Goal: Task Accomplishment & Management: Manage account settings

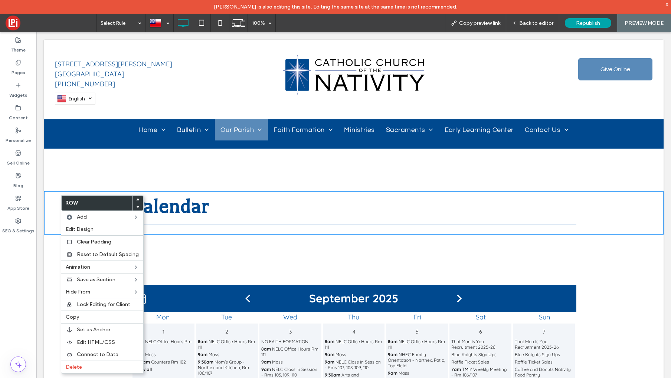
click at [137, 200] on div at bounding box center [137, 199] width 10 height 7
click at [136, 199] on icon at bounding box center [137, 199] width 3 height 3
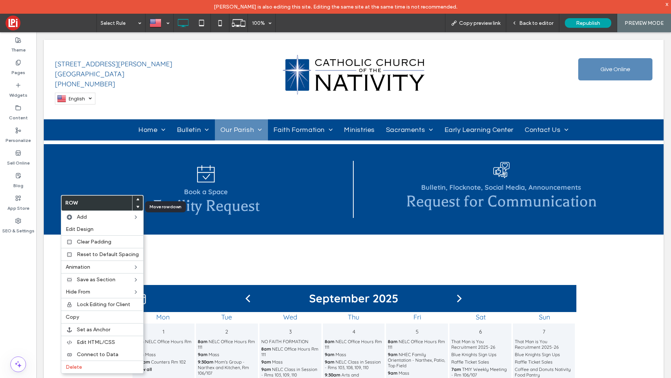
click at [136, 206] on use at bounding box center [137, 207] width 3 height 2
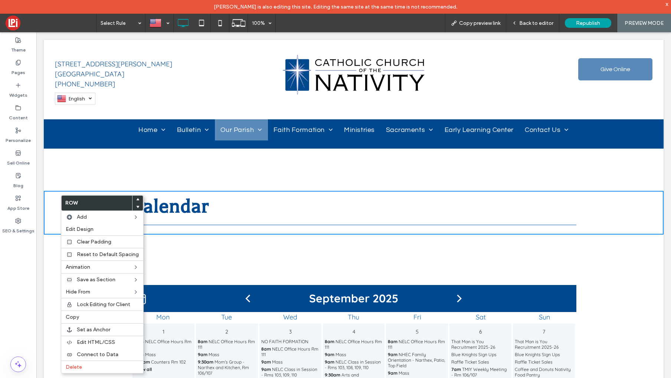
click at [345, 164] on div "Book a Space Facility Request Click To Paste Bulletin, Flocknote, Social Media,…" at bounding box center [353, 338] width 619 height 596
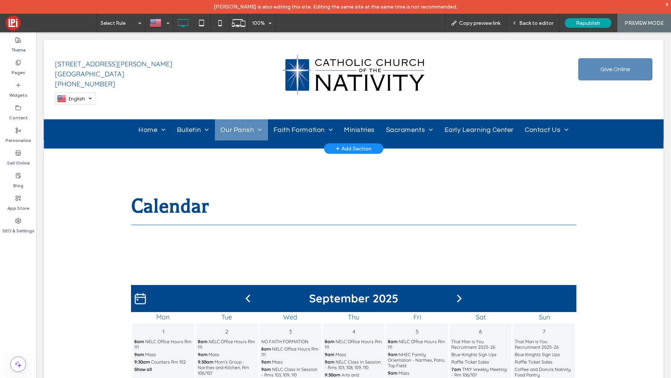
click at [356, 148] on div "+ Add Section" at bounding box center [354, 149] width 36 height 8
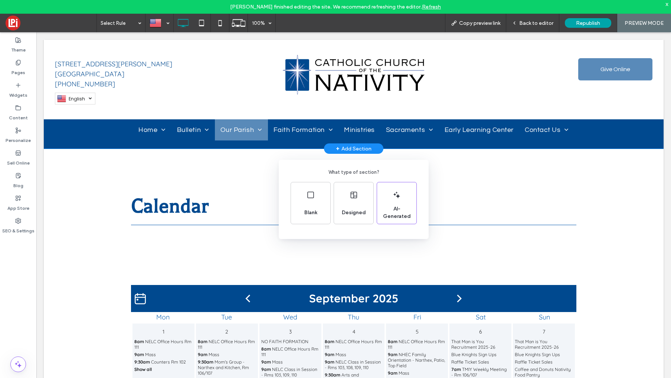
drag, startPoint x: 460, startPoint y: 181, endPoint x: 309, endPoint y: 124, distance: 162.1
click at [460, 181] on div "What type of section? Blank Designed AI-Generated" at bounding box center [335, 207] width 671 height 415
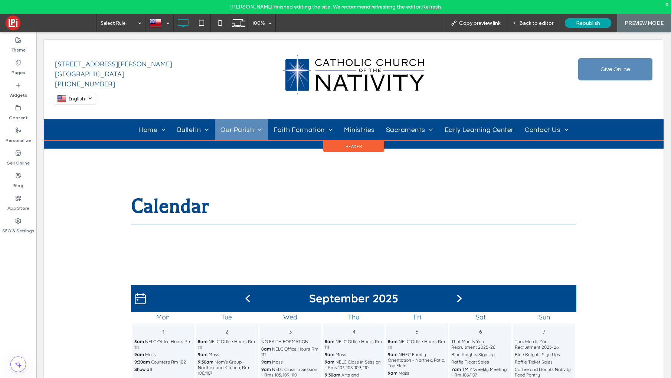
click at [359, 146] on span "Header" at bounding box center [353, 147] width 17 height 6
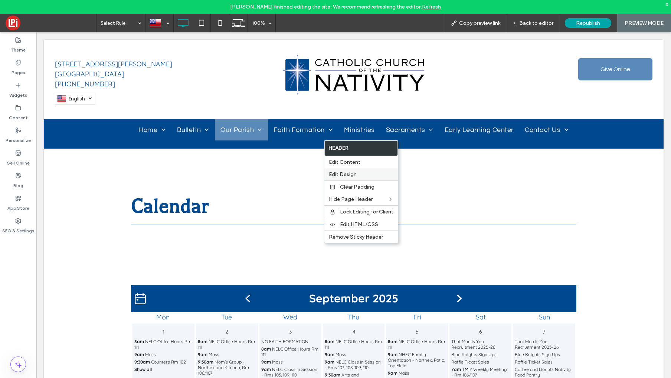
click at [340, 172] on span "Edit Design" at bounding box center [343, 174] width 28 height 6
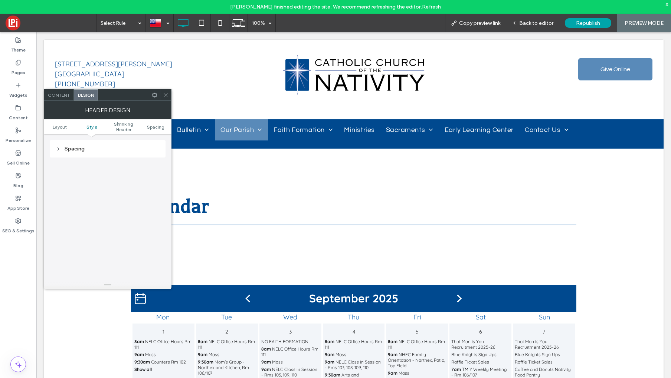
scroll to position [121, 0]
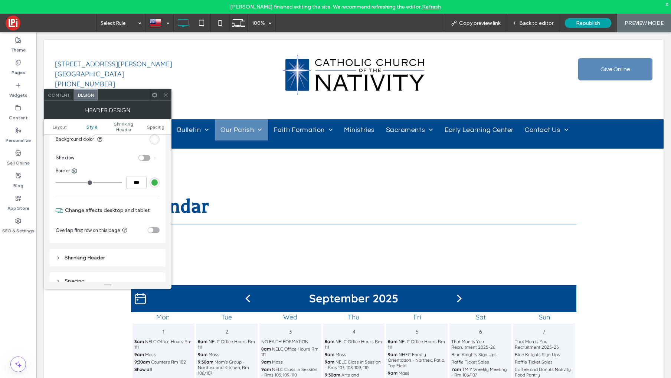
click at [167, 93] on icon at bounding box center [166, 95] width 6 height 6
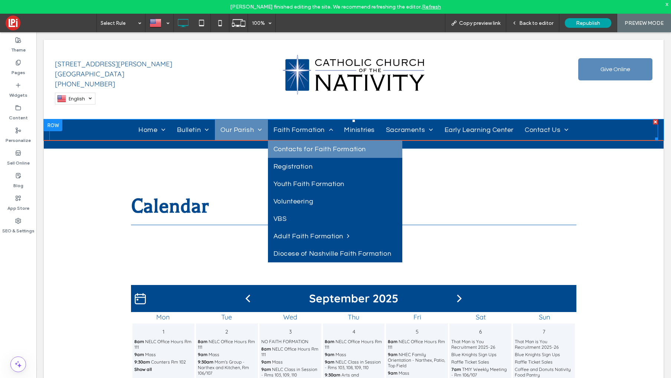
scroll to position [1, 0]
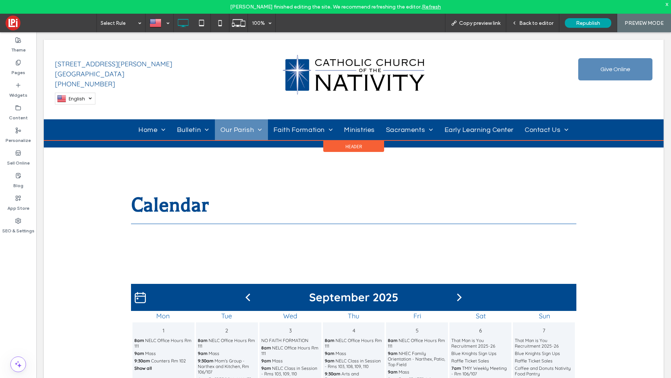
click at [352, 146] on span "Header" at bounding box center [353, 147] width 17 height 6
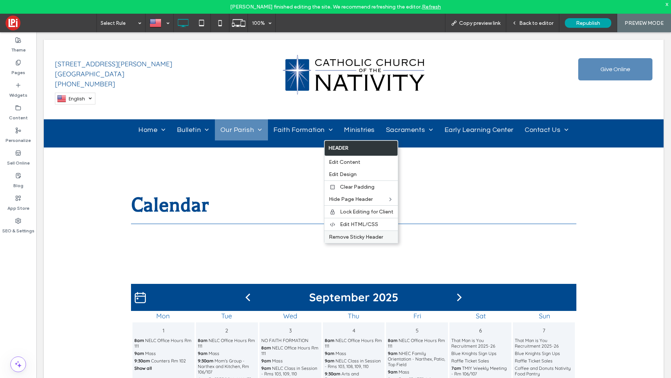
click at [348, 241] on div "Remove Sticky Header" at bounding box center [360, 237] width 73 height 13
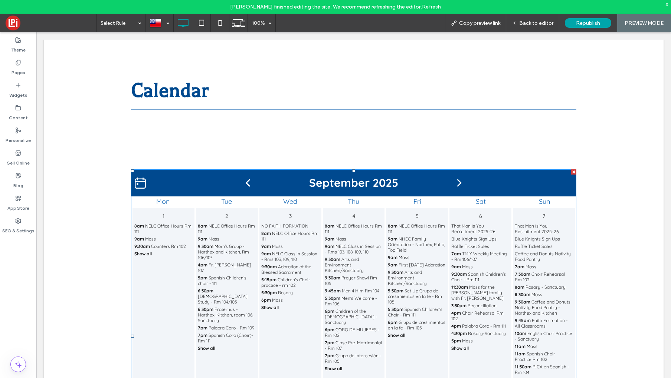
scroll to position [0, 0]
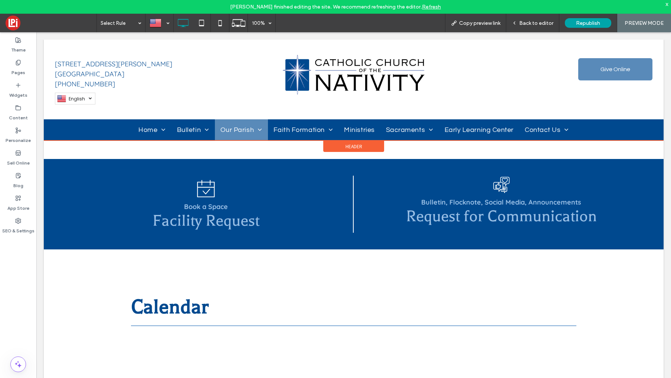
click at [357, 148] on span "Header" at bounding box center [353, 147] width 17 height 6
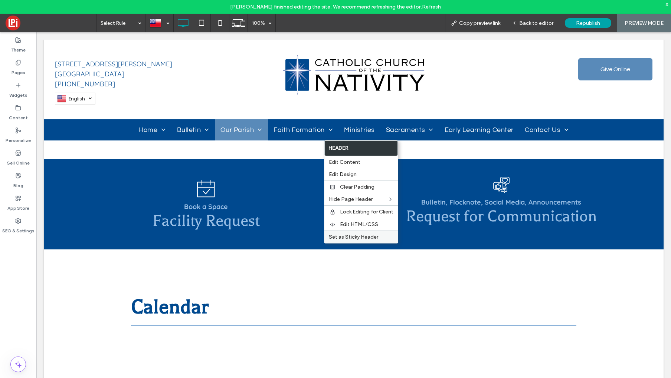
drag, startPoint x: 345, startPoint y: 240, endPoint x: 329, endPoint y: 234, distance: 16.4
click at [345, 240] on span "Set as Sticky Header" at bounding box center [353, 237] width 49 height 6
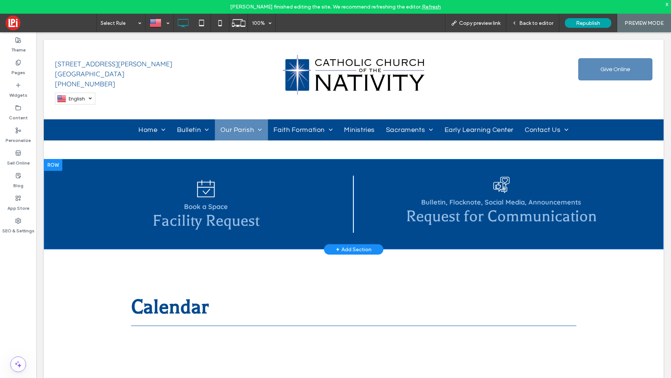
click at [49, 163] on div at bounding box center [53, 165] width 19 height 12
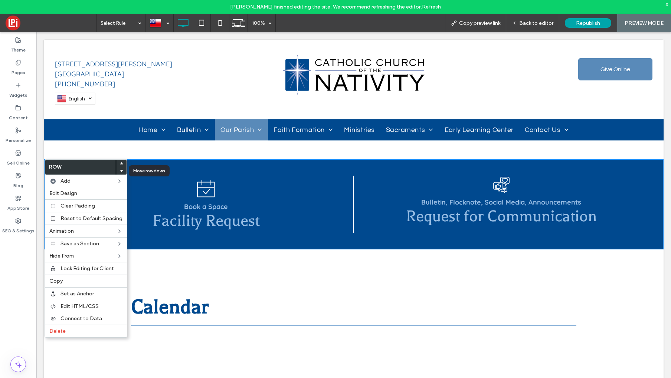
click at [120, 171] on icon at bounding box center [121, 170] width 3 height 3
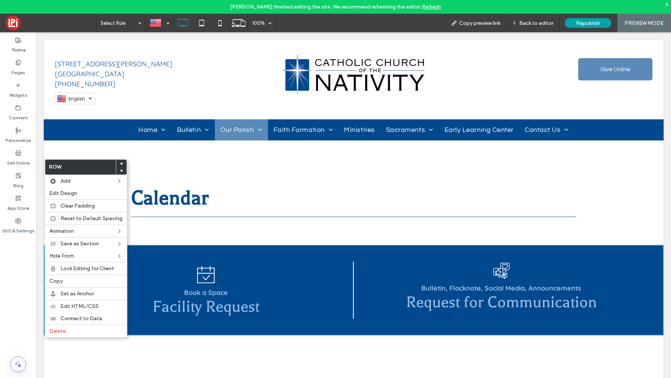
click at [19, 67] on label "Pages" at bounding box center [18, 71] width 14 height 10
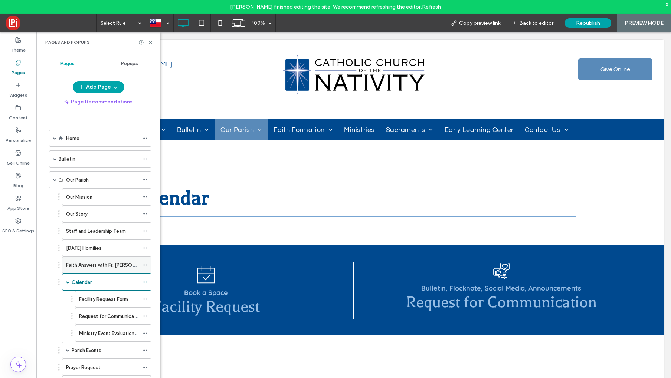
scroll to position [186, 0]
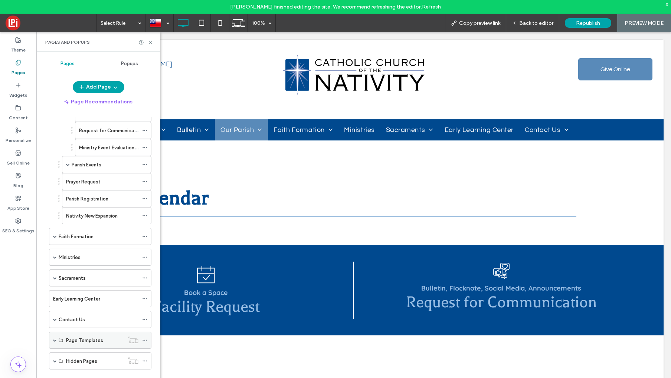
click at [59, 340] on icon at bounding box center [61, 340] width 4 height 4
click at [53, 341] on span at bounding box center [55, 341] width 4 height 4
click at [76, 355] on label "Page Template 1" at bounding box center [84, 357] width 37 height 13
click at [149, 42] on icon at bounding box center [151, 43] width 6 height 6
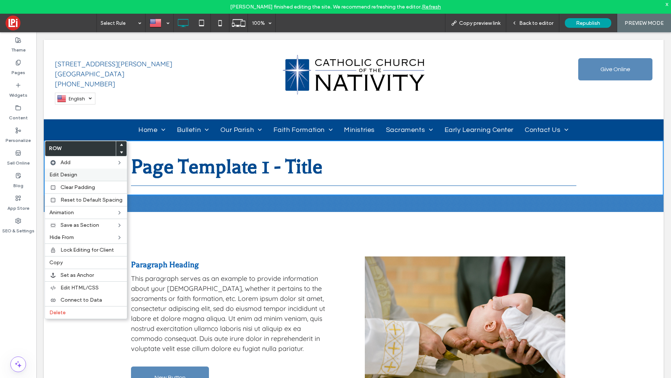
click at [57, 176] on span "Edit Design" at bounding box center [63, 175] width 28 height 6
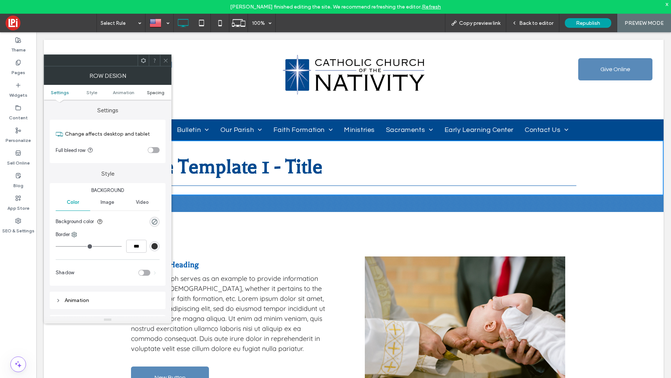
click at [155, 93] on span "Spacing" at bounding box center [155, 93] width 17 height 6
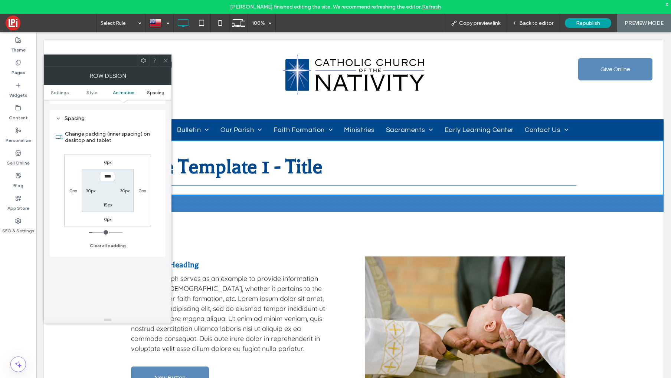
scroll to position [210, 0]
click at [165, 59] on icon at bounding box center [166, 61] width 6 height 6
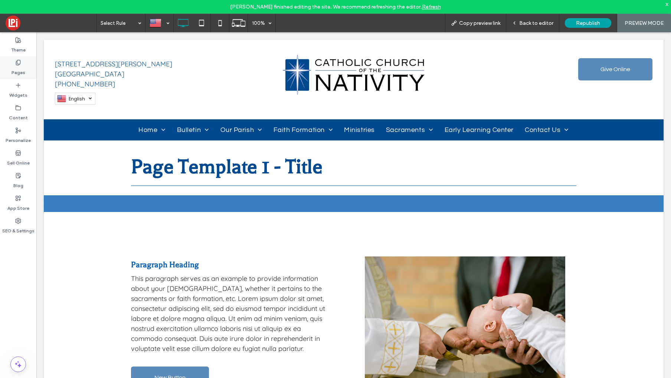
click at [16, 69] on label "Pages" at bounding box center [18, 71] width 14 height 10
click at [541, 25] on span "Back to editor" at bounding box center [536, 23] width 34 height 6
click at [22, 68] on label "Pages" at bounding box center [18, 71] width 14 height 10
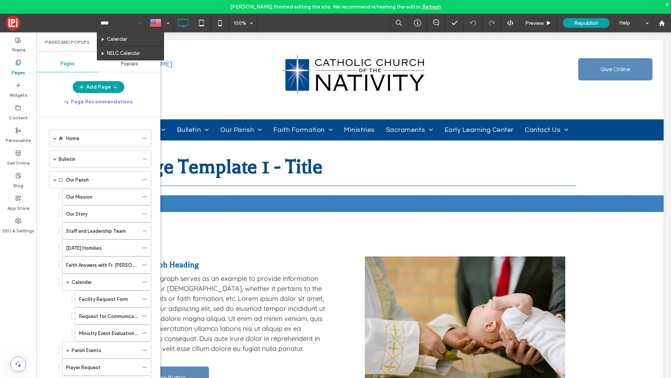
type input "*****"
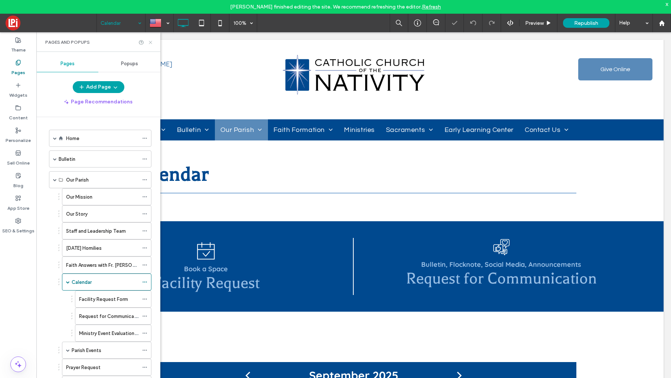
click at [151, 42] on icon at bounding box center [151, 43] width 6 height 6
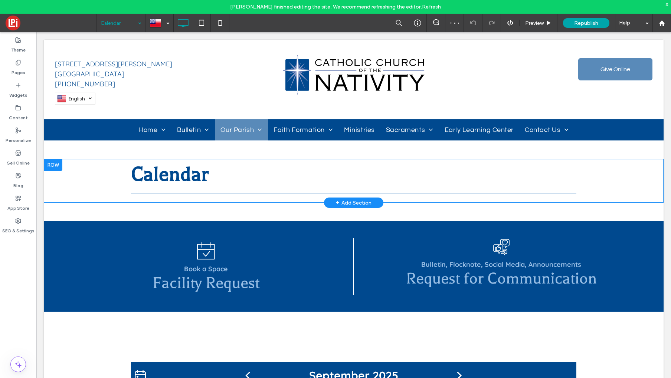
click at [51, 164] on div at bounding box center [53, 165] width 19 height 12
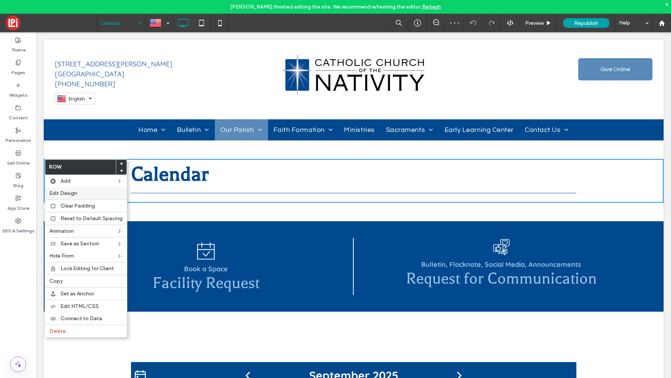
click at [56, 191] on span "Edit Design" at bounding box center [63, 193] width 28 height 6
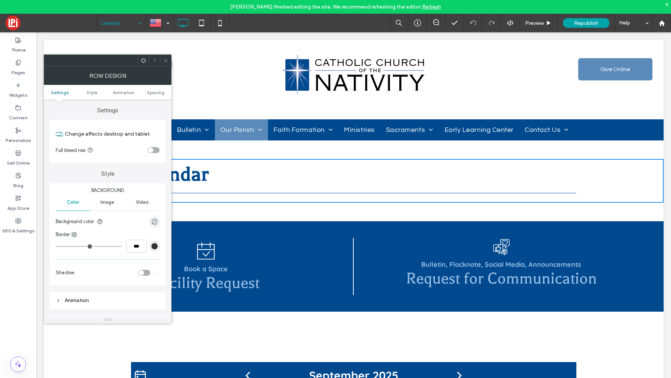
click at [156, 95] on ul "Settings Style Animation Spacing" at bounding box center [108, 92] width 128 height 15
click at [154, 95] on span "Spacing" at bounding box center [155, 93] width 17 height 6
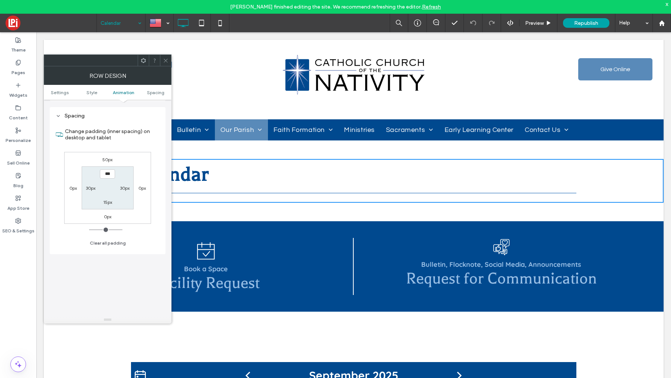
scroll to position [210, 0]
click at [108, 158] on label "50px" at bounding box center [107, 158] width 10 height 6
type input "**"
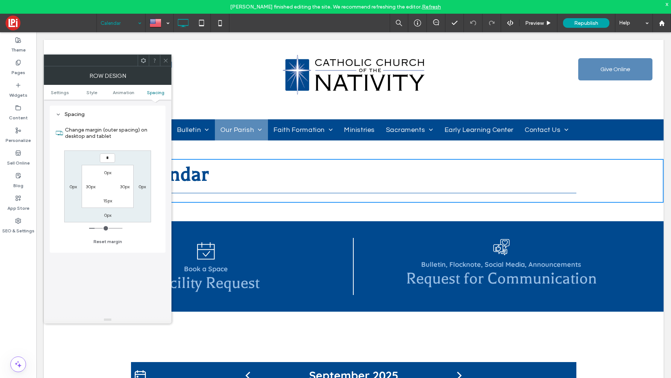
type input "*"
type input "***"
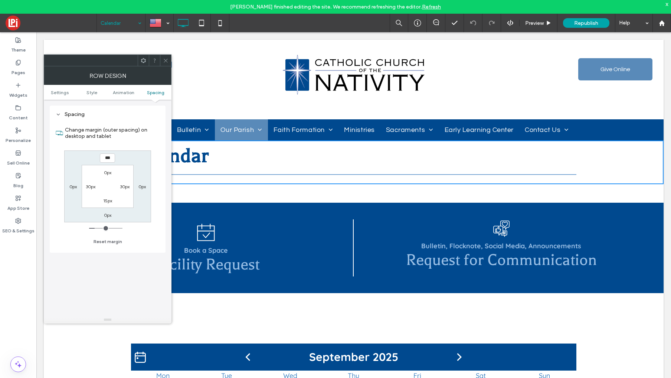
click at [107, 173] on label "0px" at bounding box center [107, 173] width 7 height 6
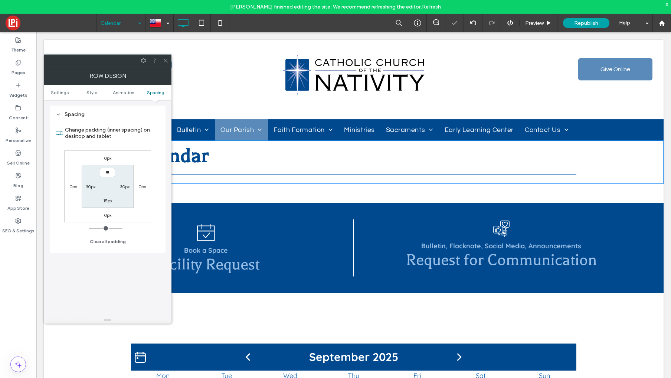
type input "**"
type input "****"
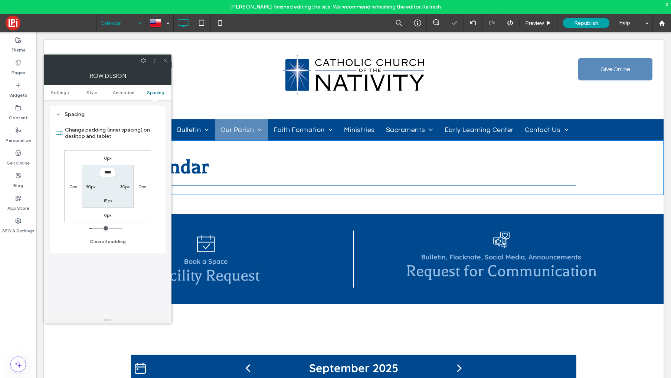
click at [103, 185] on section "**** 30px 15px 30px" at bounding box center [108, 186] width 52 height 43
click at [169, 63] on div at bounding box center [165, 60] width 11 height 11
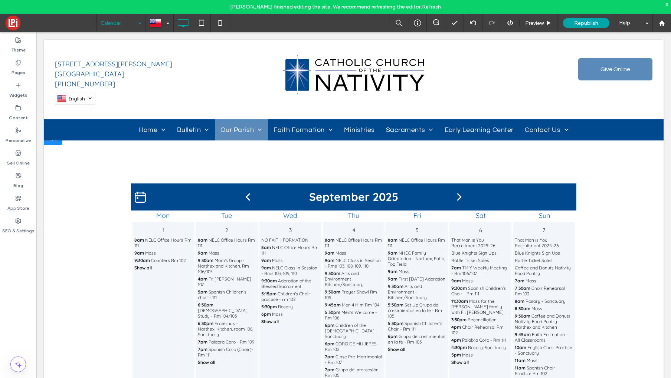
scroll to position [0, 0]
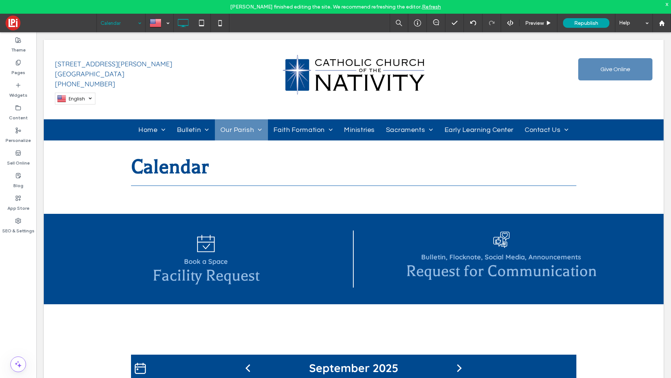
drag, startPoint x: 16, startPoint y: 62, endPoint x: 36, endPoint y: 144, distance: 84.5
click at [16, 62] on use at bounding box center [18, 62] width 4 height 5
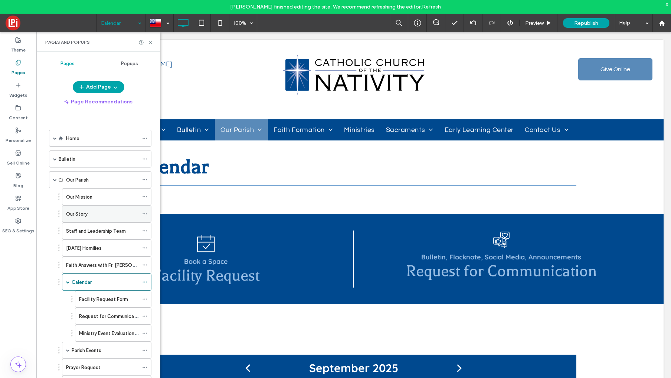
click at [81, 213] on label "Our Story" at bounding box center [77, 214] width 22 height 13
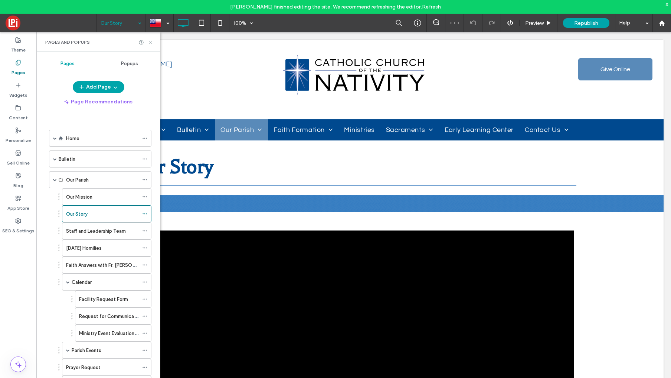
drag, startPoint x: 150, startPoint y: 41, endPoint x: 50, endPoint y: 152, distance: 150.2
click at [150, 41] on icon at bounding box center [151, 43] width 6 height 6
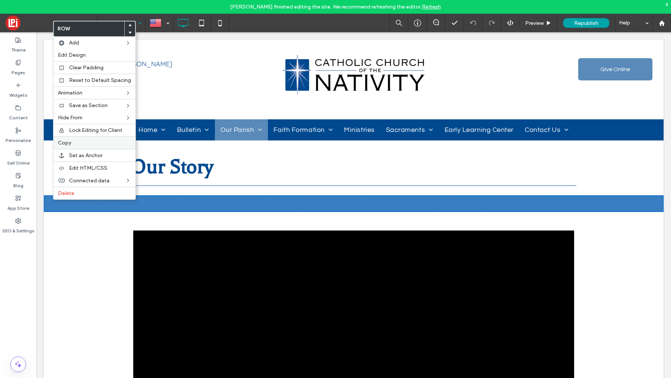
click at [67, 142] on span "Copy" at bounding box center [64, 143] width 13 height 6
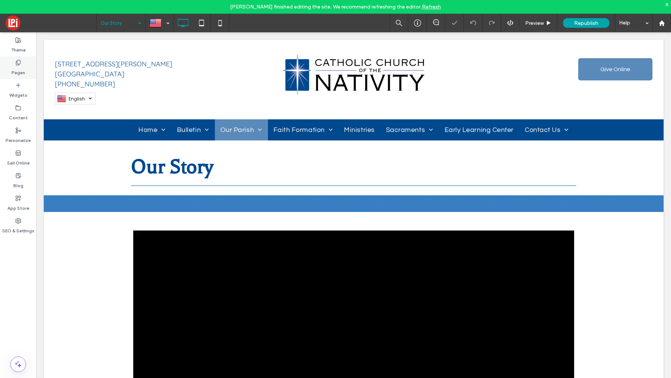
click at [25, 70] on div "Pages" at bounding box center [18, 67] width 36 height 23
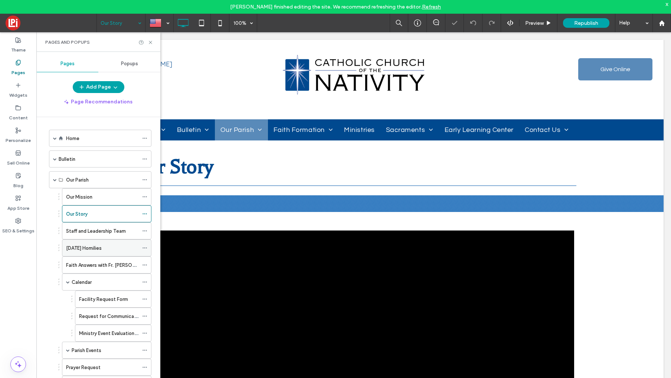
scroll to position [19, 0]
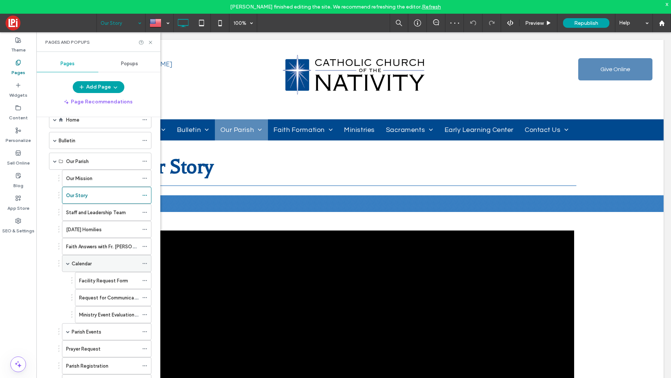
click at [81, 266] on label "Calendar" at bounding box center [82, 263] width 20 height 13
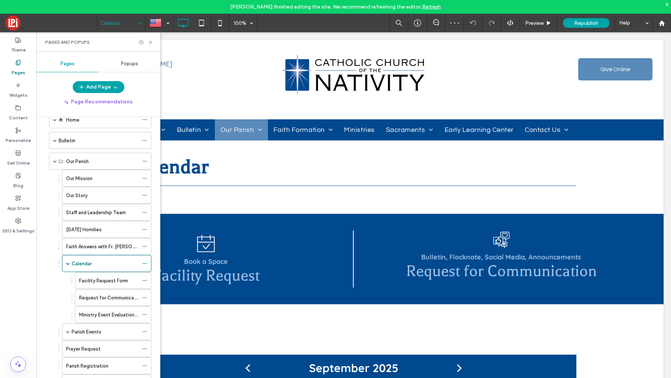
scroll to position [0, 0]
click at [151, 42] on icon at bounding box center [151, 43] width 6 height 6
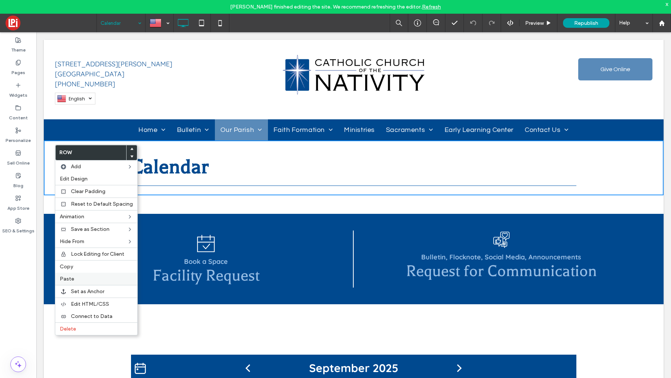
drag, startPoint x: 72, startPoint y: 280, endPoint x: 67, endPoint y: 281, distance: 4.7
click at [72, 280] on span "Paste" at bounding box center [67, 279] width 14 height 6
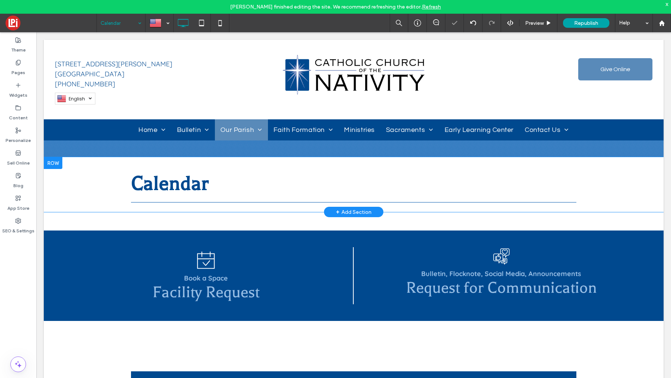
click at [48, 164] on div at bounding box center [53, 163] width 19 height 12
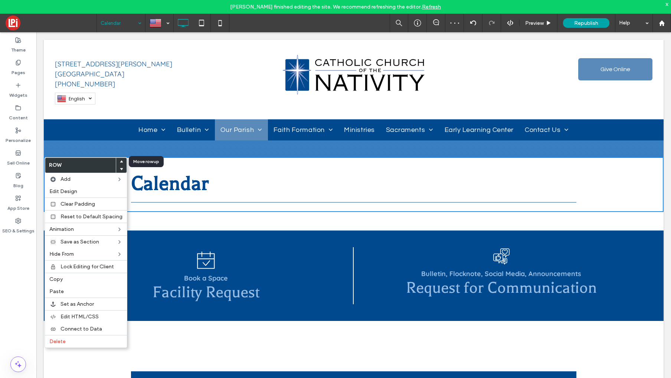
click at [120, 161] on icon at bounding box center [121, 161] width 3 height 3
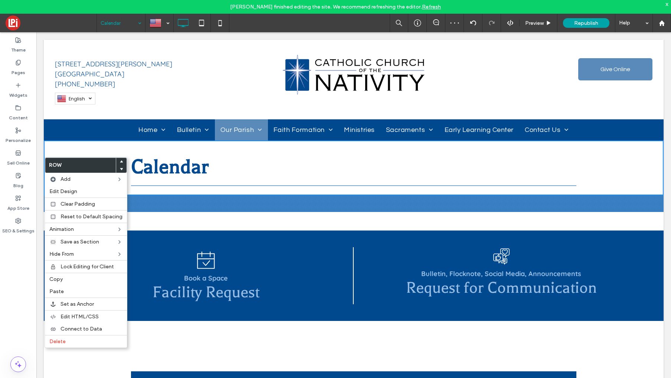
drag, startPoint x: 197, startPoint y: 221, endPoint x: 191, endPoint y: 220, distance: 6.3
click at [284, 162] on h2 "Calendar" at bounding box center [353, 166] width 445 height 23
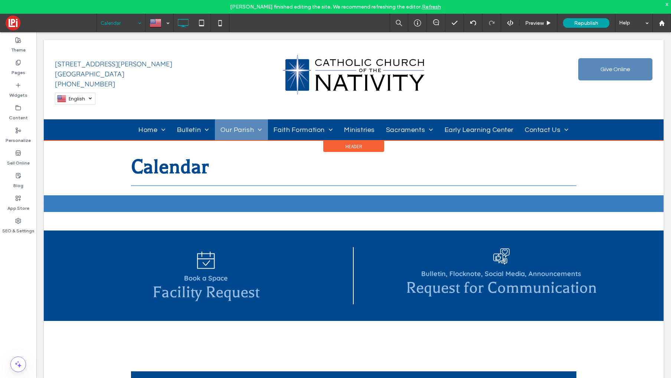
click at [355, 148] on span "Header" at bounding box center [353, 147] width 17 height 6
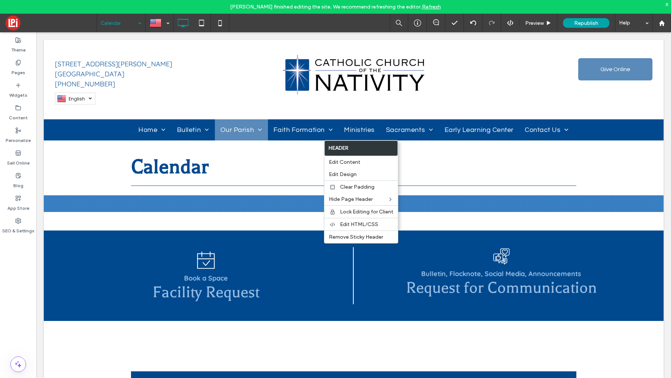
click at [665, 4] on div "x" at bounding box center [666, 4] width 3 height 6
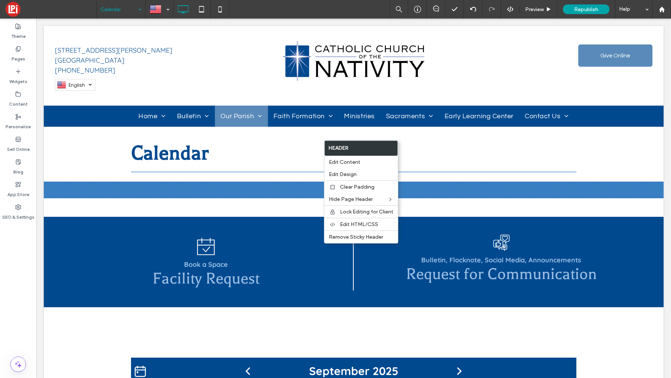
click at [429, 154] on h2 "Calendar" at bounding box center [353, 153] width 445 height 23
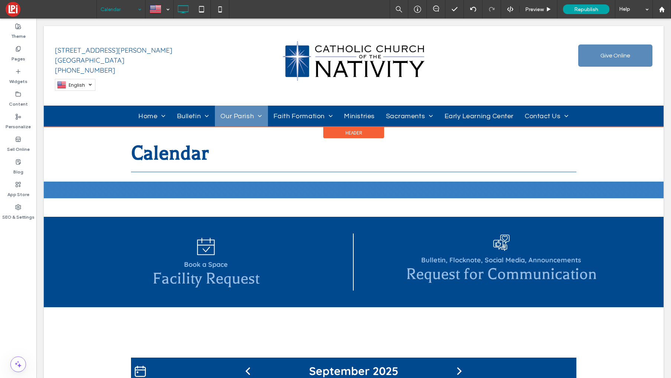
click at [357, 134] on span "Header" at bounding box center [353, 133] width 17 height 6
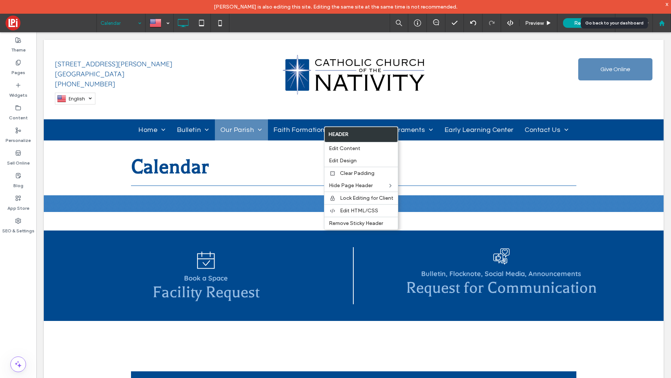
click at [661, 24] on icon at bounding box center [661, 23] width 6 height 6
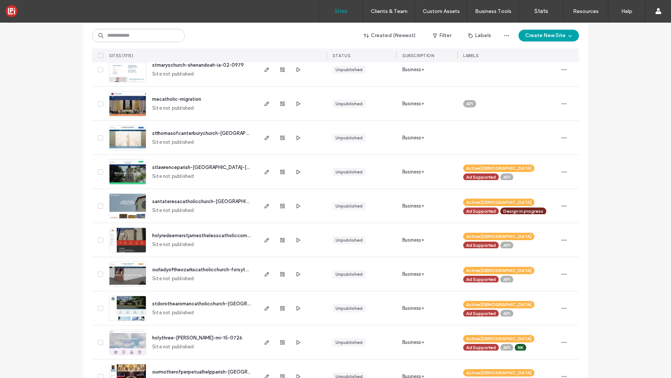
scroll to position [97, 0]
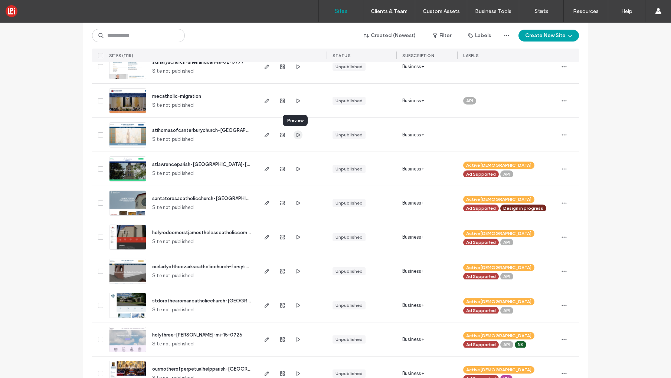
click at [296, 133] on icon "button" at bounding box center [298, 135] width 6 height 6
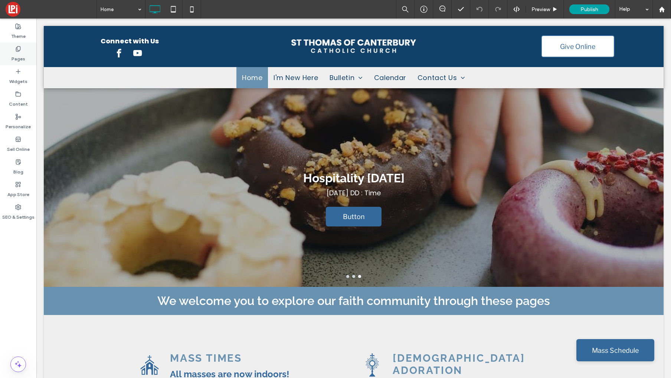
click at [16, 55] on label "Pages" at bounding box center [18, 57] width 14 height 10
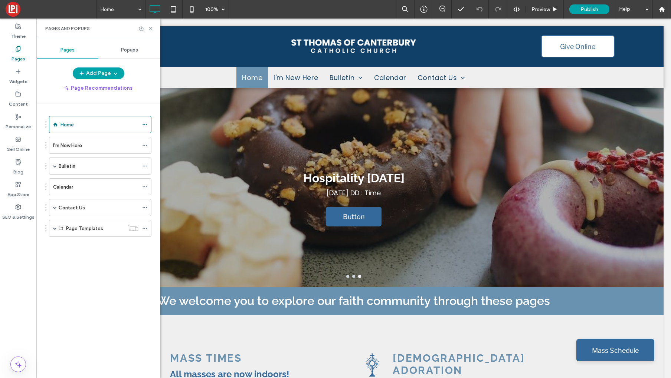
click at [72, 164] on label "Bulletin" at bounding box center [67, 166] width 17 height 13
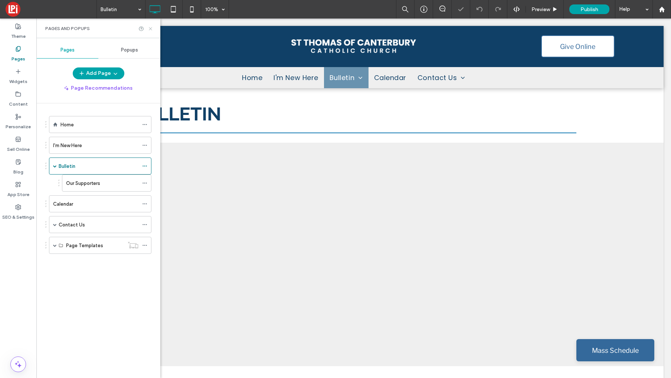
drag, startPoint x: 150, startPoint y: 28, endPoint x: 302, endPoint y: 233, distance: 255.8
click at [150, 28] on use at bounding box center [150, 28] width 3 height 3
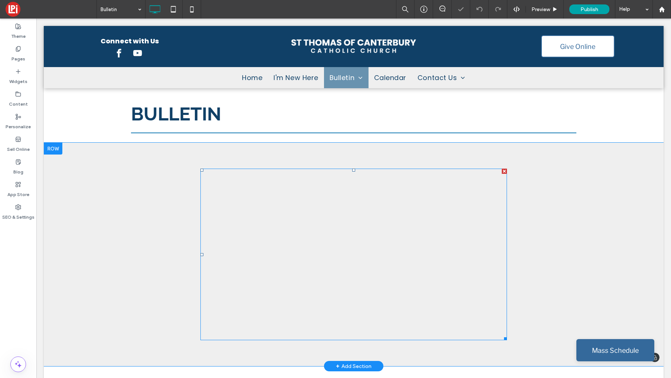
click at [303, 225] on span at bounding box center [353, 255] width 306 height 172
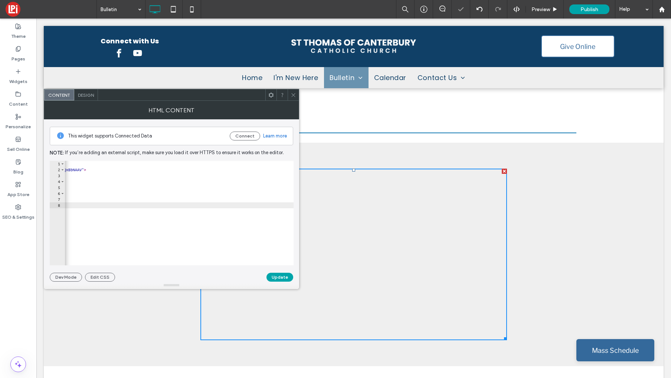
scroll to position [0, 447]
paste textarea "**********"
type textarea "**********"
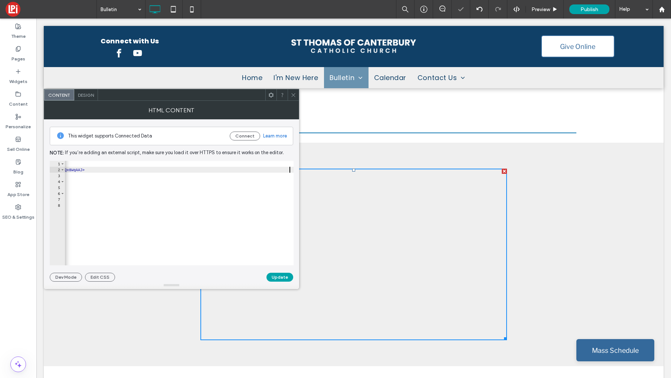
scroll to position [0, 444]
click at [282, 277] on button "Update" at bounding box center [279, 277] width 27 height 9
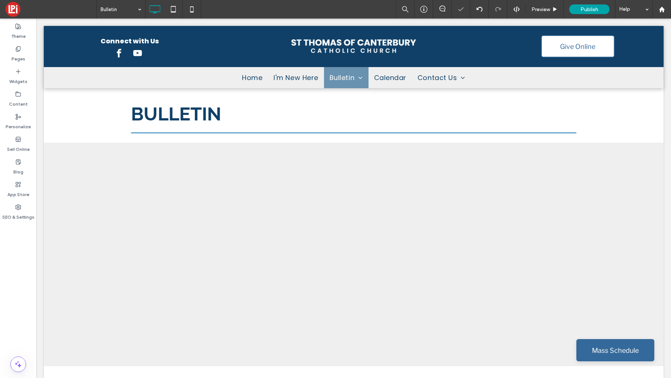
scroll to position [0, 0]
click at [481, 13] on div at bounding box center [479, 9] width 19 height 19
click at [16, 49] on icon at bounding box center [18, 49] width 6 height 6
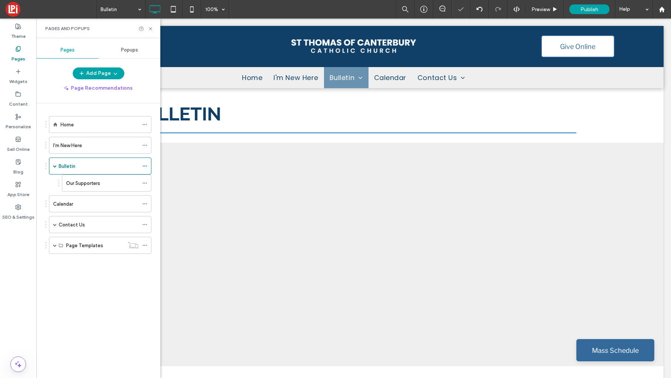
click at [86, 186] on label "Our Supporters" at bounding box center [83, 183] width 34 height 13
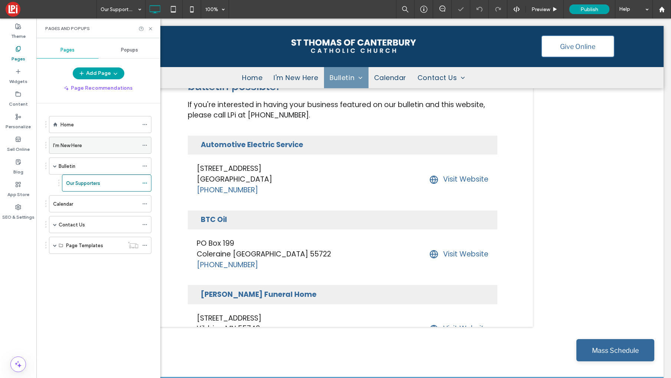
scroll to position [140, 0]
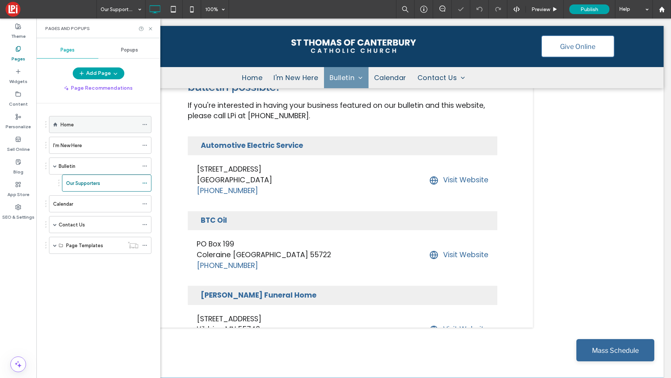
click at [76, 128] on div "Home" at bounding box center [99, 125] width 78 height 8
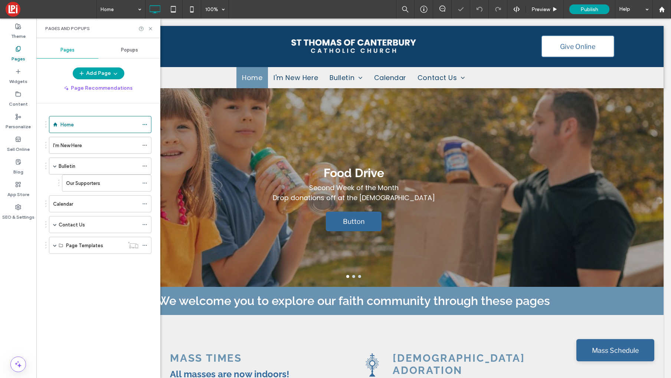
scroll to position [0, 0]
drag, startPoint x: 150, startPoint y: 27, endPoint x: 99, endPoint y: 6, distance: 55.3
click at [150, 27] on icon at bounding box center [151, 29] width 6 height 6
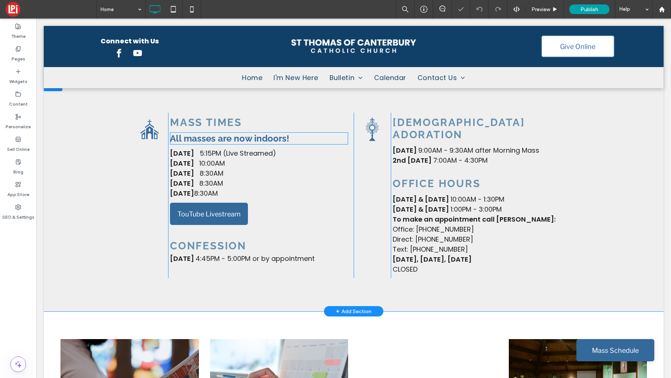
scroll to position [237, 0]
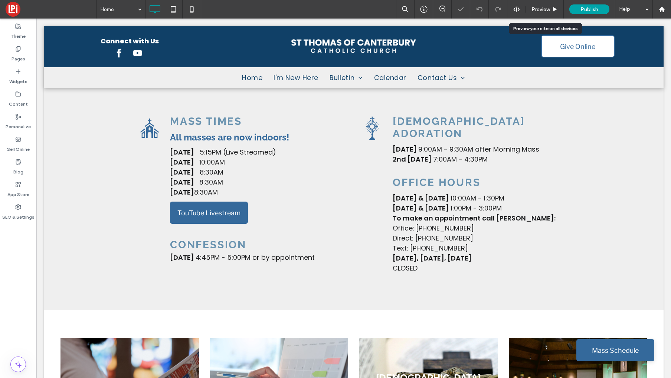
drag, startPoint x: 548, startPoint y: 11, endPoint x: 524, endPoint y: 33, distance: 32.8
click at [548, 11] on span "Preview" at bounding box center [540, 9] width 19 height 6
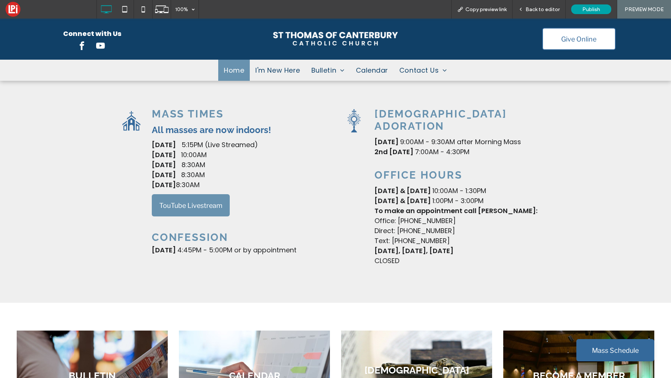
click at [191, 205] on span "TouTube Livestream" at bounding box center [190, 206] width 63 height 20
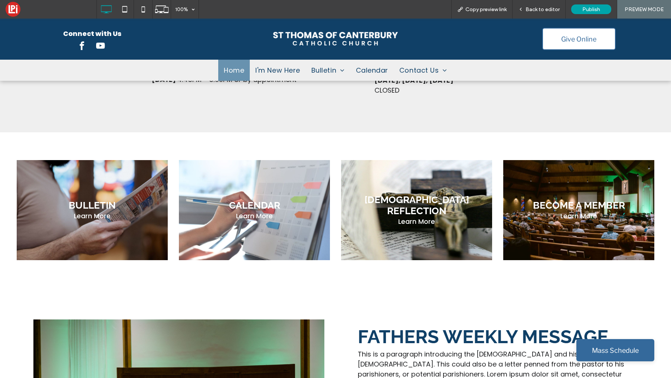
scroll to position [411, 0]
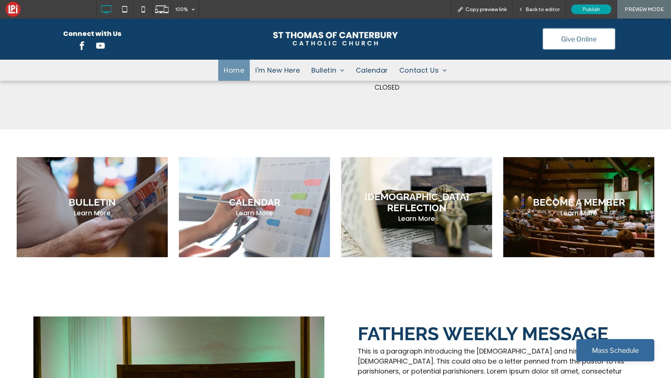
click at [55, 198] on link at bounding box center [92, 207] width 160 height 106
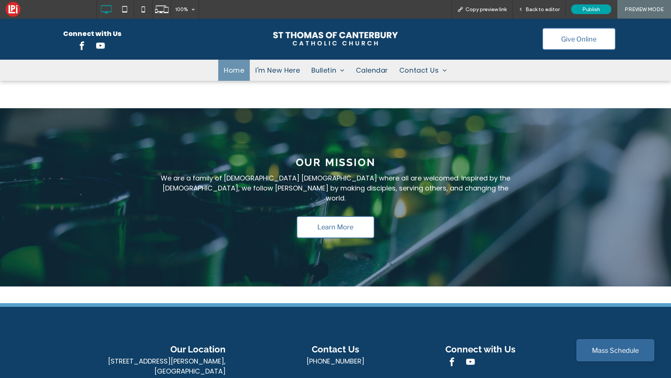
scroll to position [872, 0]
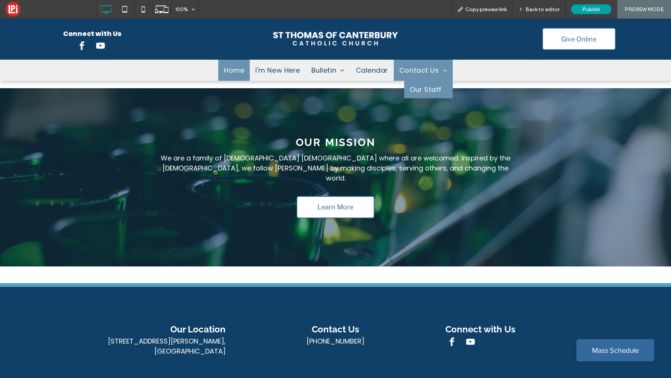
click at [430, 69] on span "Contact Us" at bounding box center [423, 70] width 48 height 10
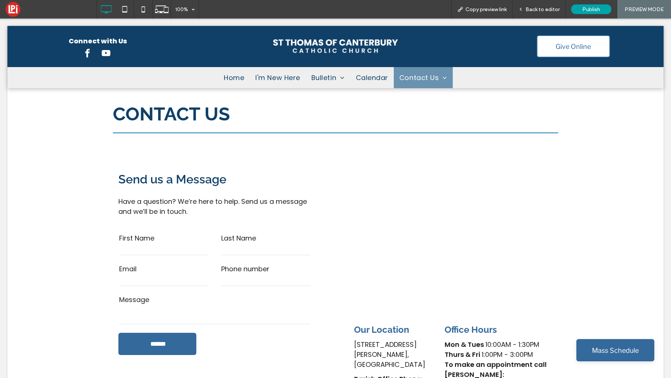
scroll to position [0, 0]
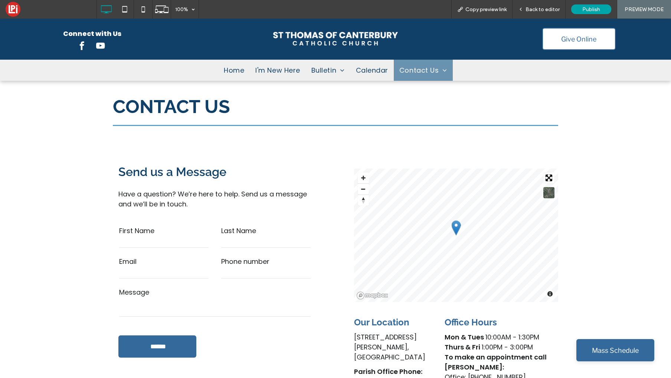
click at [303, 41] on img at bounding box center [335, 39] width 125 height 14
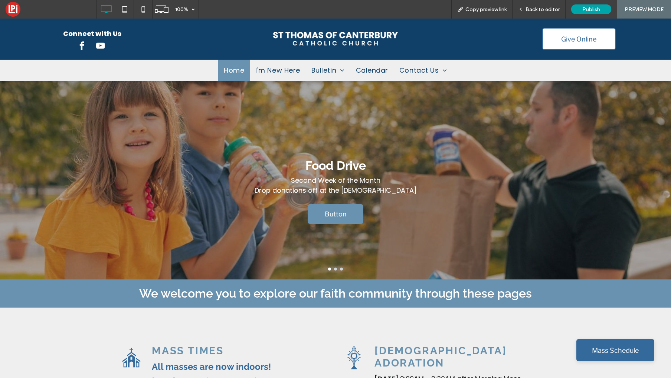
click at [327, 219] on span "Button" at bounding box center [335, 214] width 41 height 20
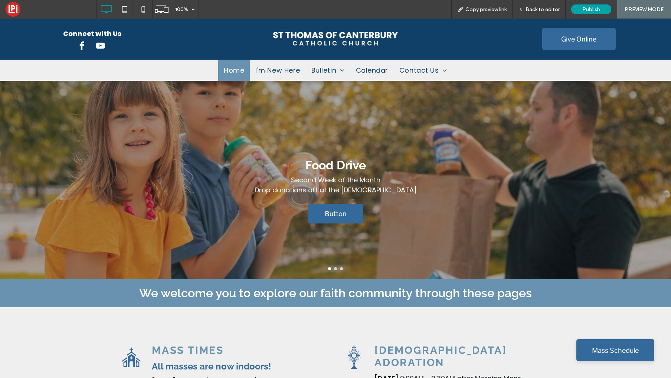
click at [572, 39] on span "Give Online" at bounding box center [578, 39] width 35 height 20
click at [572, 48] on span "Give Online" at bounding box center [578, 39] width 35 height 20
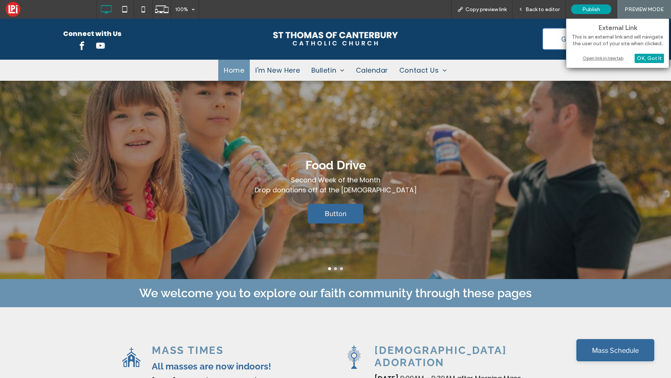
click at [590, 60] on div "Open link in new tab" at bounding box center [617, 58] width 93 height 8
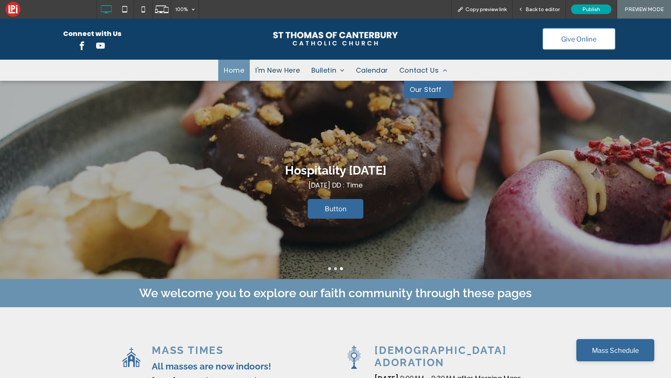
click at [422, 92] on span "Our Staff" at bounding box center [425, 90] width 32 height 10
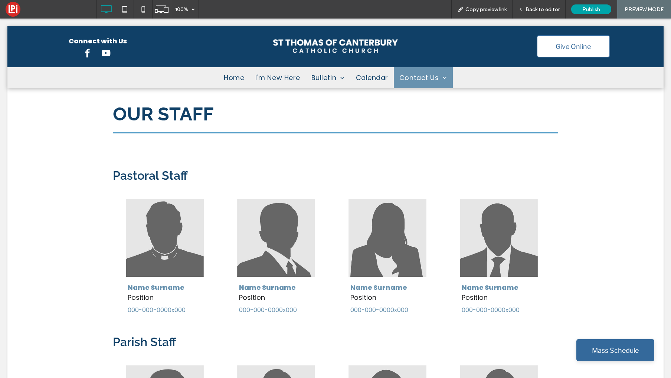
scroll to position [0, 0]
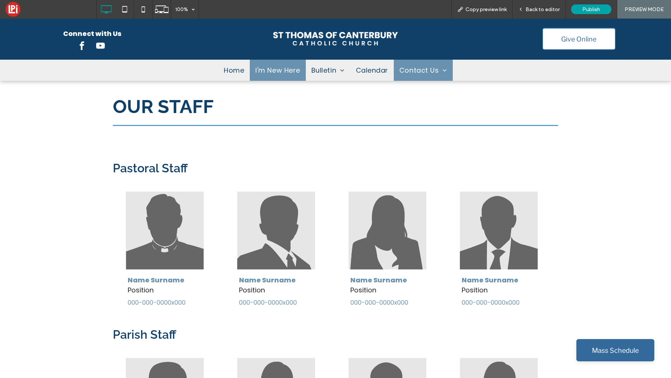
click at [267, 70] on span "I'm New Here" at bounding box center [277, 70] width 45 height 10
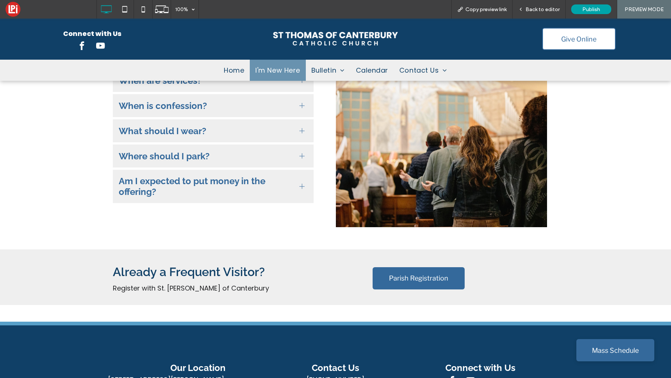
scroll to position [127, 0]
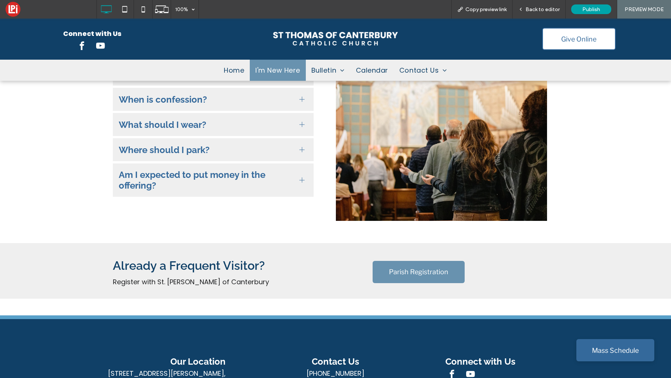
drag, startPoint x: 428, startPoint y: 275, endPoint x: 421, endPoint y: 296, distance: 22.6
click at [428, 275] on span "Parish Registration" at bounding box center [418, 272] width 59 height 20
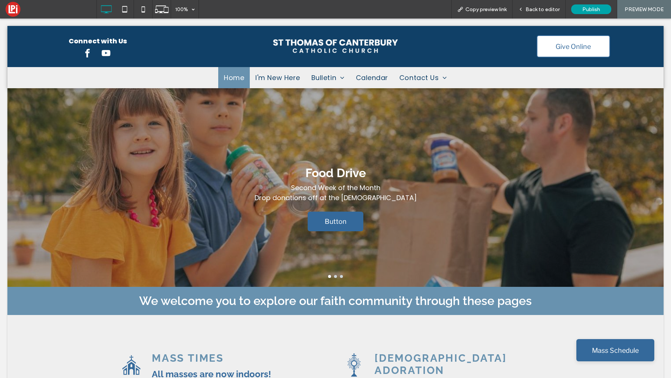
scroll to position [0, 0]
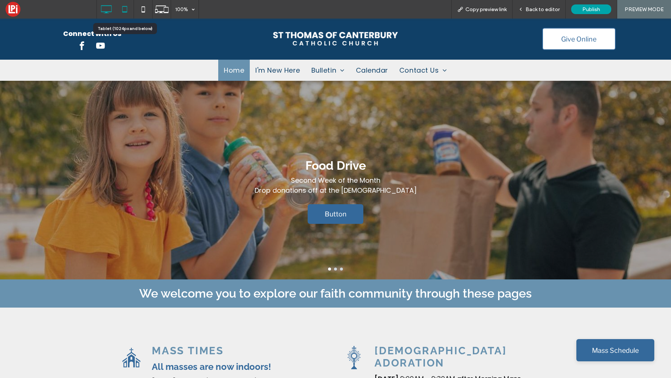
click at [121, 5] on icon at bounding box center [124, 9] width 15 height 15
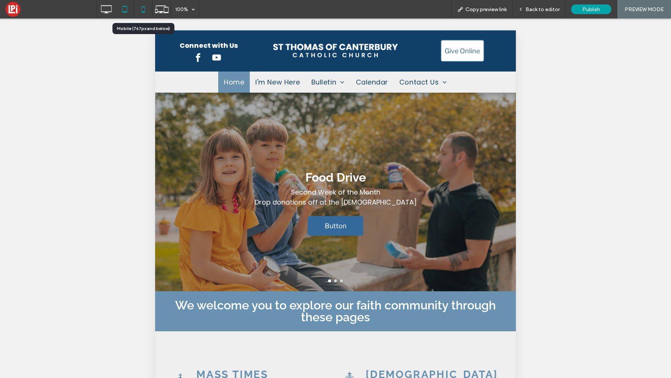
drag, startPoint x: 142, startPoint y: 8, endPoint x: 136, endPoint y: 7, distance: 6.8
click at [142, 8] on icon at bounding box center [143, 9] width 15 height 15
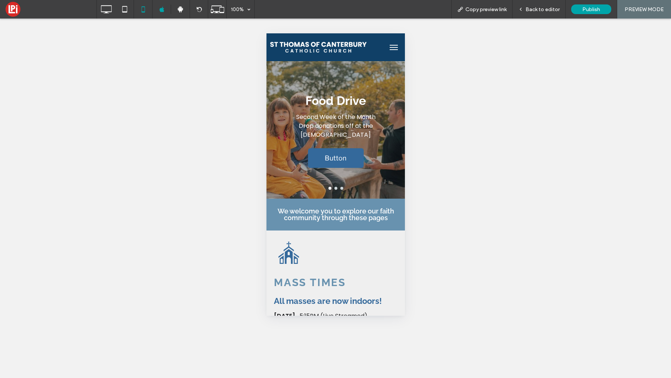
click at [383, 51] on div at bounding box center [392, 47] width 23 height 20
click at [393, 47] on span "menu" at bounding box center [393, 47] width 8 height 1
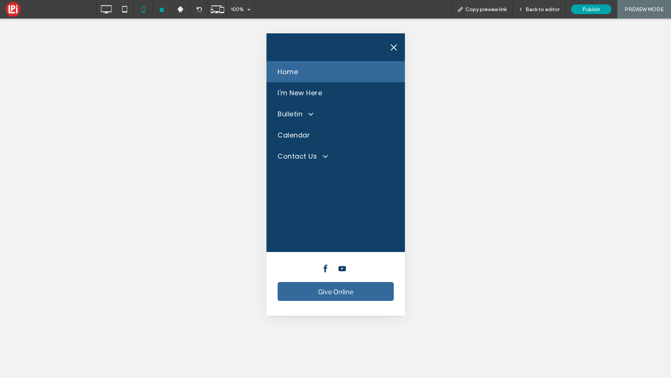
click at [393, 50] on button "menu" at bounding box center [393, 47] width 15 height 15
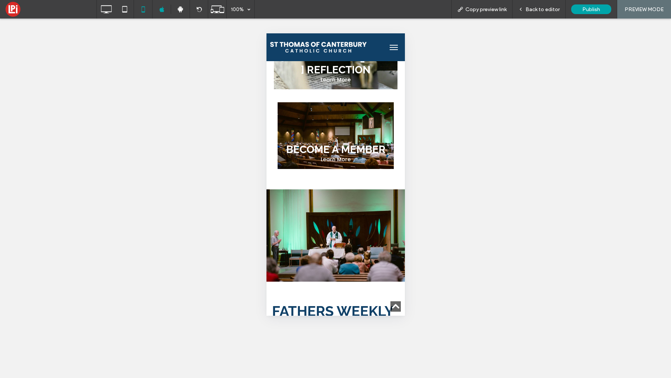
scroll to position [704, 0]
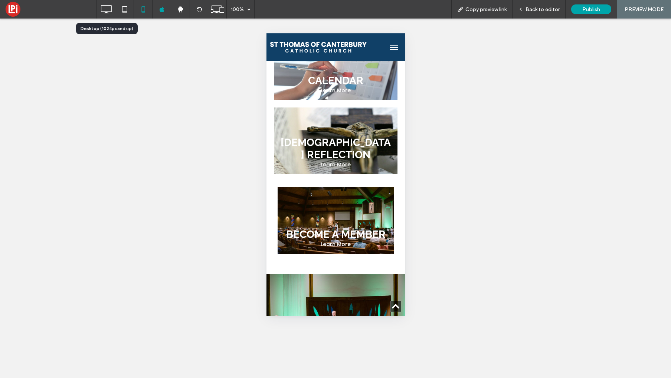
click at [100, 8] on icon at bounding box center [106, 9] width 15 height 15
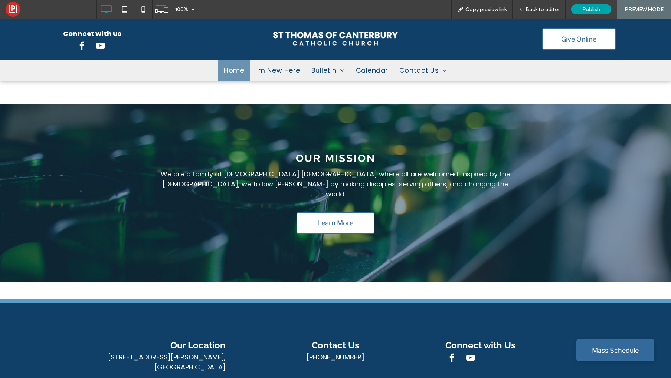
scroll to position [872, 0]
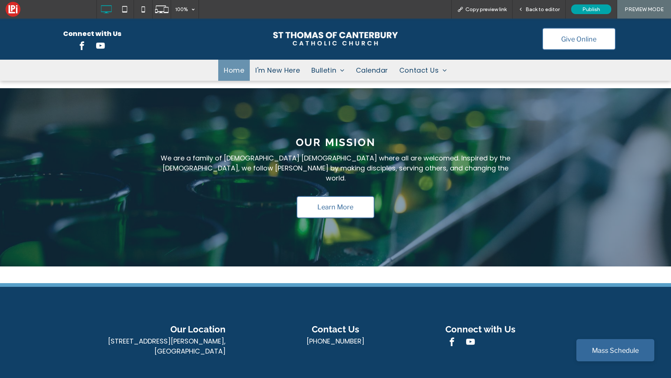
drag, startPoint x: 601, startPoint y: 355, endPoint x: 580, endPoint y: 341, distance: 25.4
click at [601, 355] on span "Mass Schedule" at bounding box center [615, 351] width 47 height 20
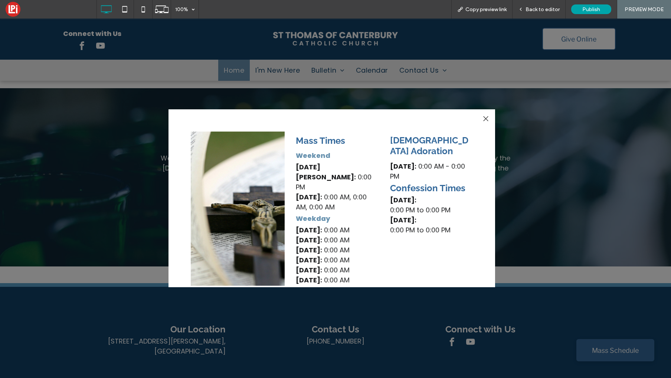
click at [486, 120] on div at bounding box center [485, 119] width 10 height 10
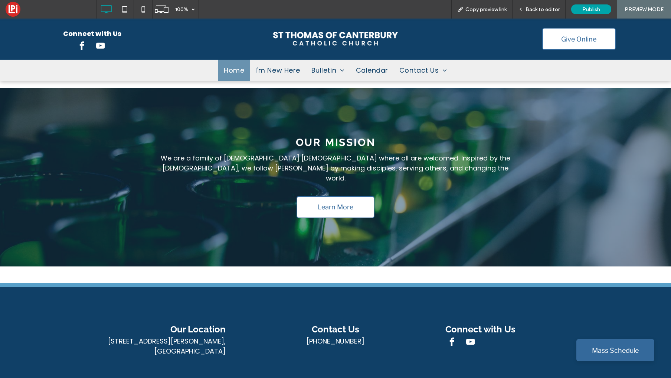
drag, startPoint x: 610, startPoint y: 353, endPoint x: 606, endPoint y: 350, distance: 4.8
click at [610, 353] on span "Mass Schedule" at bounding box center [615, 351] width 47 height 20
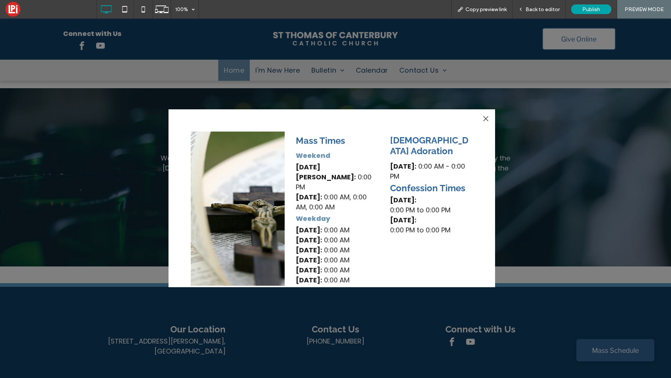
click at [485, 117] on div at bounding box center [485, 119] width 10 height 10
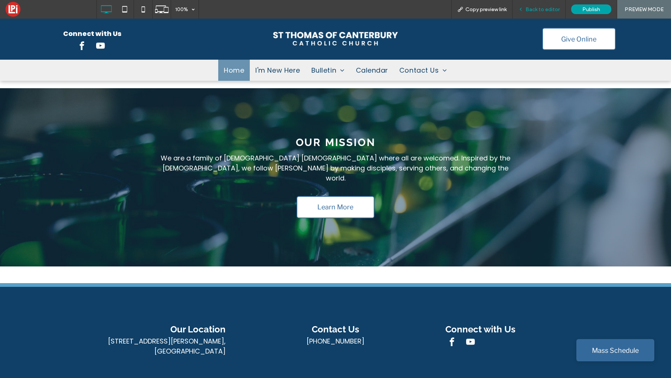
click at [539, 9] on span "Back to editor" at bounding box center [542, 9] width 34 height 6
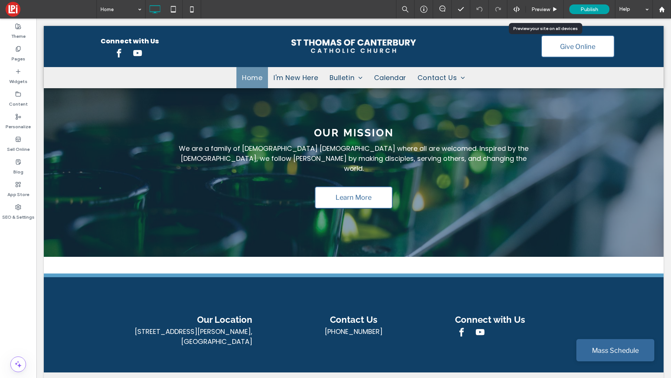
scroll to position [870, 0]
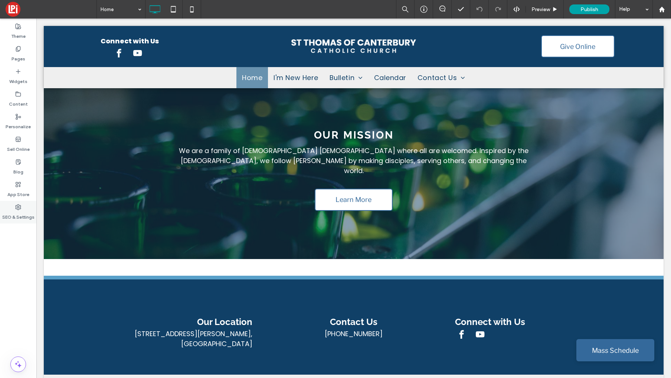
click at [16, 211] on label "SEO & Settings" at bounding box center [18, 215] width 32 height 10
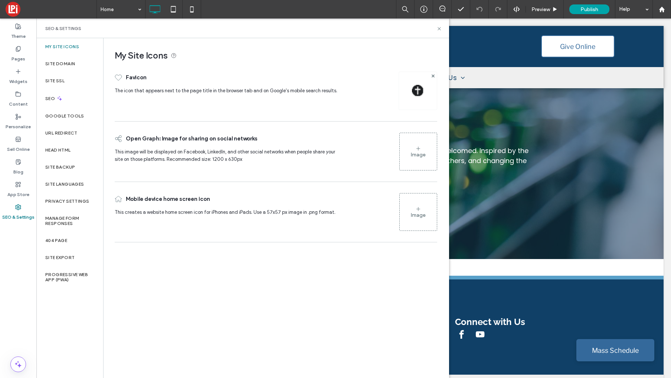
drag, startPoint x: 442, startPoint y: 27, endPoint x: 447, endPoint y: 34, distance: 8.5
click at [442, 27] on div "SEO & Settings" at bounding box center [242, 29] width 412 height 20
drag, startPoint x: 439, startPoint y: 30, endPoint x: 403, endPoint y: 17, distance: 39.1
click at [439, 30] on icon at bounding box center [439, 29] width 6 height 6
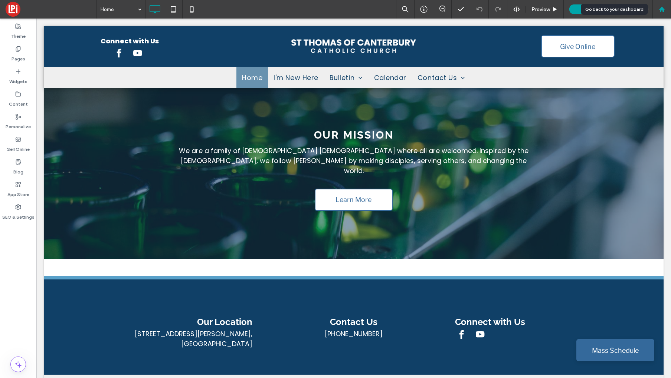
click at [661, 11] on icon at bounding box center [661, 9] width 6 height 6
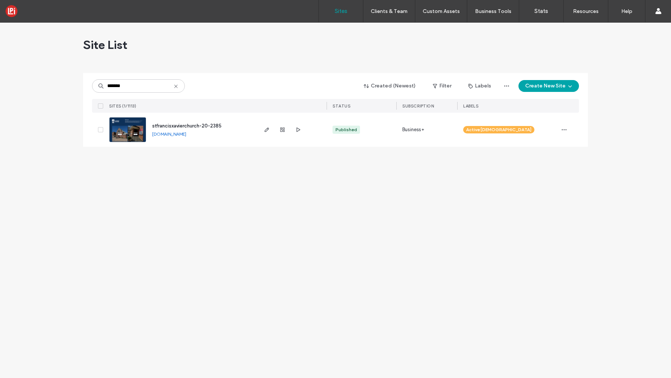
click at [175, 89] on icon at bounding box center [176, 86] width 6 height 6
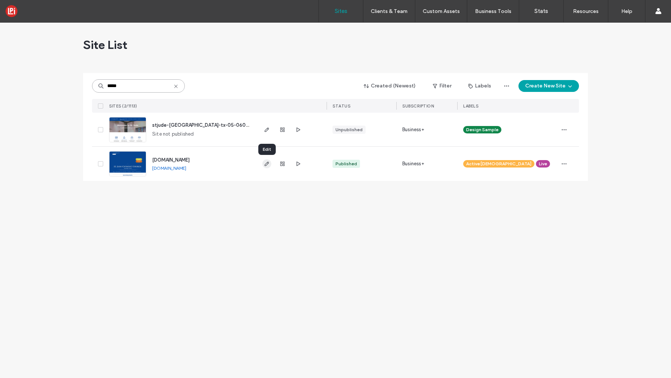
type input "*****"
click at [266, 165] on icon "button" at bounding box center [267, 164] width 6 height 6
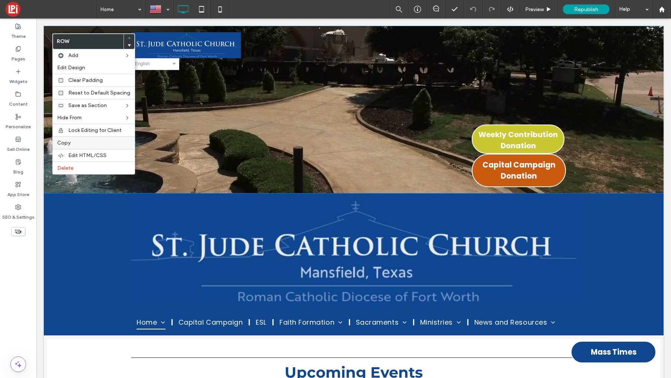
click at [66, 143] on span "Copy" at bounding box center [63, 143] width 13 height 6
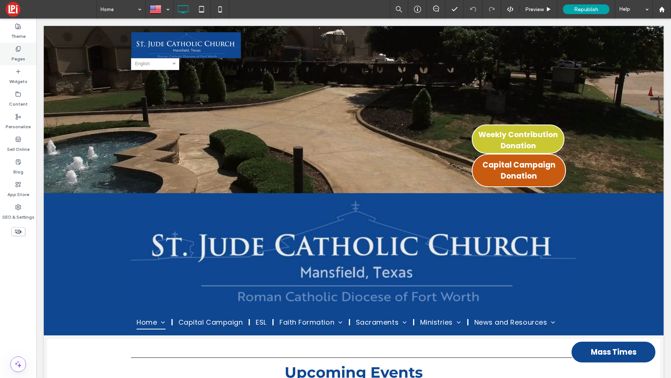
click at [17, 58] on label "Pages" at bounding box center [18, 57] width 14 height 10
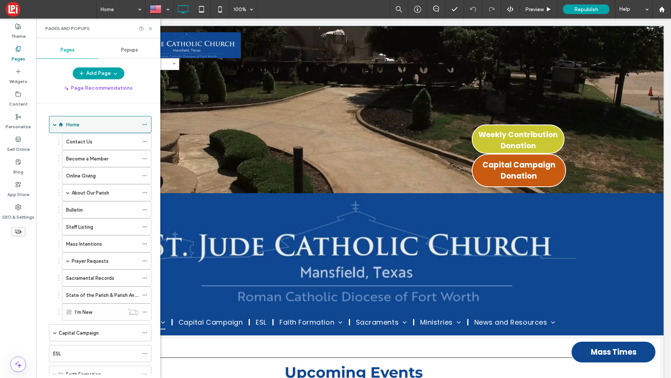
click at [86, 124] on div "Home" at bounding box center [102, 125] width 72 height 8
click at [151, 28] on icon at bounding box center [151, 29] width 6 height 6
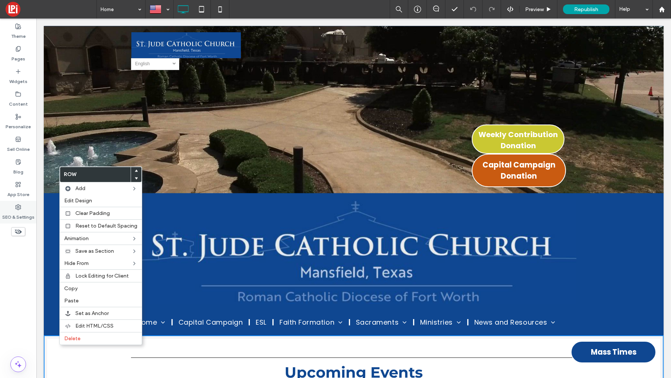
click at [17, 213] on label "SEO & Settings" at bounding box center [18, 215] width 32 height 10
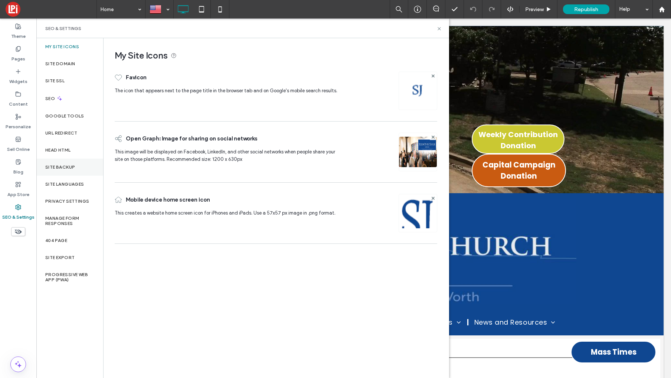
drag, startPoint x: 67, startPoint y: 169, endPoint x: 63, endPoint y: 169, distance: 3.7
click at [67, 169] on label "Site Backup" at bounding box center [60, 167] width 30 height 5
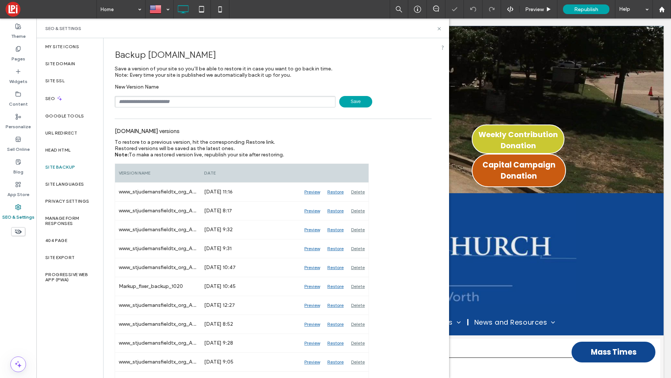
click at [180, 102] on input "text" at bounding box center [225, 101] width 221 height 11
type input "******"
click at [343, 104] on span "Save" at bounding box center [355, 101] width 33 height 11
click at [438, 29] on icon at bounding box center [439, 29] width 6 height 6
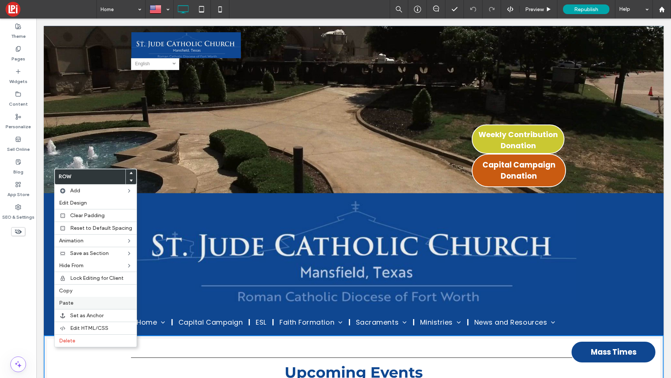
click at [72, 302] on label "Paste" at bounding box center [95, 303] width 73 height 6
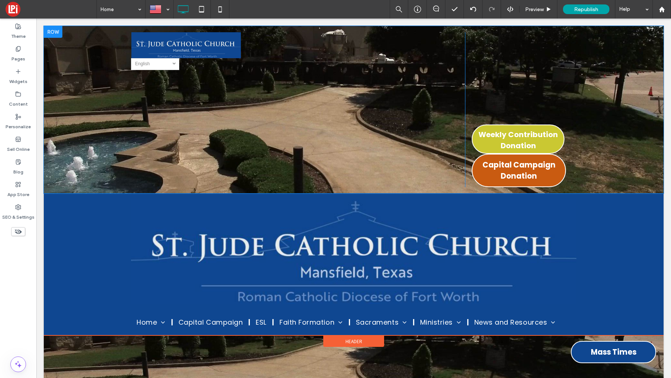
scroll to position [52, 0]
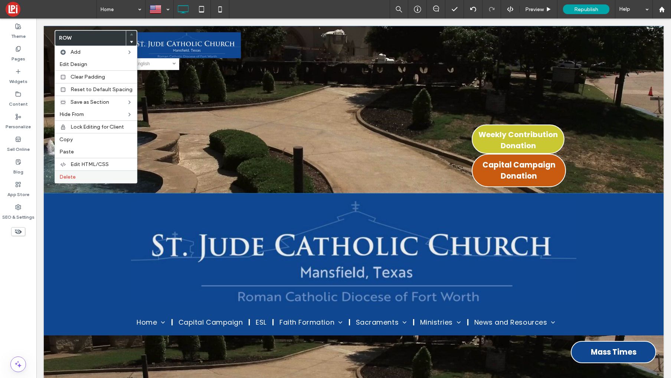
click at [77, 179] on label "Delete" at bounding box center [95, 177] width 73 height 6
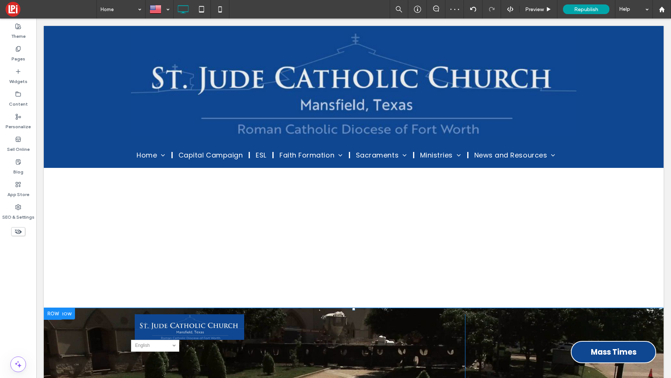
scroll to position [0, 0]
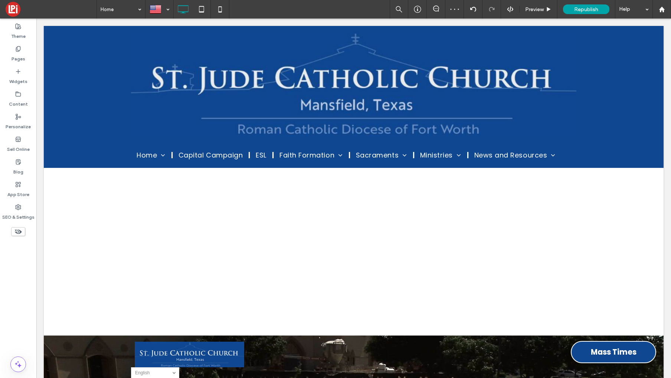
drag, startPoint x: 343, startPoint y: 218, endPoint x: 247, endPoint y: 246, distance: 100.4
click at [343, 218] on div at bounding box center [353, 181] width 619 height 310
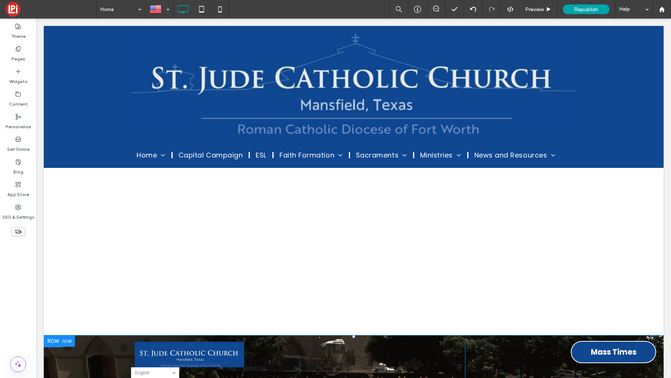
click at [52, 342] on div at bounding box center [53, 342] width 19 height 12
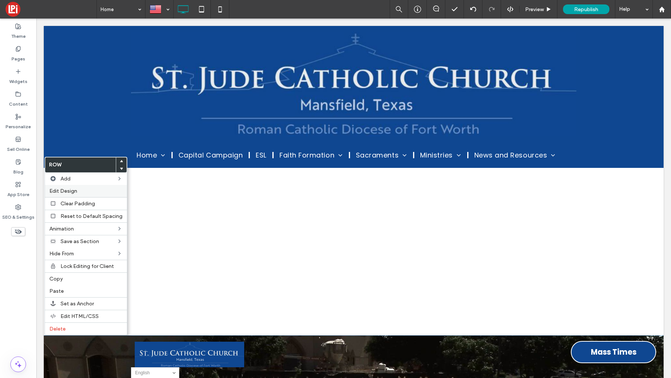
click at [70, 192] on span "Edit Design" at bounding box center [63, 191] width 28 height 6
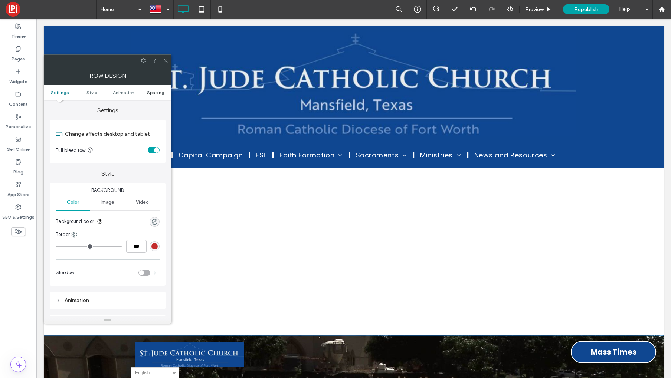
click at [154, 95] on span "Spacing" at bounding box center [155, 93] width 17 height 6
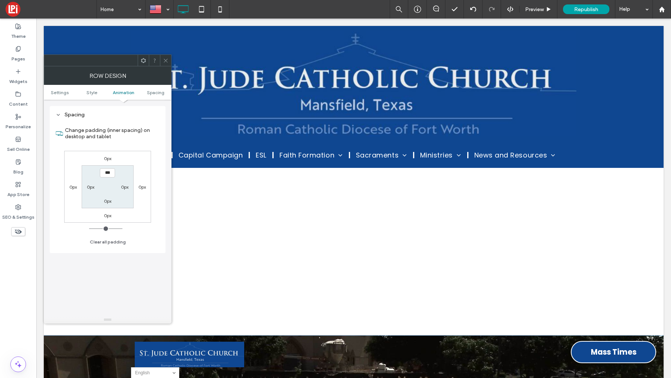
scroll to position [210, 0]
click at [167, 62] on use at bounding box center [166, 61] width 4 height 4
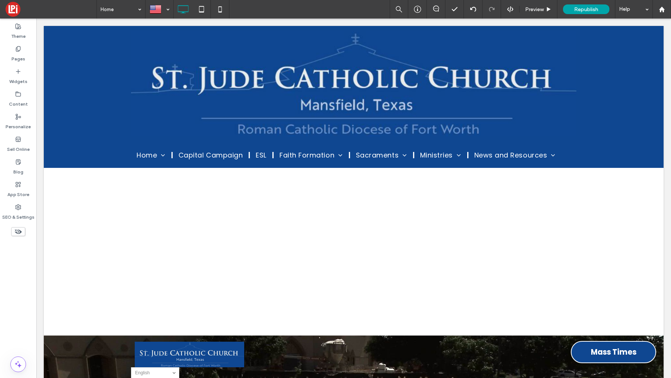
click at [90, 309] on div at bounding box center [353, 181] width 619 height 310
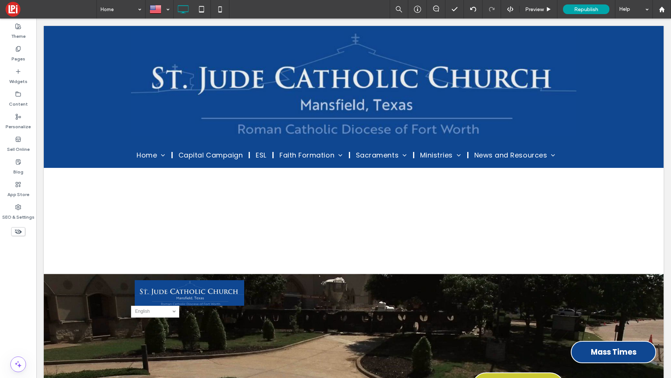
scroll to position [60, 0]
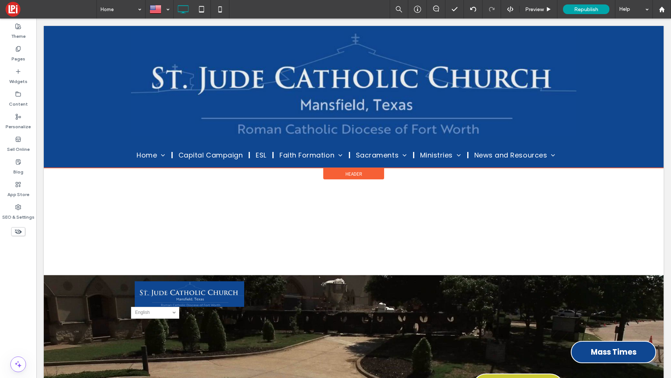
click at [352, 172] on span "Header" at bounding box center [353, 174] width 17 height 6
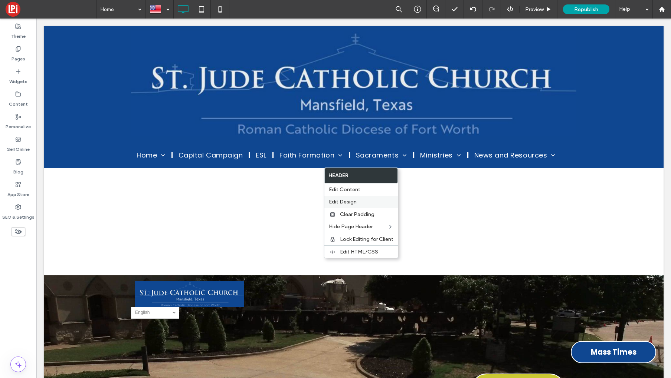
click at [337, 202] on span "Edit Design" at bounding box center [343, 202] width 28 height 6
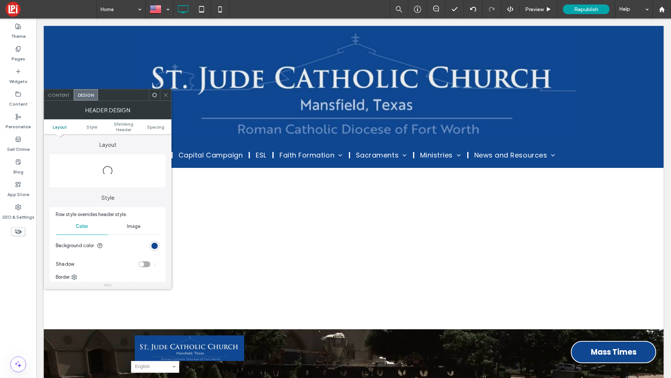
scroll to position [0, 0]
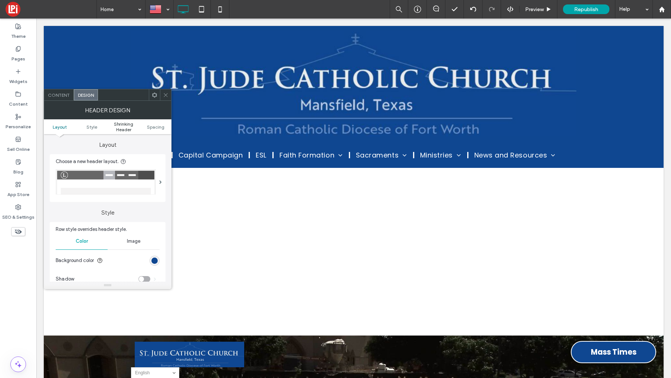
click at [121, 124] on span "Shrinking Header" at bounding box center [124, 126] width 32 height 11
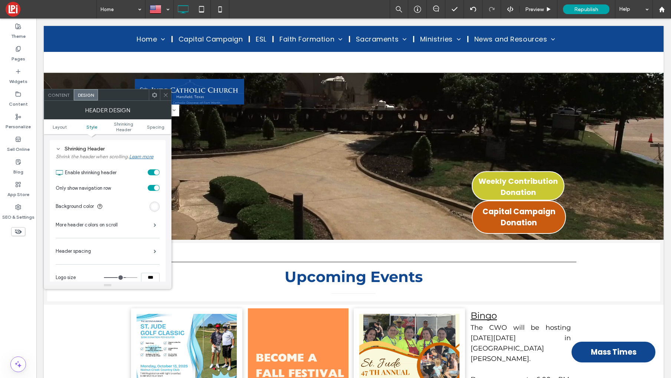
scroll to position [310, 0]
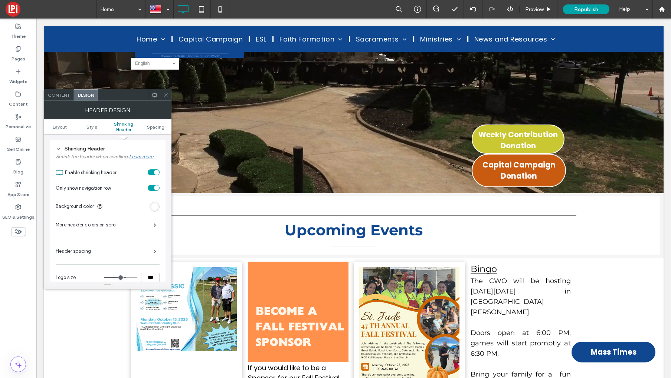
click at [156, 173] on div "toggle" at bounding box center [156, 172] width 5 height 5
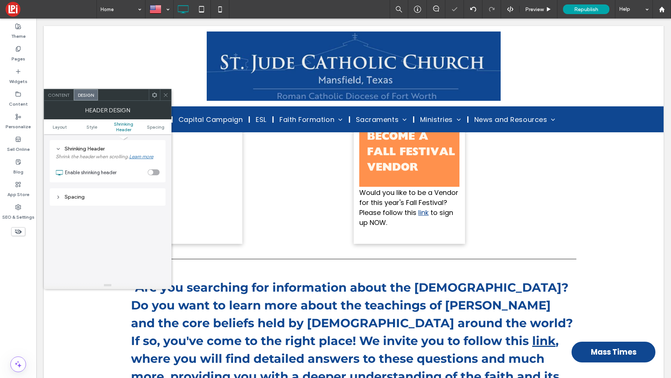
scroll to position [345, 0]
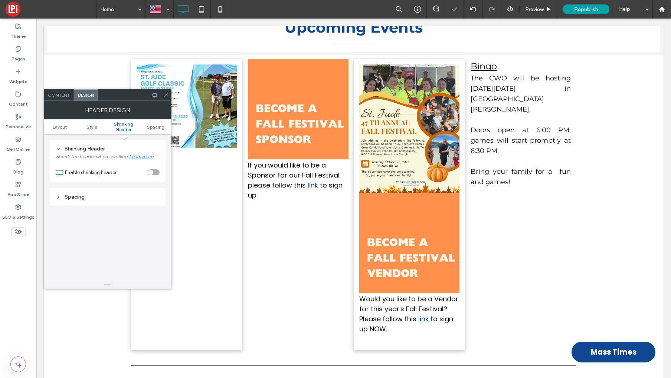
click at [167, 95] on icon at bounding box center [166, 95] width 6 height 6
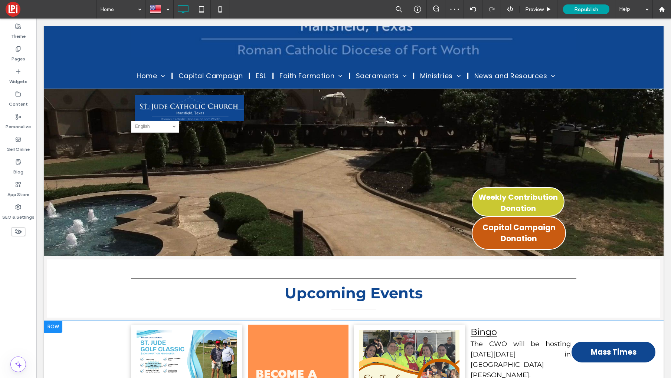
scroll to position [0, 0]
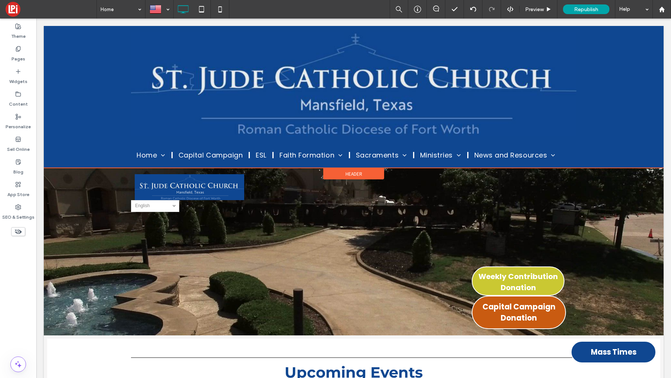
click at [344, 174] on div "Header" at bounding box center [353, 173] width 61 height 11
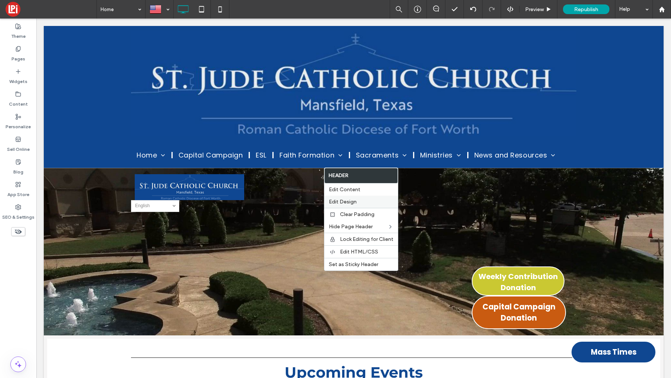
click at [343, 203] on span "Edit Design" at bounding box center [343, 202] width 28 height 6
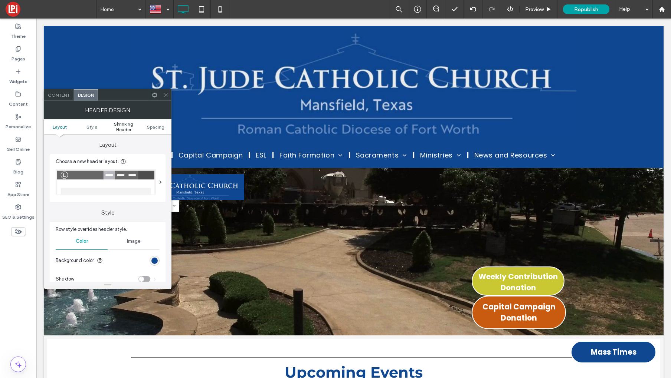
click at [118, 127] on span "Shrinking Header" at bounding box center [124, 126] width 32 height 11
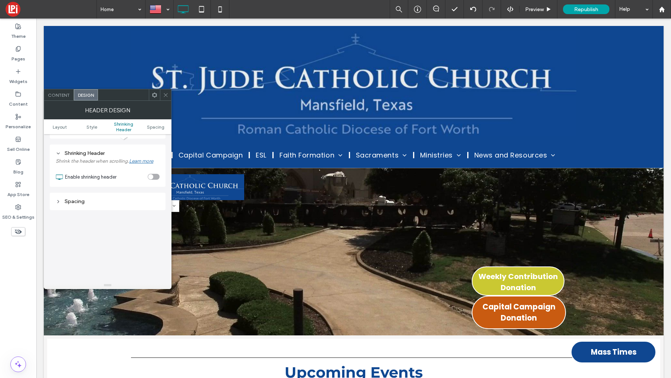
scroll to position [230, 0]
click at [151, 172] on div "toggle" at bounding box center [150, 172] width 5 height 5
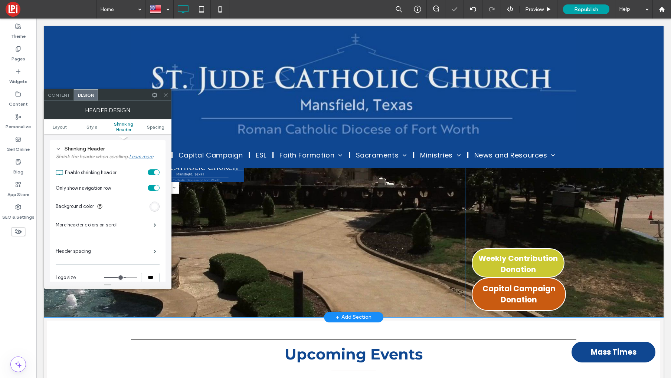
scroll to position [0, 0]
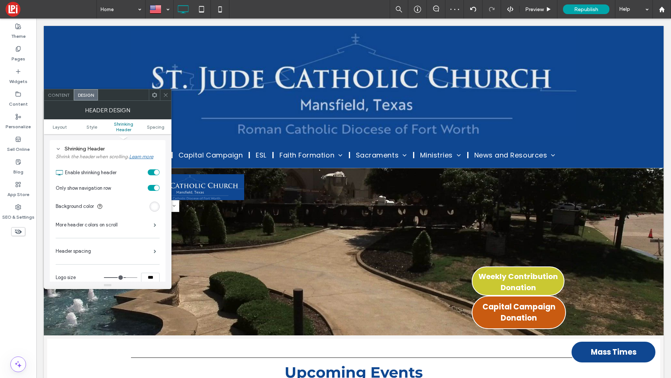
click at [164, 92] on icon at bounding box center [166, 95] width 6 height 6
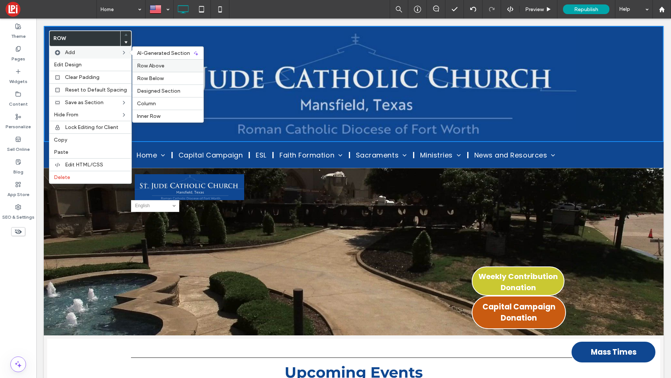
click at [149, 68] on span "Row Above" at bounding box center [150, 66] width 27 height 6
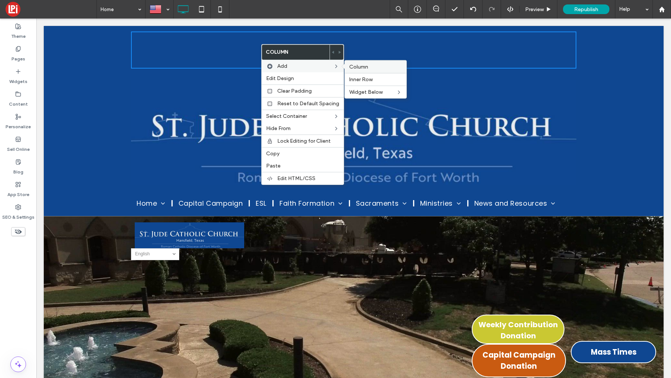
click at [355, 68] on span "Column" at bounding box center [358, 67] width 19 height 6
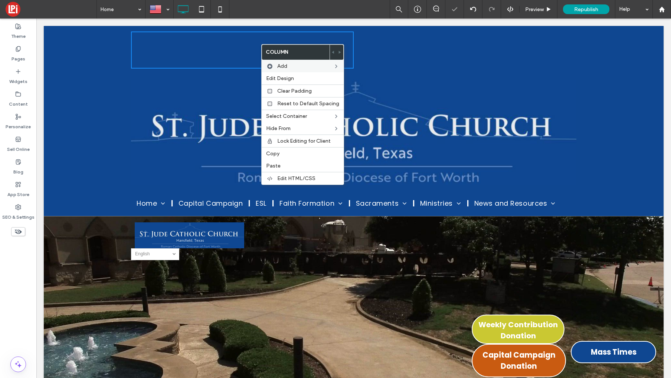
drag, startPoint x: 440, startPoint y: 51, endPoint x: 401, endPoint y: 50, distance: 39.3
click at [440, 51] on div "Click To Paste Click To Paste" at bounding box center [464, 50] width 223 height 37
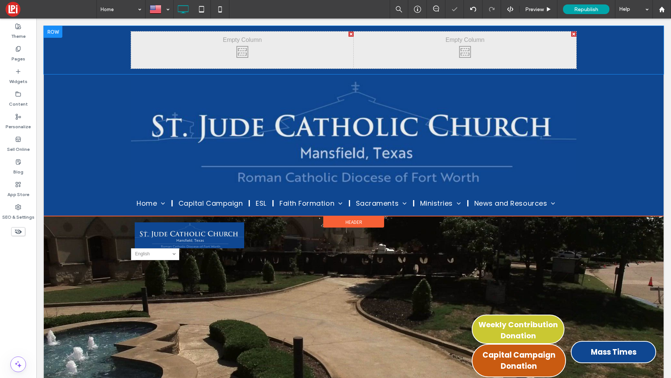
click at [57, 34] on div at bounding box center [53, 32] width 19 height 12
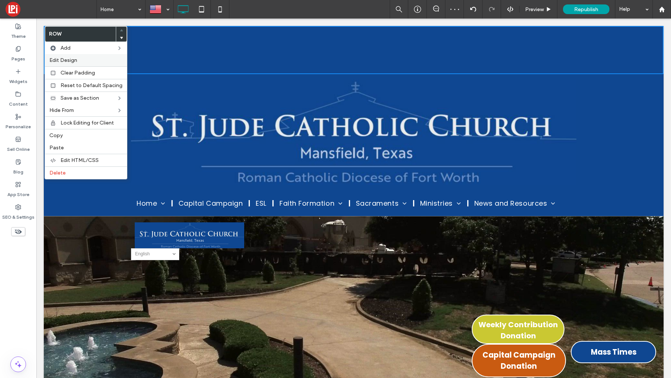
click at [69, 61] on span "Edit Design" at bounding box center [63, 60] width 28 height 6
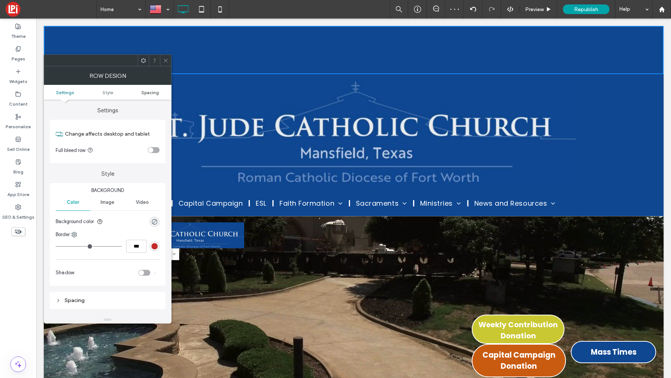
drag, startPoint x: 151, startPoint y: 92, endPoint x: 147, endPoint y: 91, distance: 4.2
click at [151, 92] on span "Spacing" at bounding box center [149, 93] width 17 height 6
click at [154, 151] on div "toggle" at bounding box center [154, 150] width 12 height 6
drag, startPoint x: 148, startPoint y: 91, endPoint x: 154, endPoint y: 106, distance: 16.1
click at [148, 91] on span "Spacing" at bounding box center [149, 93] width 17 height 6
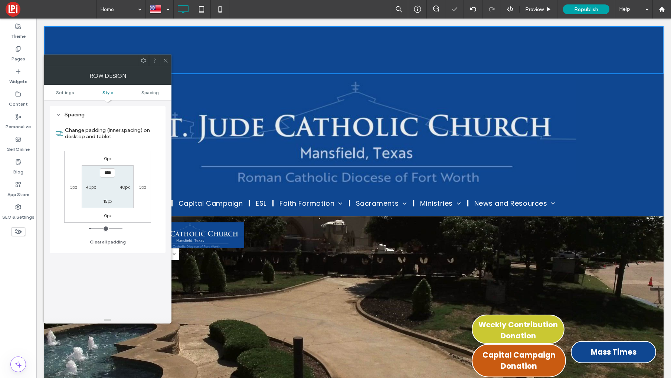
scroll to position [186, 0]
click at [125, 186] on label "40px" at bounding box center [124, 187] width 10 height 6
type input "**"
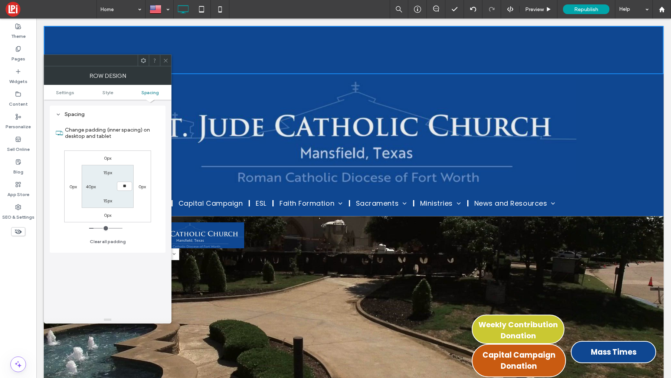
type input "****"
click at [90, 188] on label "40px" at bounding box center [91, 187] width 10 height 6
type input "**"
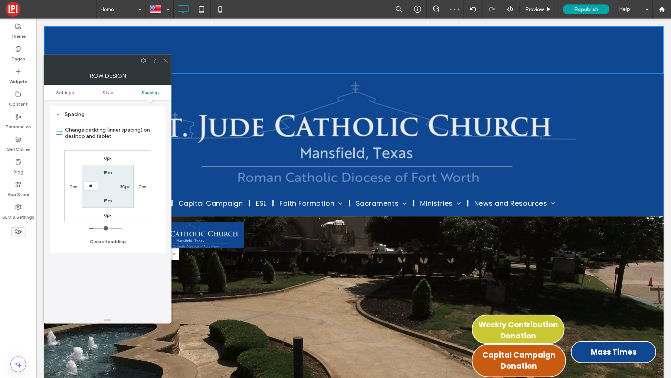
type input "****"
click at [108, 173] on label "15px" at bounding box center [107, 173] width 9 height 6
type input "**"
type input "*"
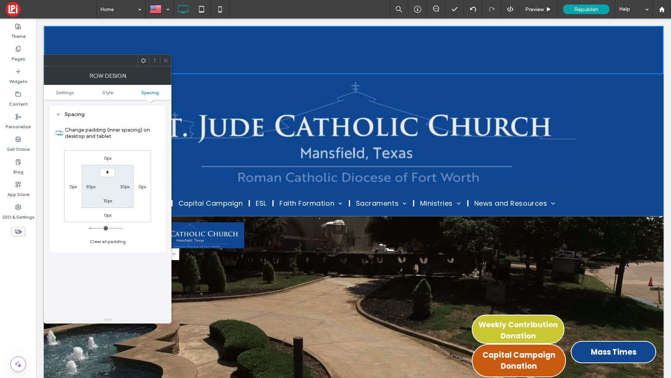
type input "***"
click at [106, 200] on label "15px" at bounding box center [107, 201] width 9 height 6
type input "**"
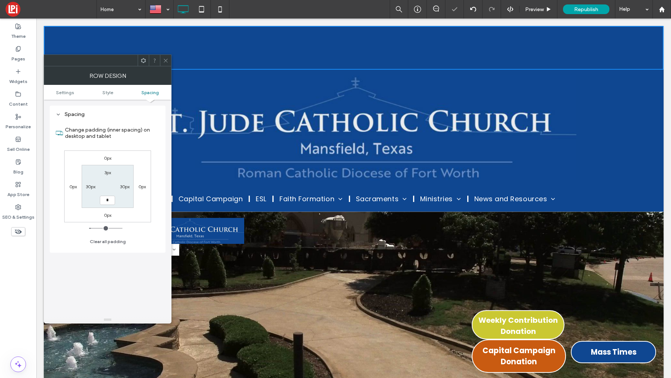
type input "*"
type input "***"
click at [107, 187] on section "3px 30px *** 30px" at bounding box center [108, 186] width 52 height 43
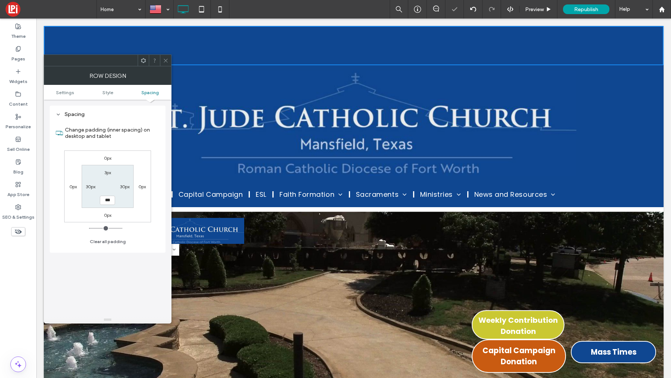
click at [168, 59] on icon at bounding box center [166, 61] width 6 height 6
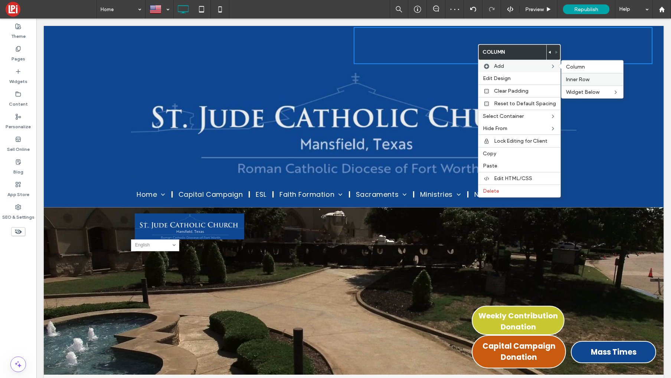
click at [579, 77] on span "Inner Row" at bounding box center [577, 79] width 23 height 6
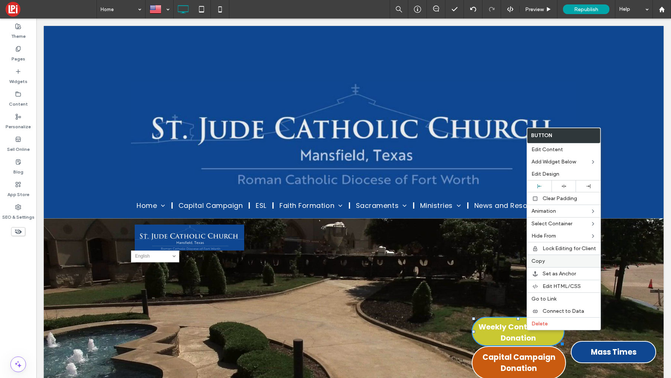
click at [540, 261] on span "Copy" at bounding box center [537, 261] width 13 height 6
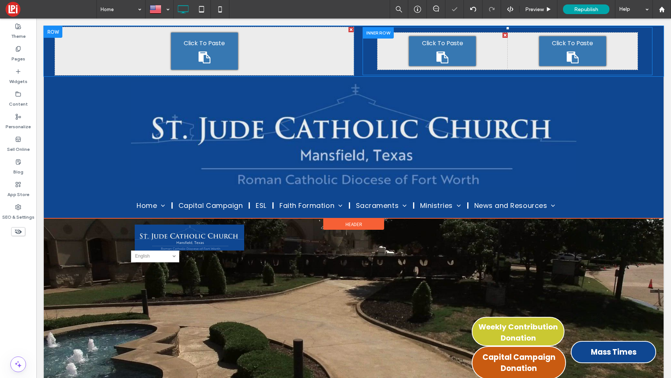
click at [452, 53] on div "Click To Paste" at bounding box center [442, 51] width 67 height 30
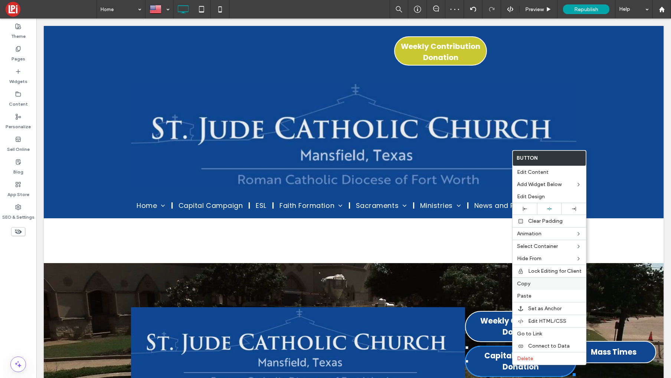
click at [524, 285] on span "Copy" at bounding box center [523, 284] width 13 height 6
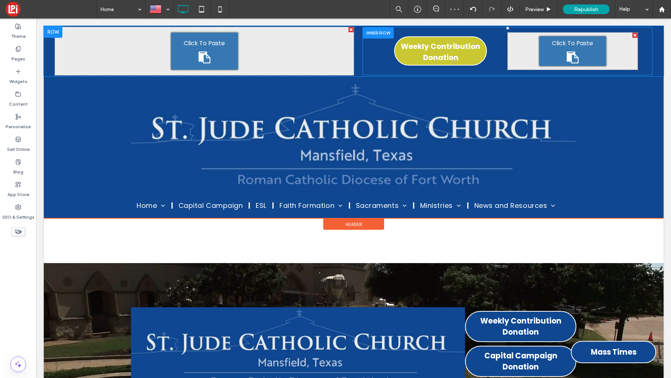
click at [574, 55] on icon at bounding box center [572, 58] width 12 height 12
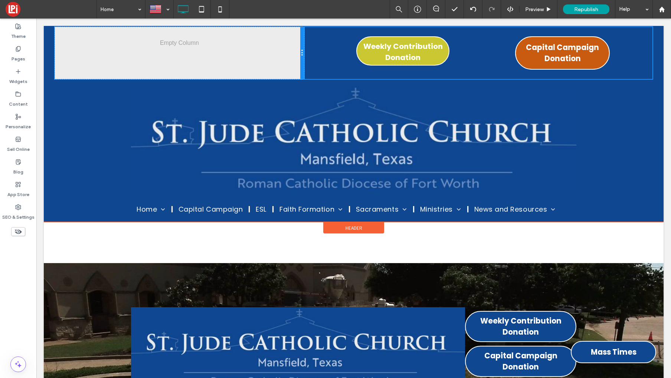
drag, startPoint x: 352, startPoint y: 57, endPoint x: 318, endPoint y: 56, distance: 34.5
click at [318, 56] on div "Click To Paste Click To Paste Click To Paste Click To Paste Click To Paste Clic…" at bounding box center [353, 53] width 597 height 52
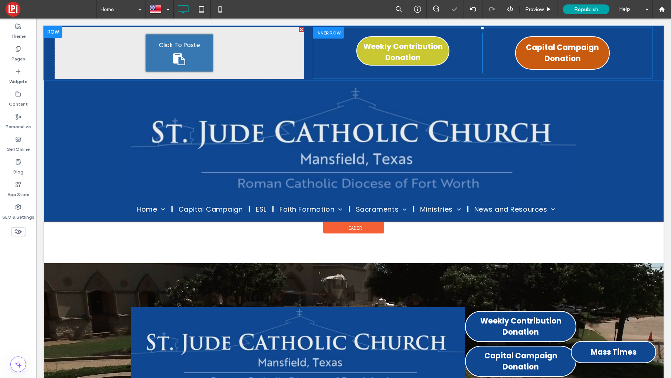
click at [321, 32] on div at bounding box center [328, 32] width 31 height 11
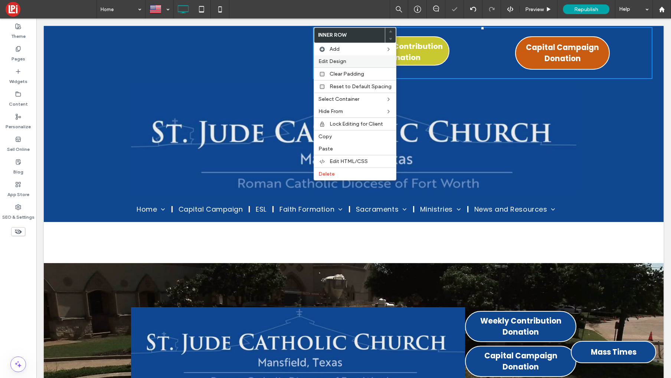
click at [328, 61] on span "Edit Design" at bounding box center [332, 61] width 28 height 6
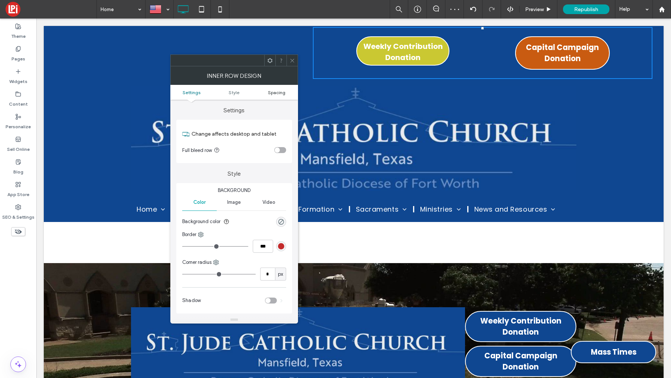
drag, startPoint x: 276, startPoint y: 150, endPoint x: 297, endPoint y: 95, distance: 59.3
click at [275, 149] on div "toggle" at bounding box center [276, 150] width 5 height 5
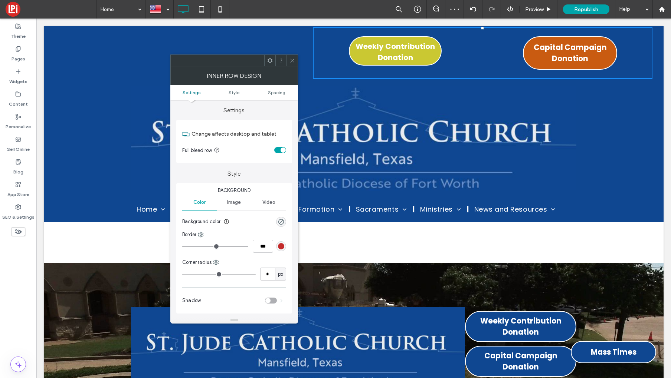
click at [291, 60] on icon at bounding box center [292, 61] width 6 height 6
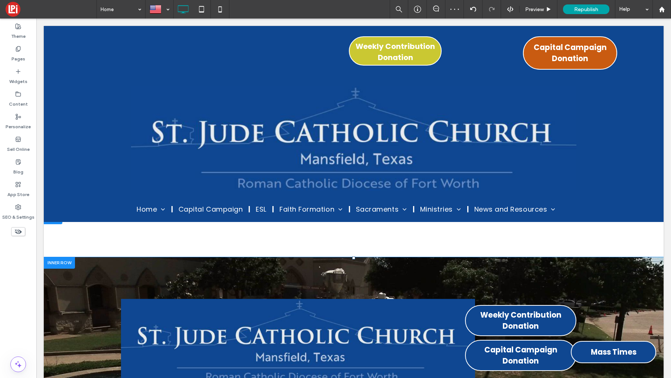
scroll to position [67, 0]
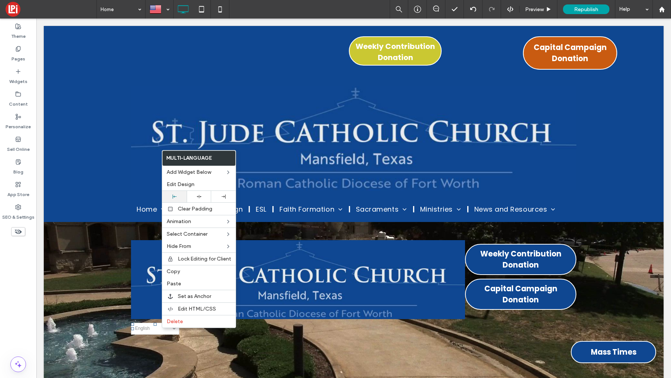
drag, startPoint x: 177, startPoint y: 273, endPoint x: 164, endPoint y: 192, distance: 82.1
click at [177, 273] on span "Copy" at bounding box center [173, 272] width 13 height 6
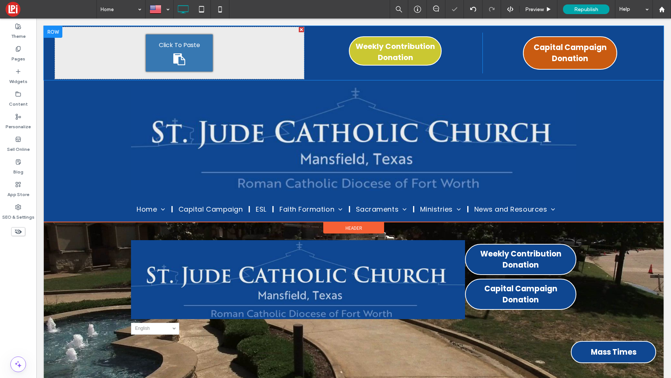
click at [180, 51] on div "Click To Paste" at bounding box center [179, 52] width 67 height 37
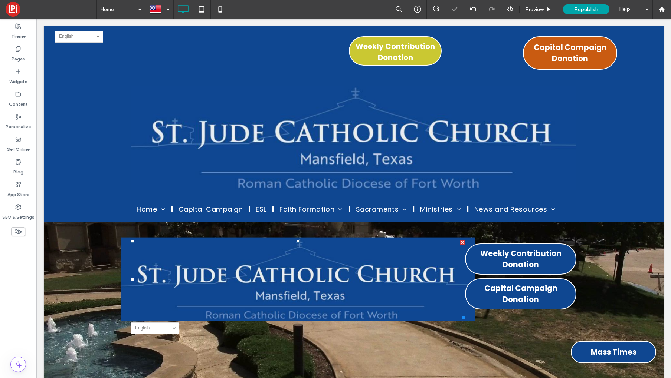
scroll to position [72, 0]
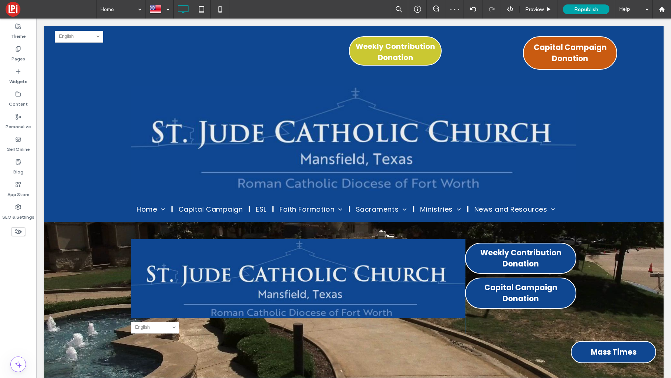
click at [87, 268] on div "English en Tiếng Việt vi Español es Click To Paste Click To Paste Weekly Contri…" at bounding box center [353, 286] width 619 height 183
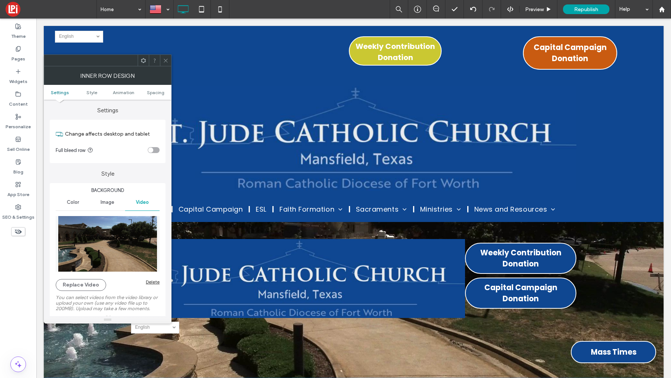
click at [168, 61] on icon at bounding box center [166, 61] width 6 height 6
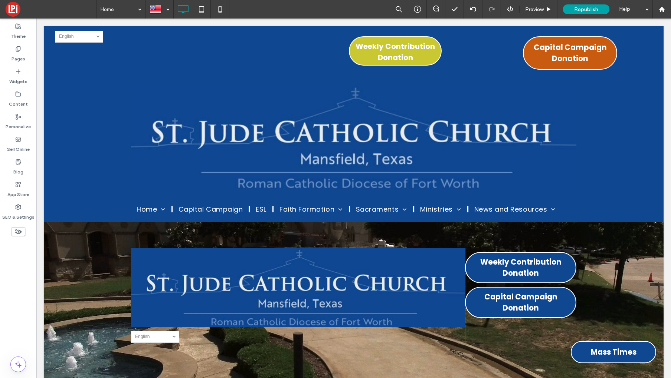
scroll to position [59, 0]
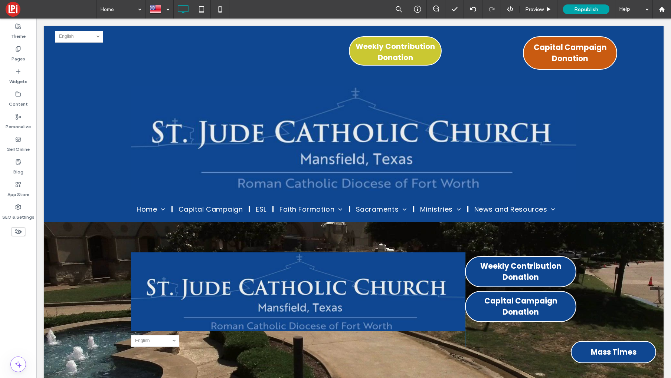
click at [115, 261] on div "English en Tiếng Việt vi Español es Click To Paste Click To Paste Weekly Contri…" at bounding box center [353, 299] width 619 height 183
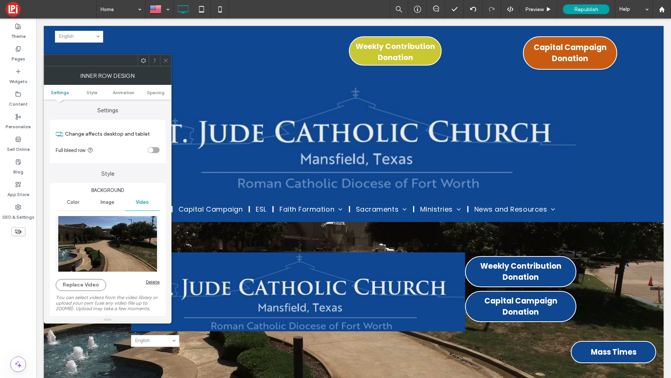
click at [165, 61] on icon at bounding box center [166, 61] width 6 height 6
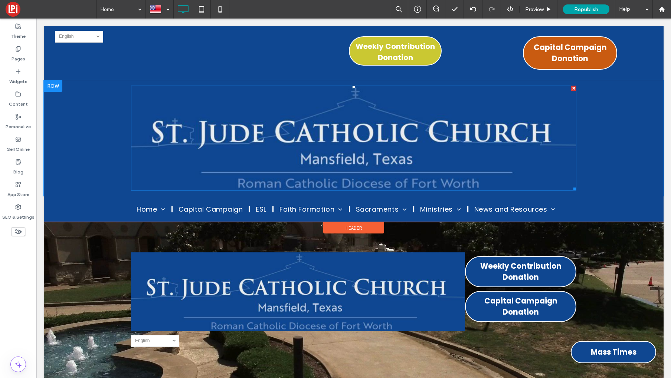
click at [301, 134] on img at bounding box center [353, 138] width 445 height 105
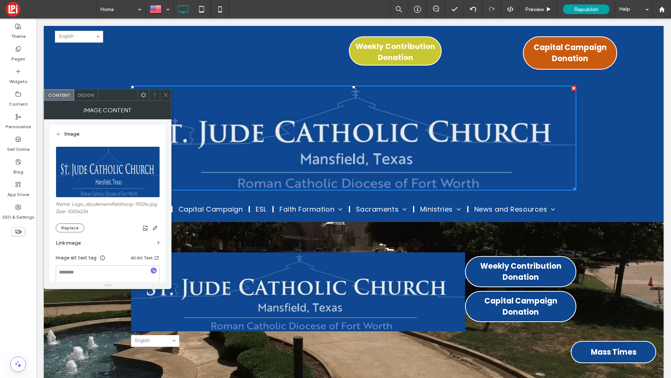
click at [89, 101] on div "Image Content" at bounding box center [108, 110] width 128 height 19
click at [88, 92] on span "Design" at bounding box center [86, 95] width 16 height 6
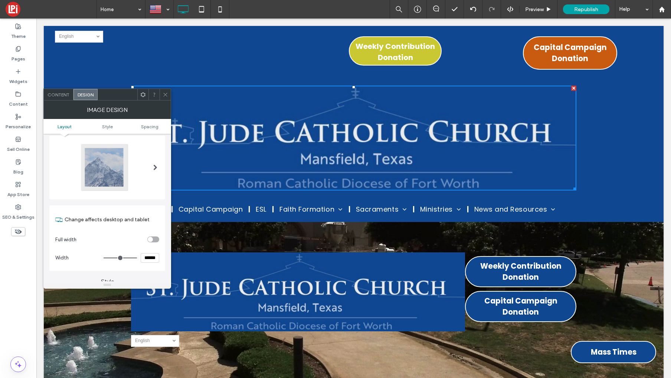
scroll to position [0, 0]
drag, startPoint x: 152, startPoint y: 258, endPoint x: 130, endPoint y: 258, distance: 22.6
click at [130, 258] on div "******" at bounding box center [131, 258] width 56 height 10
type input "*****"
type input "***"
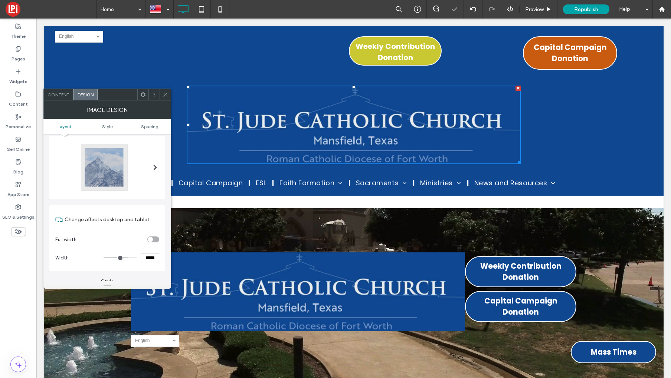
click at [158, 214] on label "Change affects desktop and tablet" at bounding box center [112, 220] width 95 height 14
drag, startPoint x: 163, startPoint y: 94, endPoint x: 159, endPoint y: 93, distance: 3.8
click at [162, 94] on icon at bounding box center [165, 95] width 6 height 6
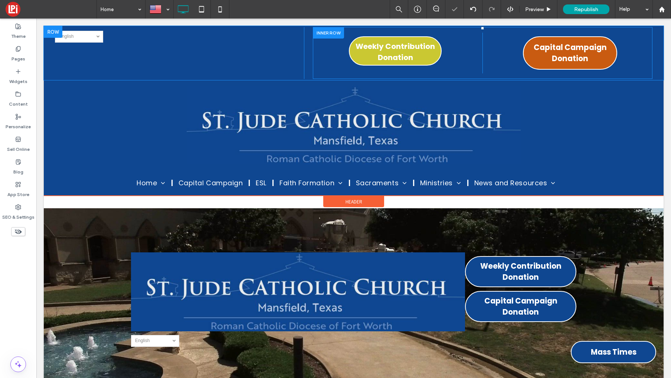
click at [329, 49] on div "Click To Paste Click To Paste Weekly Contribution Donation" at bounding box center [398, 53] width 170 height 41
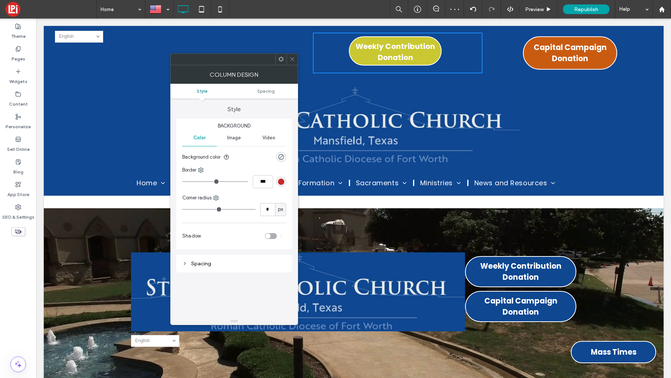
click at [293, 60] on icon at bounding box center [292, 59] width 6 height 6
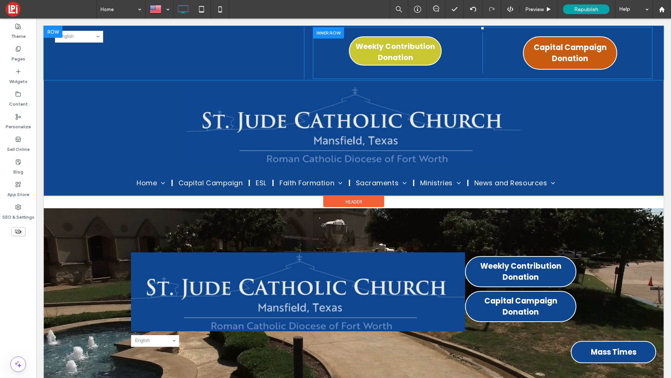
click at [327, 34] on div at bounding box center [328, 32] width 31 height 11
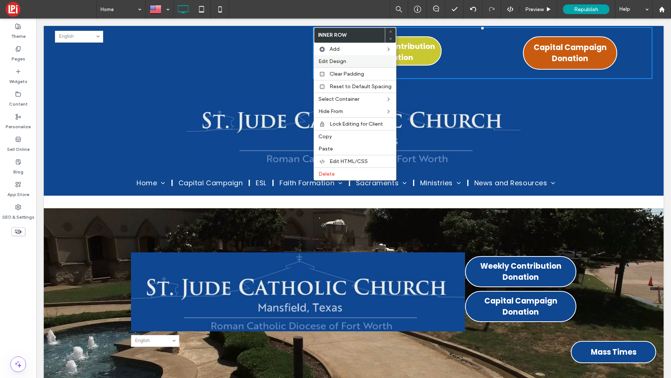
click at [322, 59] on span "Edit Design" at bounding box center [332, 61] width 28 height 6
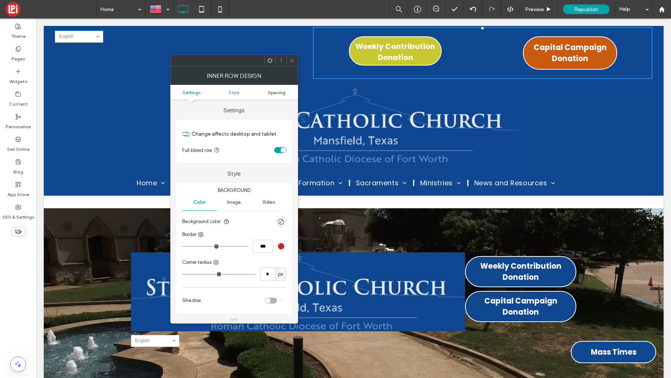
click at [274, 93] on span "Spacing" at bounding box center [276, 93] width 17 height 6
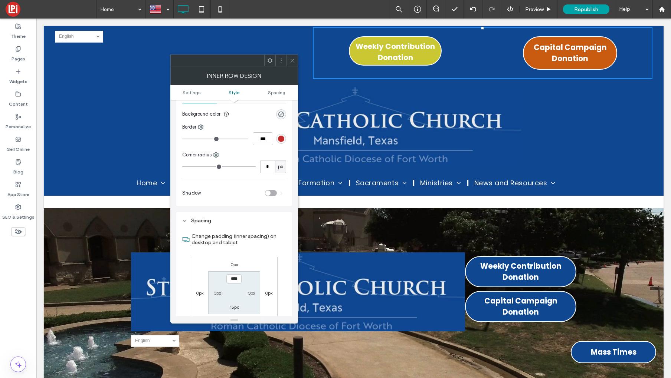
scroll to position [214, 0]
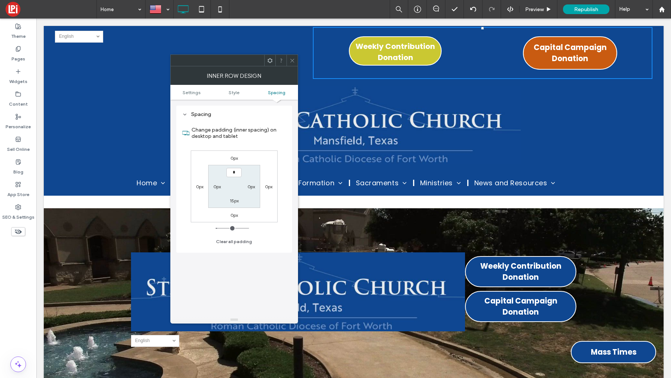
type input "***"
click at [231, 204] on div "15px" at bounding box center [234, 200] width 9 height 7
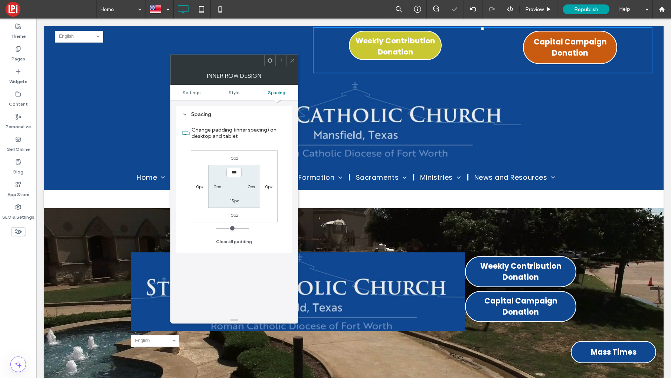
click at [232, 202] on label "15px" at bounding box center [234, 201] width 9 height 6
type input "**"
type input "*"
type input "***"
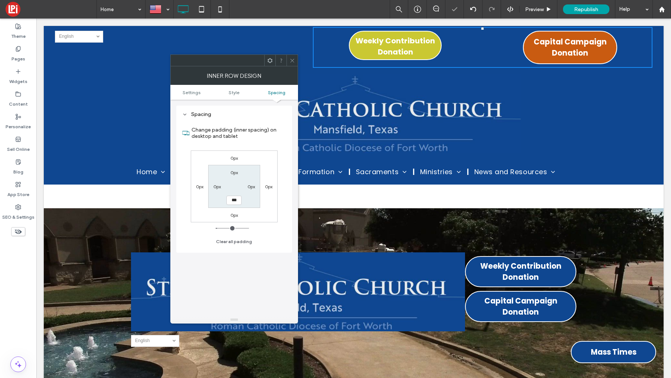
click at [234, 192] on section "0px 0px *** 0px" at bounding box center [234, 186] width 52 height 43
click at [292, 62] on icon at bounding box center [292, 61] width 6 height 6
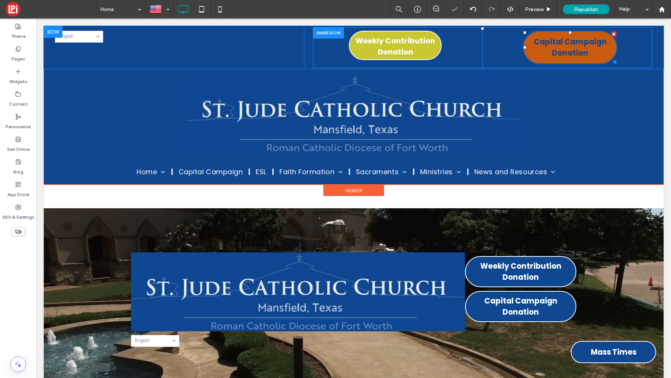
click at [579, 57] on span "Capital Campaign Donation" at bounding box center [569, 48] width 91 height 30
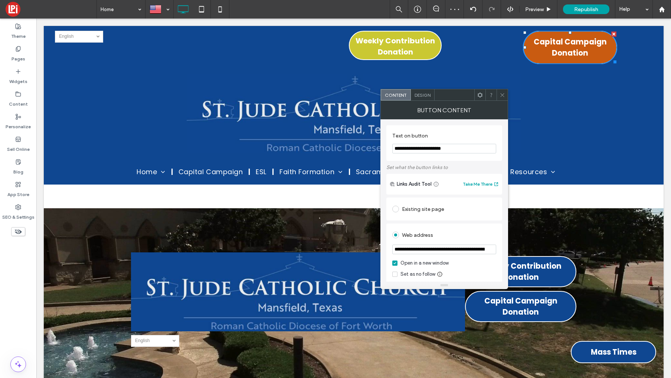
click at [426, 92] on span "Design" at bounding box center [422, 95] width 16 height 6
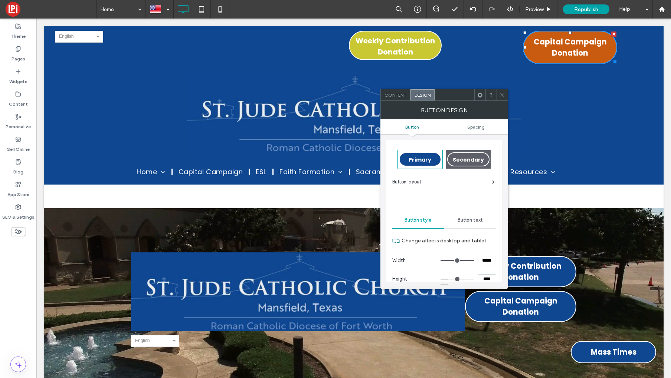
drag, startPoint x: 487, startPoint y: 260, endPoint x: 484, endPoint y: 289, distance: 28.8
click at [487, 260] on input "*****" at bounding box center [486, 261] width 19 height 10
type input "*****"
click at [490, 247] on label "Change affects desktop and tablet" at bounding box center [448, 241] width 95 height 14
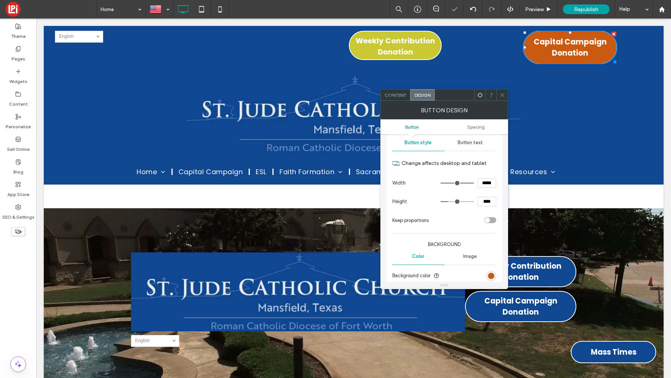
scroll to position [92, 0]
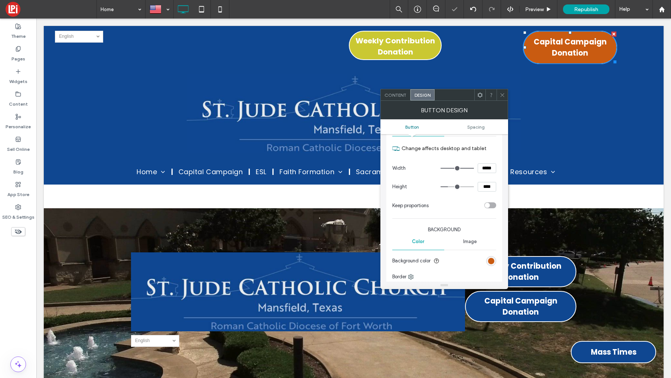
drag, startPoint x: 502, startPoint y: 98, endPoint x: 494, endPoint y: 97, distance: 8.2
click at [501, 97] on icon at bounding box center [502, 95] width 6 height 6
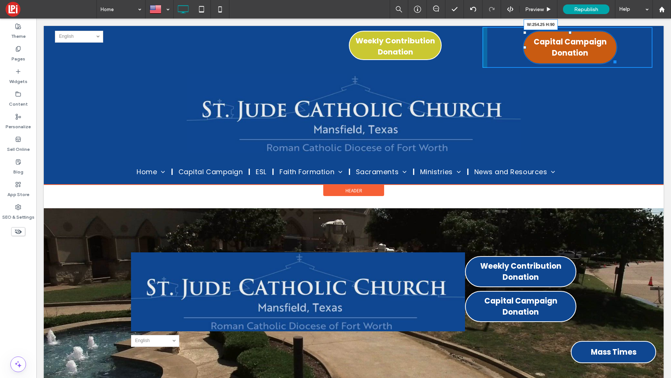
drag, startPoint x: 615, startPoint y: 62, endPoint x: 635, endPoint y: 59, distance: 20.2
click at [635, 59] on div "Click To Paste Click To Paste Capital Campaign Donation W:254.25 H:90" at bounding box center [567, 47] width 170 height 41
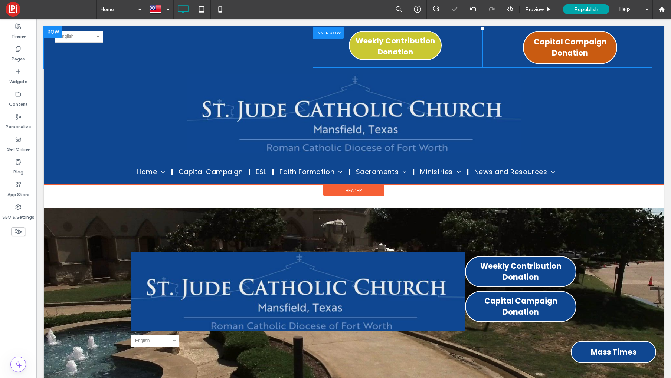
click at [509, 49] on div "Click To Paste Click To Paste Capital Campaign Donation" at bounding box center [567, 47] width 170 height 41
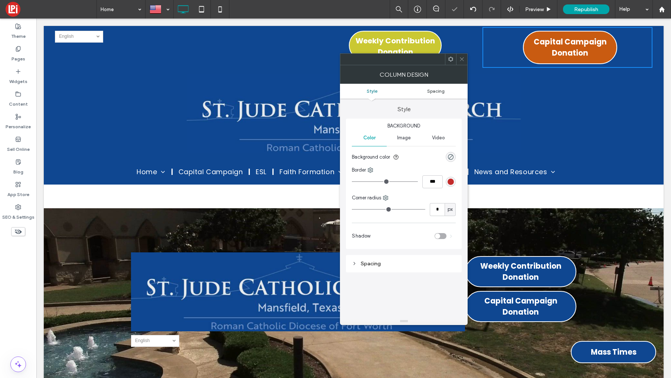
click at [435, 92] on span "Spacing" at bounding box center [435, 91] width 17 height 6
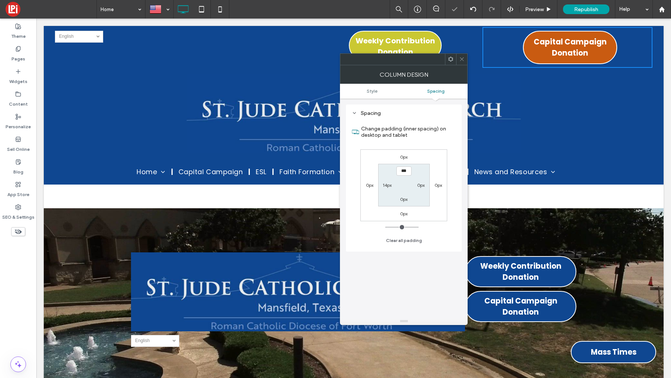
scroll to position [151, 0]
click at [385, 185] on label "14px" at bounding box center [386, 185] width 9 height 6
type input "**"
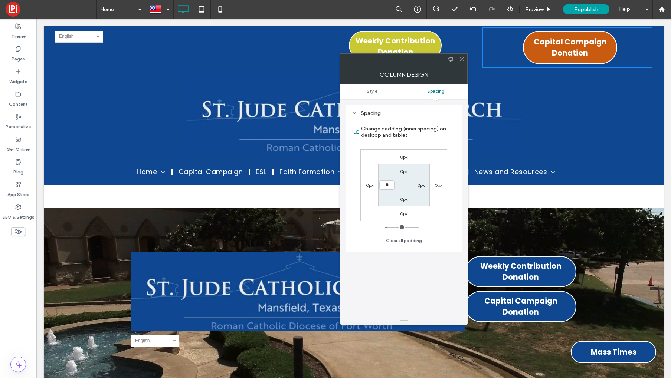
type input "****"
drag, startPoint x: 407, startPoint y: 182, endPoint x: 439, endPoint y: 96, distance: 91.9
click at [407, 182] on section "0px 0px 0px ****" at bounding box center [404, 185] width 52 height 43
drag, startPoint x: 463, startPoint y: 60, endPoint x: 406, endPoint y: 31, distance: 64.0
click at [463, 60] on icon at bounding box center [462, 59] width 6 height 6
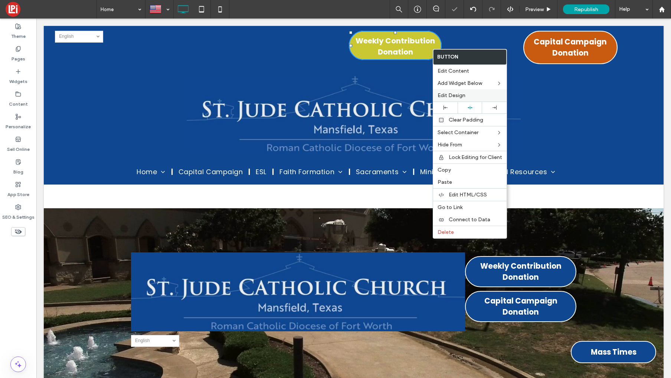
click at [459, 95] on span "Edit Design" at bounding box center [451, 95] width 28 height 6
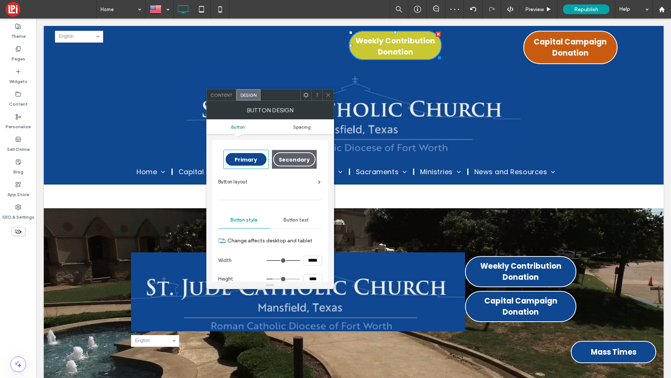
click at [306, 126] on span "Spacing" at bounding box center [301, 127] width 17 height 6
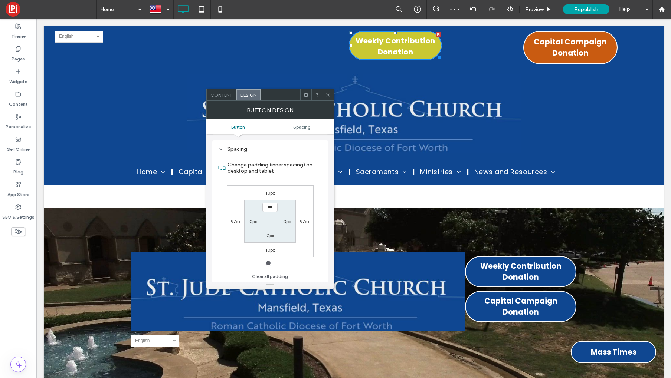
scroll to position [325, 0]
click at [267, 191] on label "10px" at bounding box center [269, 193] width 9 height 6
type input "**"
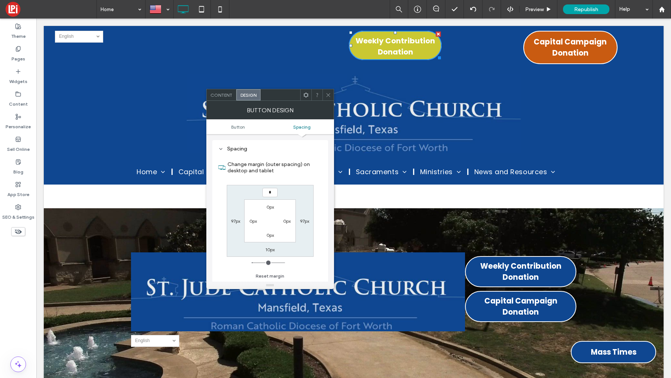
type input "*"
type input "***"
click at [269, 250] on label "10px" at bounding box center [269, 250] width 9 height 6
type input "**"
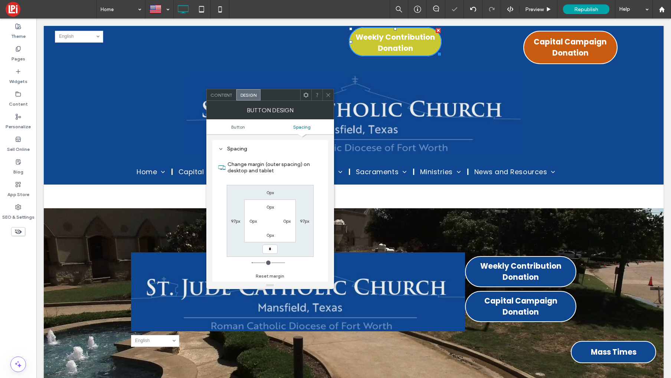
type input "*"
type input "***"
click at [272, 224] on section "0px 0px 0px 0px" at bounding box center [270, 221] width 52 height 43
click at [328, 93] on icon at bounding box center [328, 95] width 6 height 6
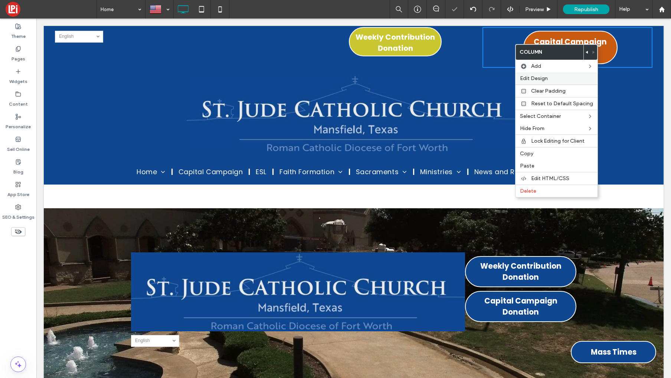
click at [533, 78] on span "Edit Design" at bounding box center [534, 78] width 28 height 6
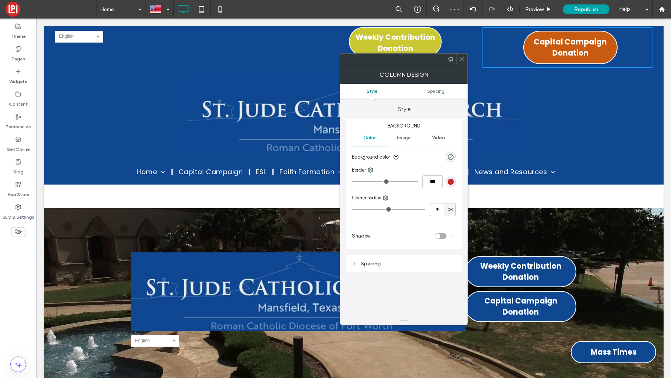
click at [463, 60] on icon at bounding box center [462, 59] width 6 height 6
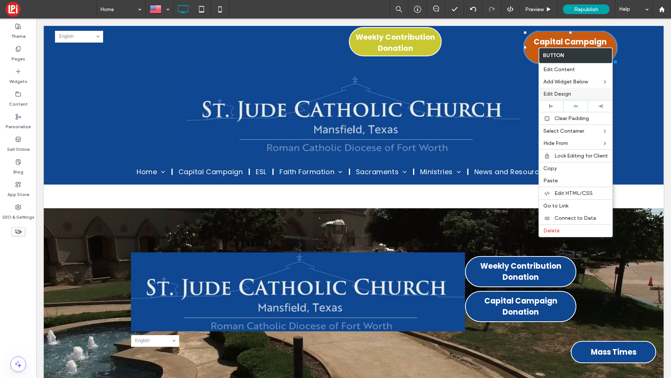
click at [553, 94] on span "Edit Design" at bounding box center [557, 94] width 28 height 6
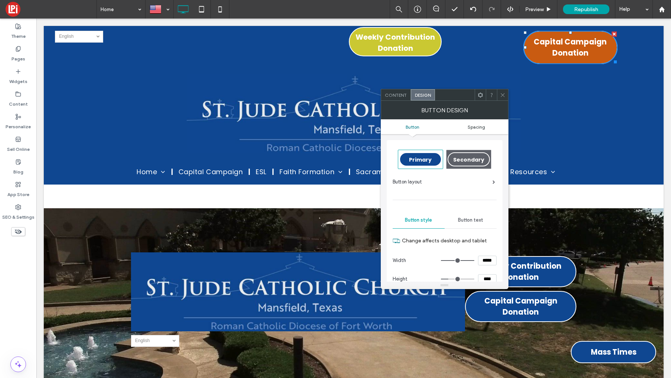
click at [469, 125] on span "Spacing" at bounding box center [475, 127] width 17 height 6
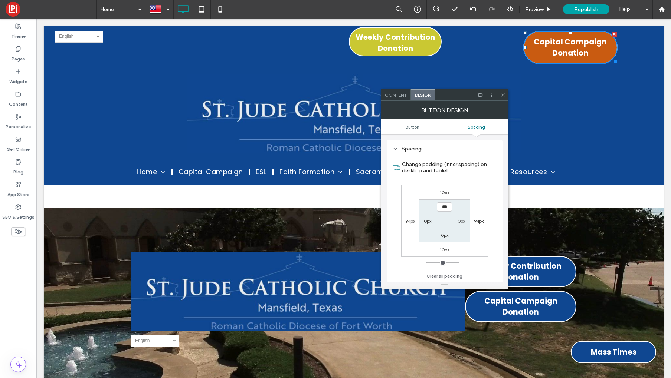
click at [443, 192] on label "10px" at bounding box center [443, 193] width 9 height 6
type input "**"
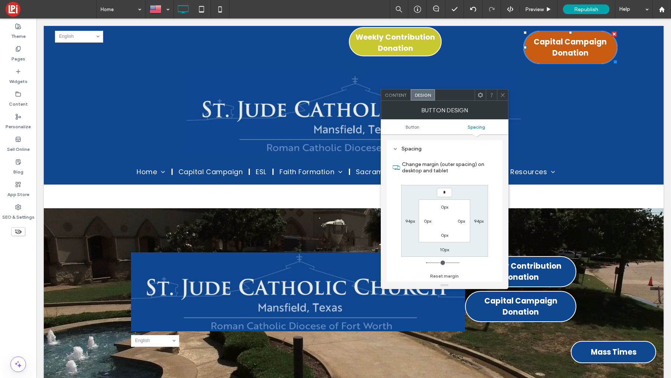
type input "*"
type input "***"
click at [444, 248] on label "10px" at bounding box center [443, 250] width 9 height 6
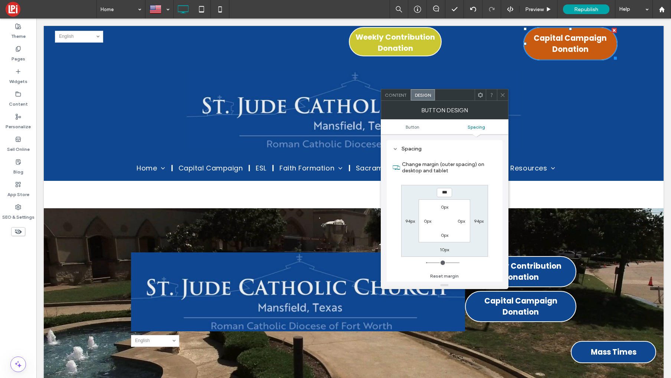
type input "**"
type input "*"
type input "***"
drag, startPoint x: 446, startPoint y: 233, endPoint x: 467, endPoint y: 154, distance: 81.5
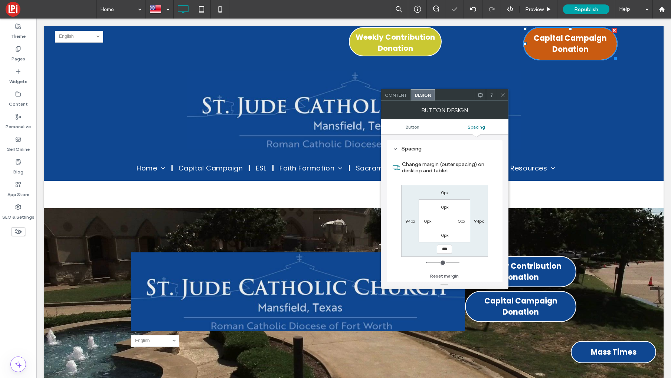
click at [445, 233] on label "0px" at bounding box center [444, 236] width 7 height 6
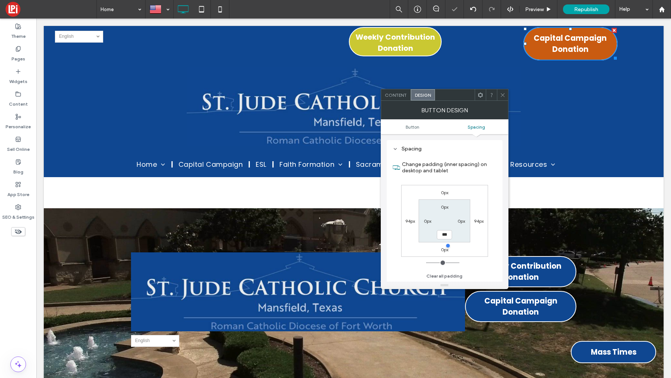
click at [503, 96] on use at bounding box center [502, 95] width 4 height 4
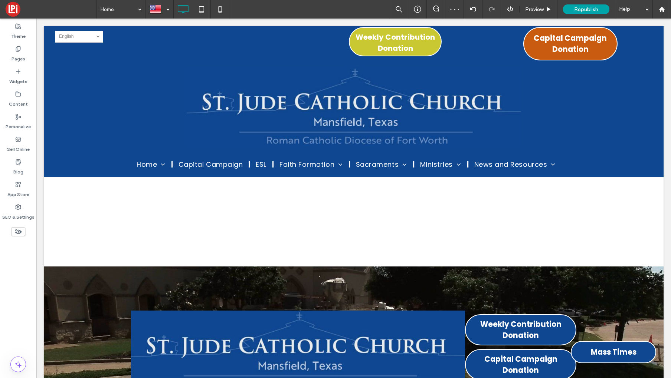
scroll to position [0, 0]
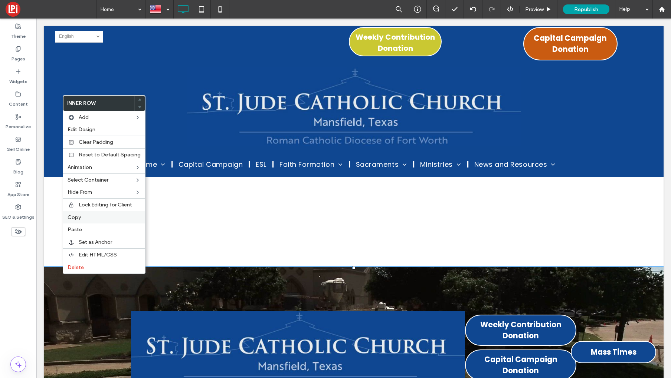
click at [76, 220] on span "Copy" at bounding box center [73, 217] width 13 height 6
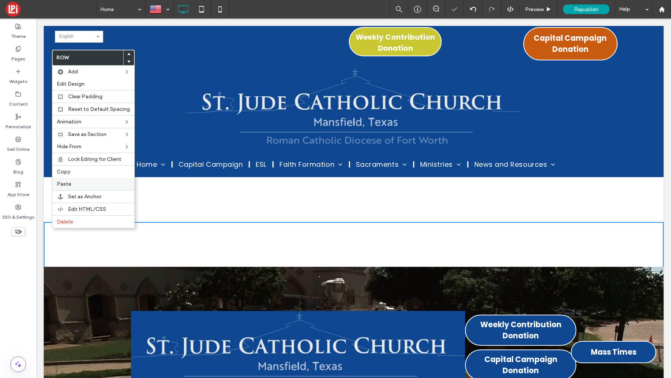
click at [64, 184] on span "Paste" at bounding box center [64, 184] width 14 height 6
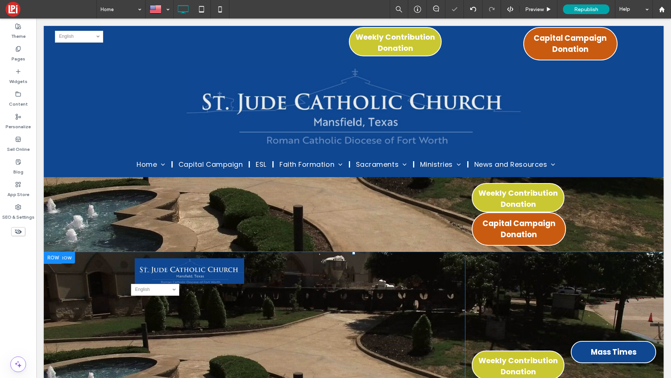
scroll to position [98, 0]
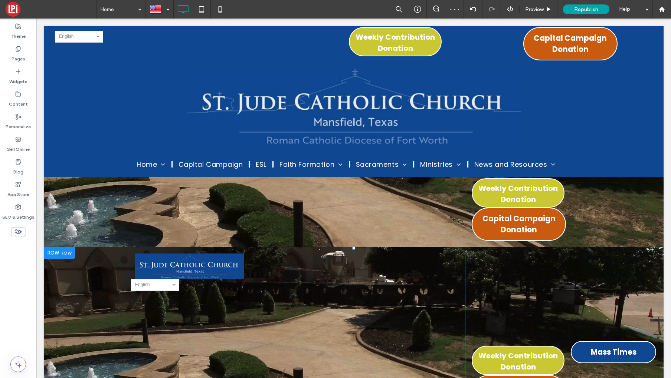
click at [50, 254] on div at bounding box center [53, 253] width 19 height 12
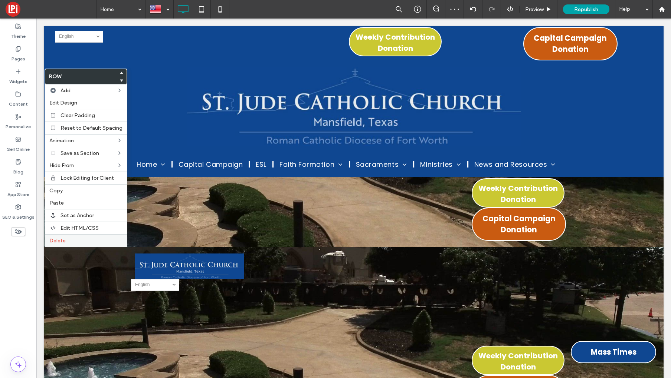
drag, startPoint x: 63, startPoint y: 242, endPoint x: 58, endPoint y: 242, distance: 4.8
click at [63, 242] on span "Delete" at bounding box center [57, 241] width 16 height 6
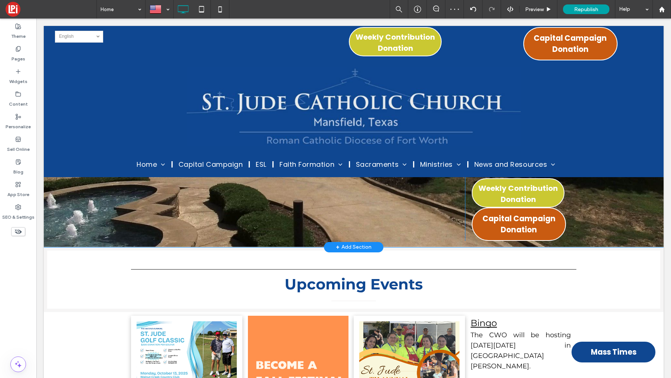
scroll to position [0, 0]
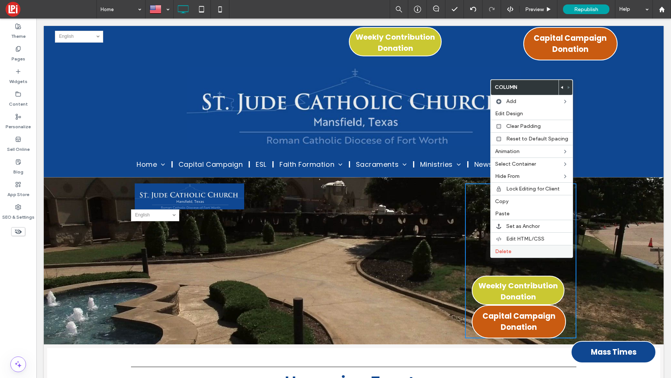
click at [501, 249] on span "Delete" at bounding box center [503, 251] width 16 height 6
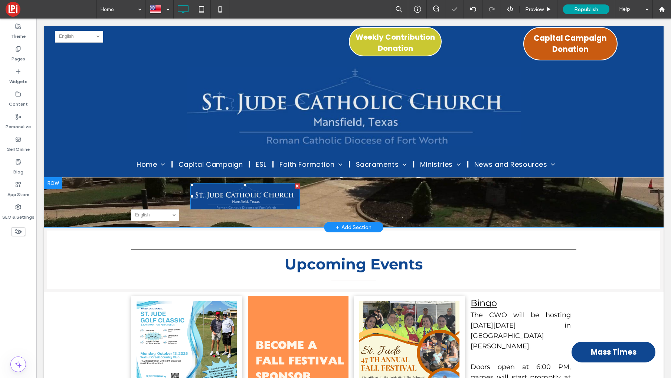
click at [297, 187] on div at bounding box center [296, 186] width 5 height 5
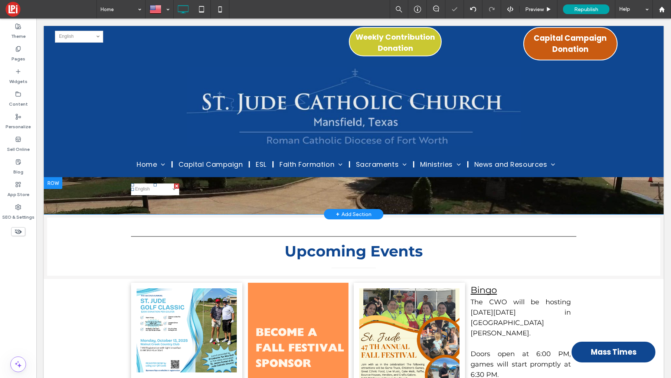
drag, startPoint x: 177, startPoint y: 185, endPoint x: 211, endPoint y: 212, distance: 43.3
click at [177, 185] on div at bounding box center [176, 186] width 5 height 5
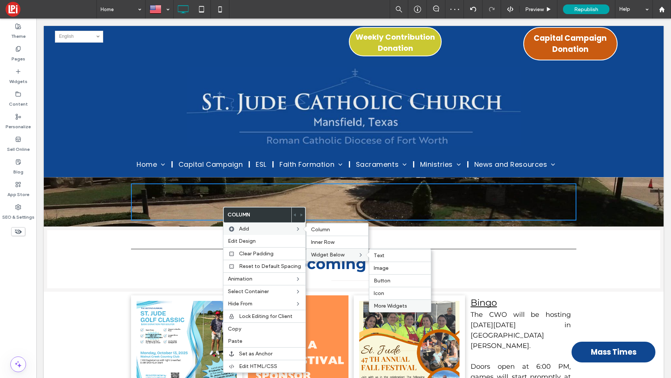
click at [385, 302] on div "More Widgets" at bounding box center [400, 306] width 62 height 13
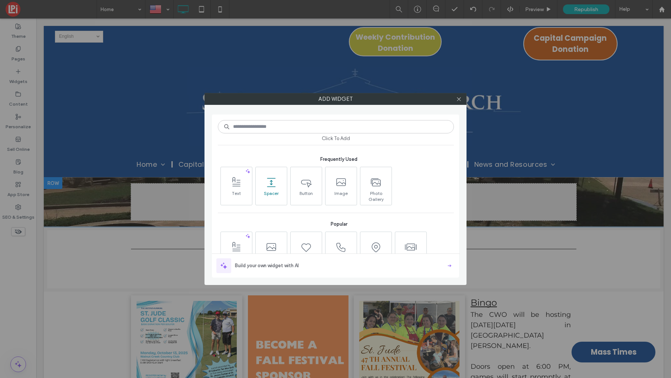
click at [265, 190] on span at bounding box center [271, 182] width 31 height 17
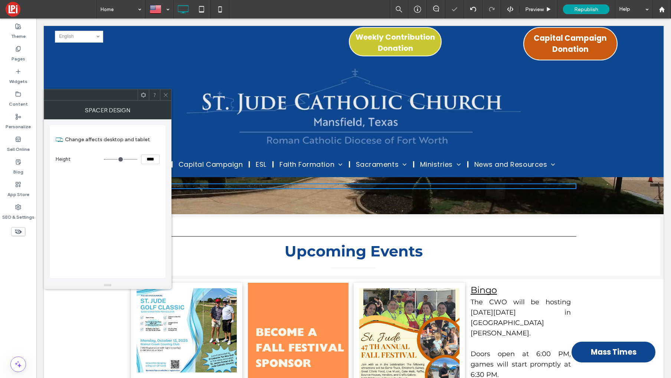
drag, startPoint x: 151, startPoint y: 159, endPoint x: 148, endPoint y: 177, distance: 17.9
click at [151, 159] on input "****" at bounding box center [150, 160] width 19 height 10
type input "*****"
type input "***"
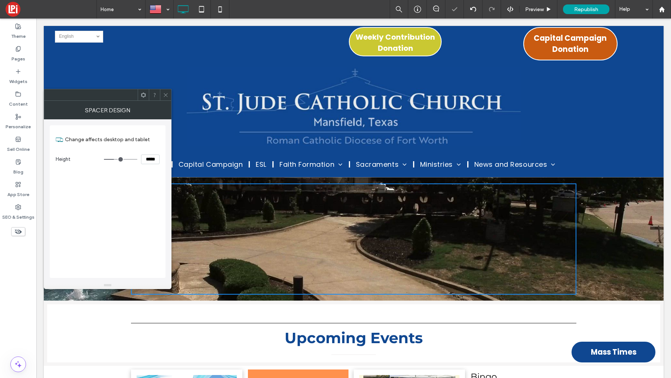
click at [130, 230] on div "Change affects desktop and tablet Height *****" at bounding box center [108, 201] width 116 height 153
drag, startPoint x: 152, startPoint y: 159, endPoint x: 156, endPoint y: 184, distance: 24.4
click at [152, 162] on input "*****" at bounding box center [150, 160] width 19 height 10
drag, startPoint x: 152, startPoint y: 161, endPoint x: 149, endPoint y: 166, distance: 5.6
click at [152, 161] on input "*****" at bounding box center [150, 160] width 19 height 10
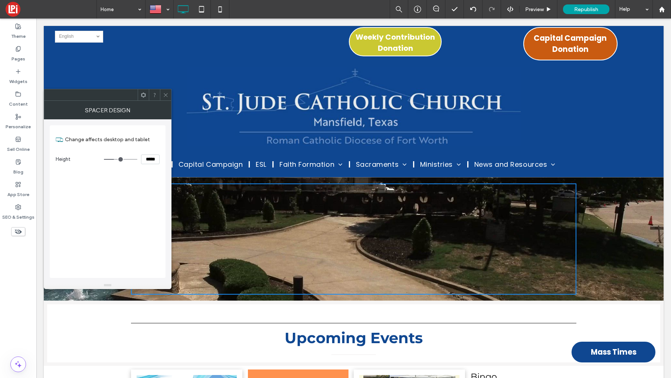
type input "*****"
type input "***"
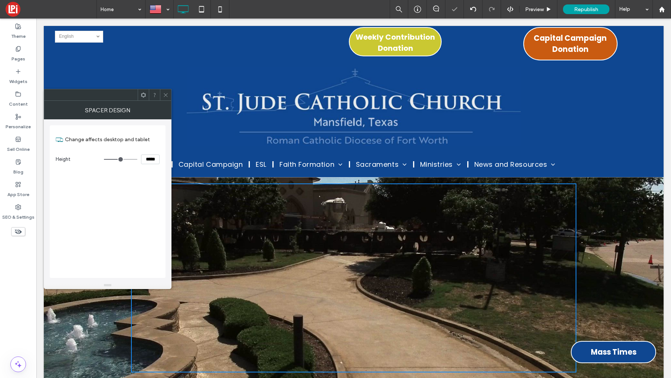
click at [167, 93] on icon at bounding box center [166, 95] width 6 height 6
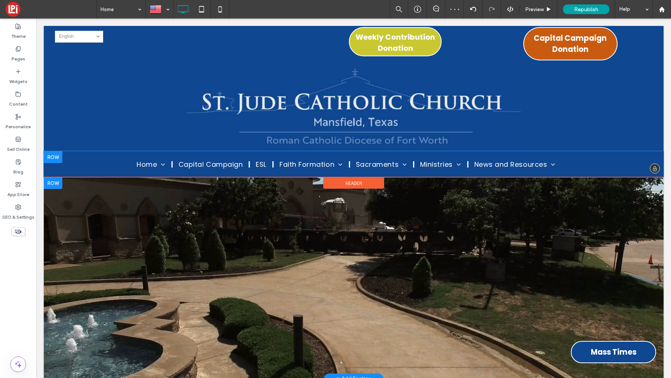
click at [119, 165] on div "Home Contact Us Become a Member Online Giving About Our Parish Parish History B…" at bounding box center [353, 164] width 619 height 26
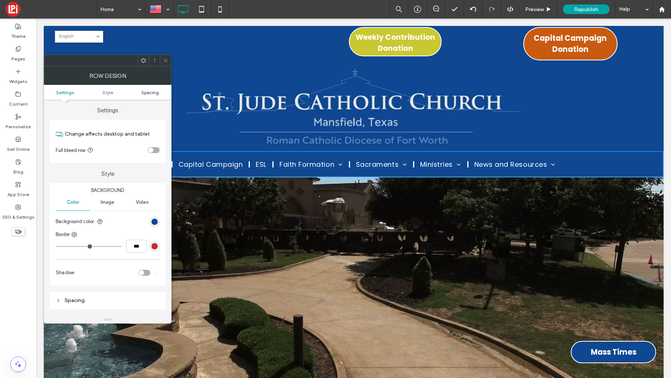
click at [147, 94] on span "Spacing" at bounding box center [149, 93] width 17 height 6
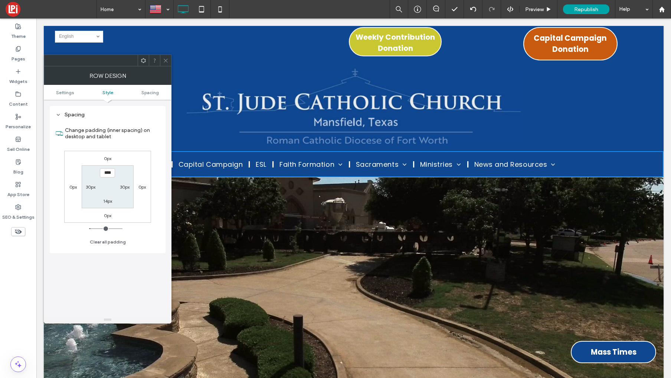
scroll to position [186, 0]
type input "***"
click at [108, 202] on label "14px" at bounding box center [107, 201] width 9 height 6
type input "**"
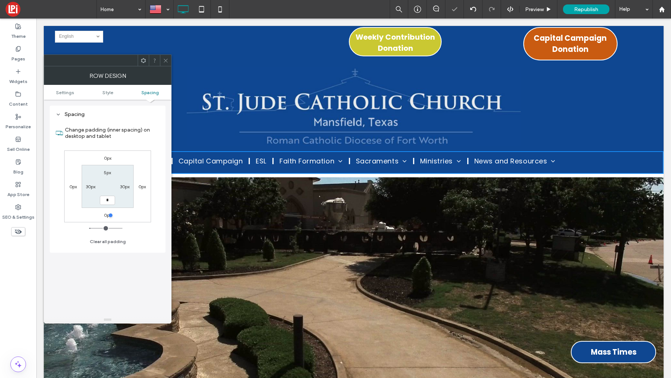
type input "*"
type input "***"
click at [107, 194] on section "5px 30px *** 30px" at bounding box center [108, 186] width 52 height 43
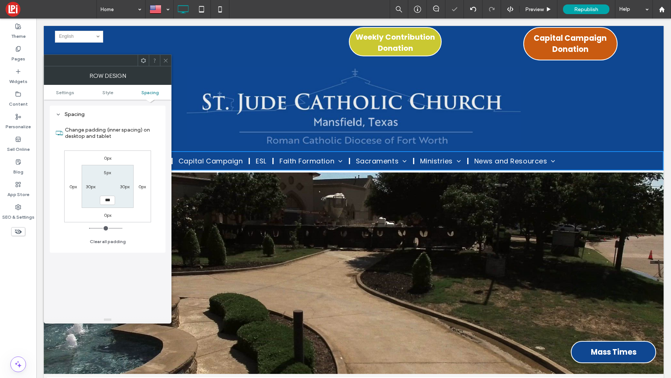
click at [163, 60] on icon at bounding box center [166, 61] width 6 height 6
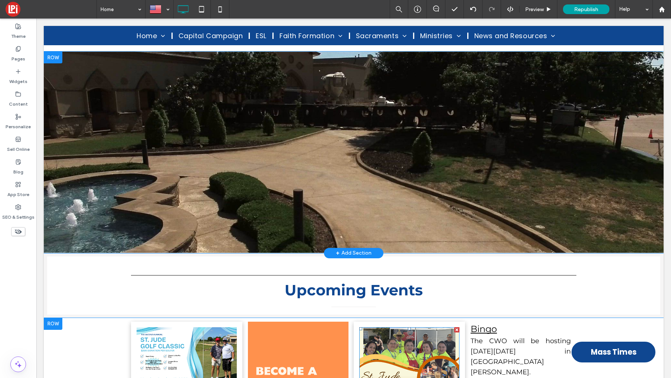
scroll to position [0, 0]
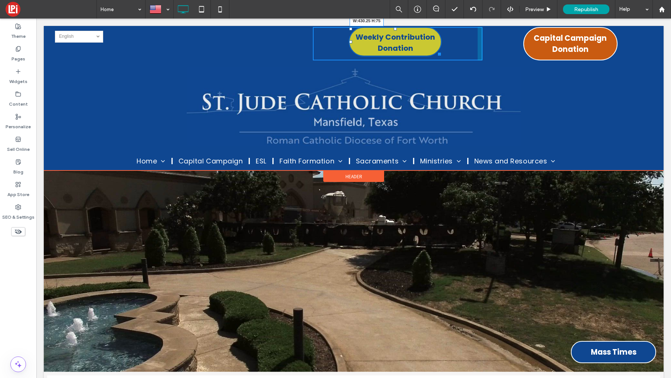
drag, startPoint x: 449, startPoint y: 52, endPoint x: 630, endPoint y: 84, distance: 184.2
click at [441, 52] on div at bounding box center [438, 53] width 6 height 6
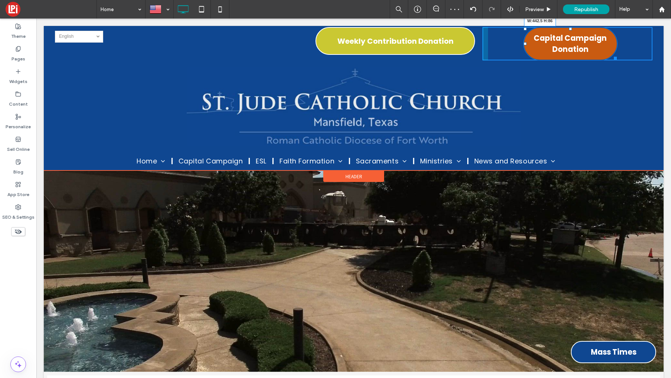
drag, startPoint x: 618, startPoint y: 57, endPoint x: 658, endPoint y: 56, distance: 39.7
click at [658, 56] on div "Click To Paste Click To Paste English en Tiếng Việt vi Español es Click To Past…" at bounding box center [353, 44] width 619 height 36
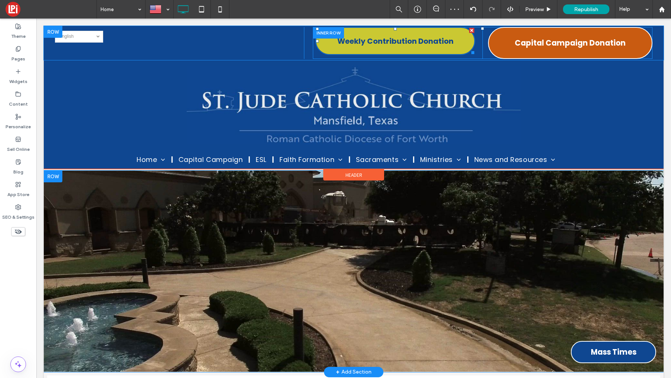
click at [444, 36] on span "Weekly Contribution Donation" at bounding box center [395, 41] width 116 height 19
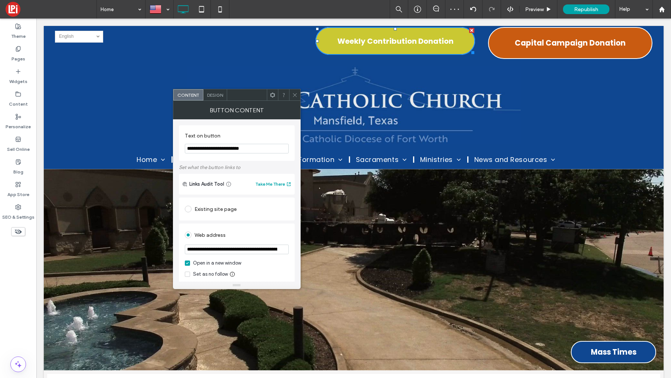
click at [218, 97] on div "Design" at bounding box center [215, 94] width 24 height 11
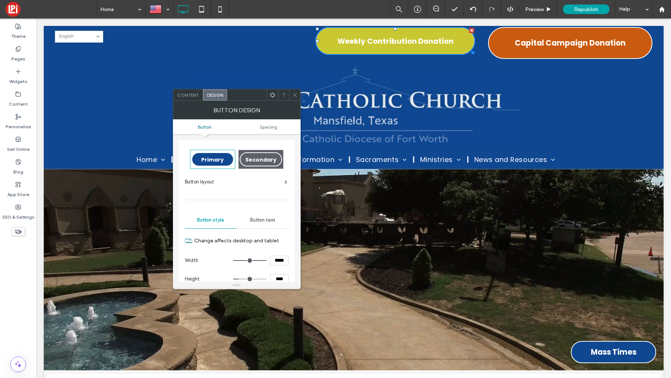
click at [279, 279] on input "****" at bounding box center [279, 279] width 19 height 10
type input "****"
type input "**"
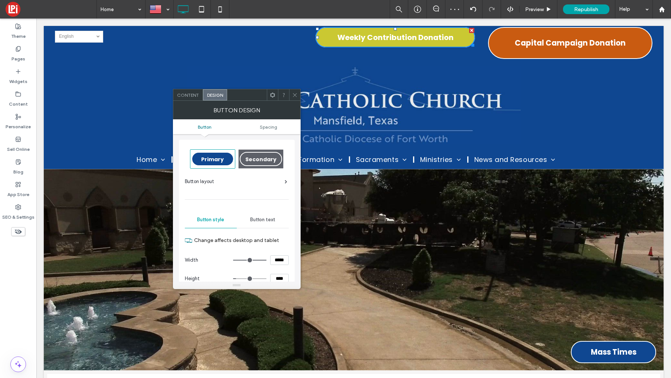
click at [294, 90] on span at bounding box center [295, 94] width 6 height 11
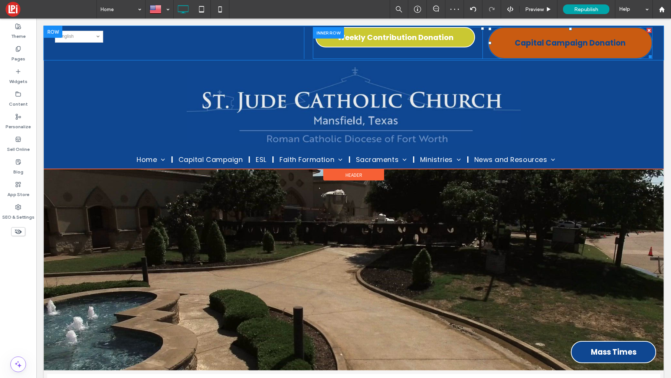
click at [527, 42] on span "Capital Campaign Donation" at bounding box center [569, 43] width 111 height 19
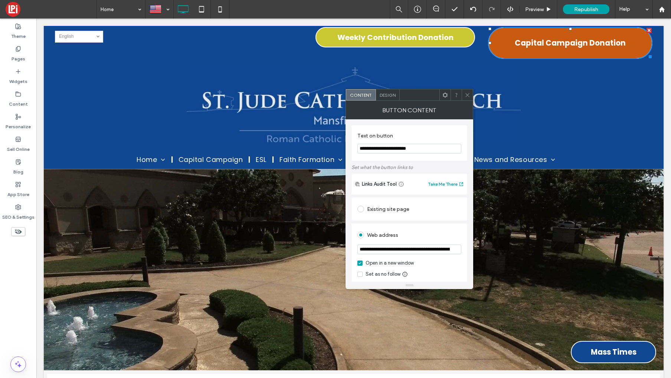
click at [388, 93] on span "Design" at bounding box center [387, 95] width 16 height 6
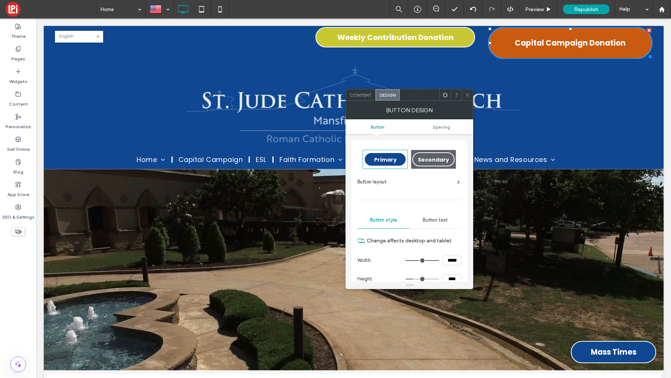
click at [451, 280] on input "****" at bounding box center [451, 279] width 19 height 10
type input "****"
type input "**"
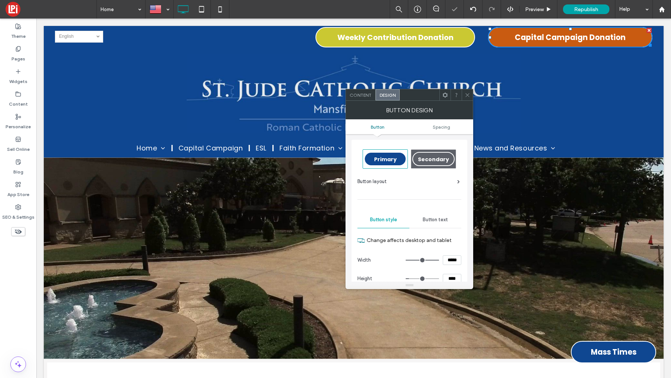
click at [467, 93] on icon at bounding box center [467, 95] width 6 height 6
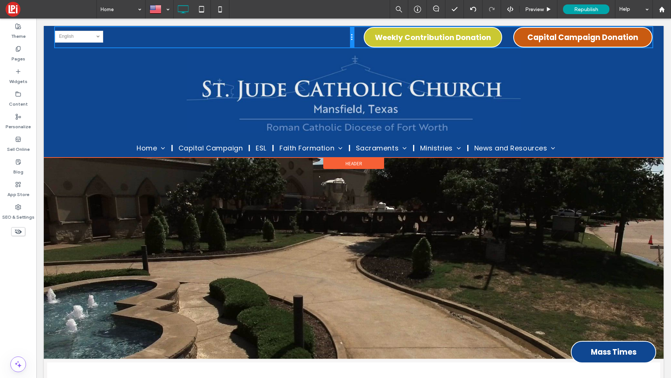
drag, startPoint x: 315, startPoint y: 37, endPoint x: 336, endPoint y: 37, distance: 20.8
click at [336, 37] on div "Click To Paste Click To Paste English en Tiếng Việt vi Español es" at bounding box center [204, 37] width 299 height 20
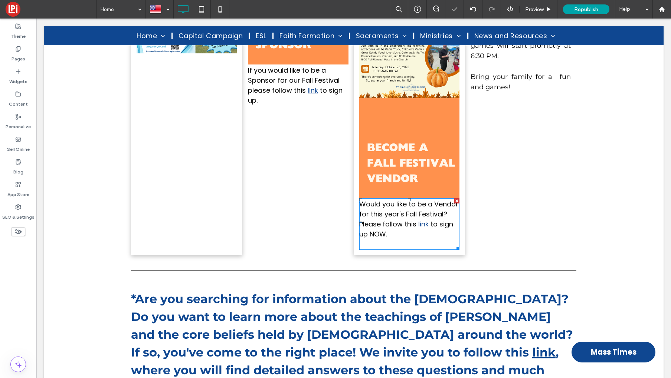
scroll to position [0, 0]
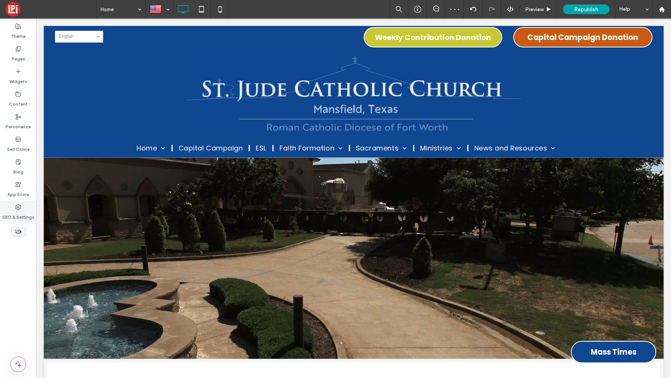
click at [19, 206] on use at bounding box center [18, 207] width 5 height 5
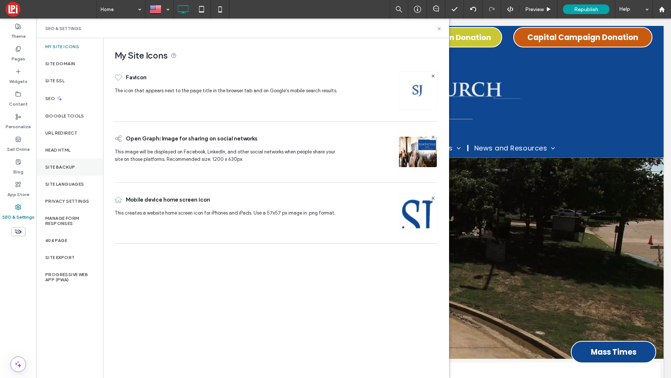
click at [58, 171] on div "Site Backup" at bounding box center [69, 167] width 67 height 17
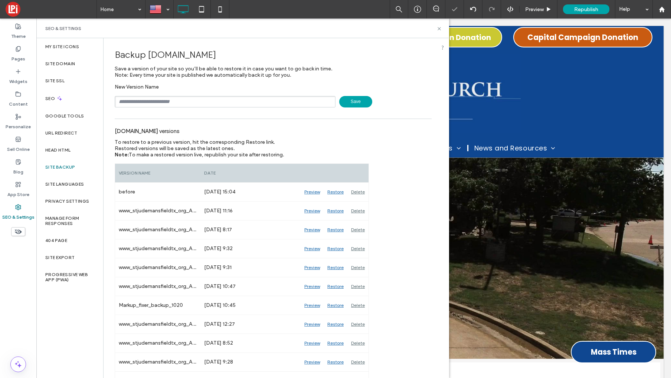
click at [169, 103] on input "text" at bounding box center [225, 101] width 221 height 11
type input "**********"
click at [356, 100] on span "Save" at bounding box center [355, 101] width 33 height 11
click at [661, 9] on use at bounding box center [661, 9] width 6 height 6
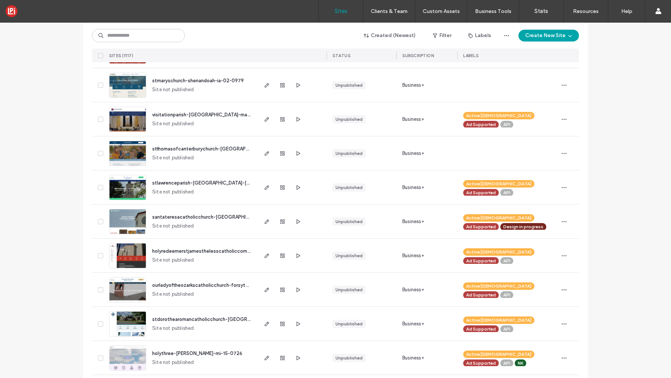
scroll to position [106, 0]
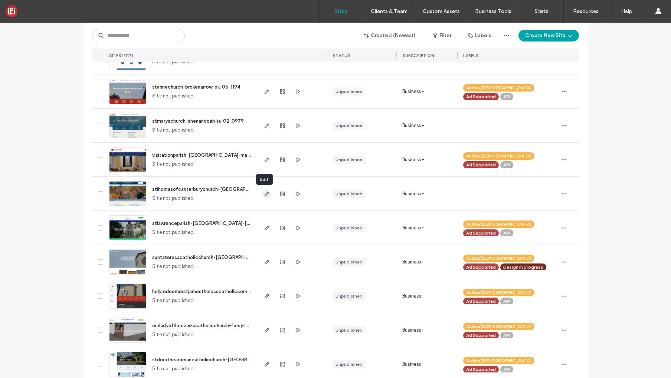
click at [264, 197] on span "button" at bounding box center [266, 194] width 9 height 9
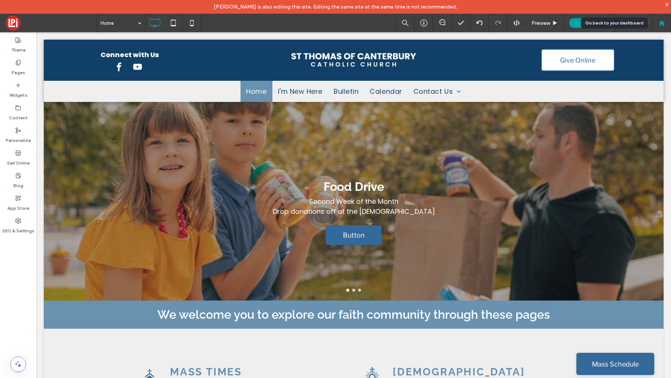
click at [663, 26] on div at bounding box center [661, 23] width 19 height 19
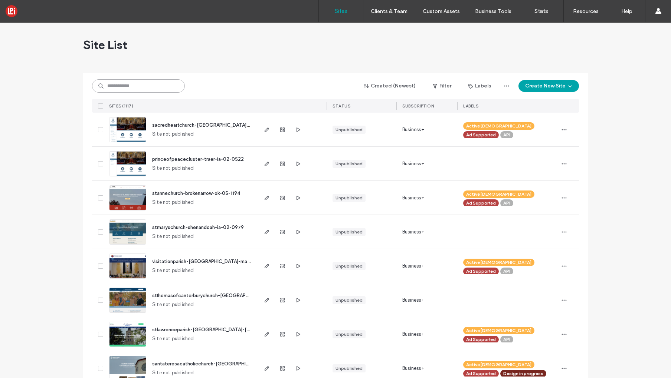
click at [152, 90] on input at bounding box center [138, 85] width 93 height 13
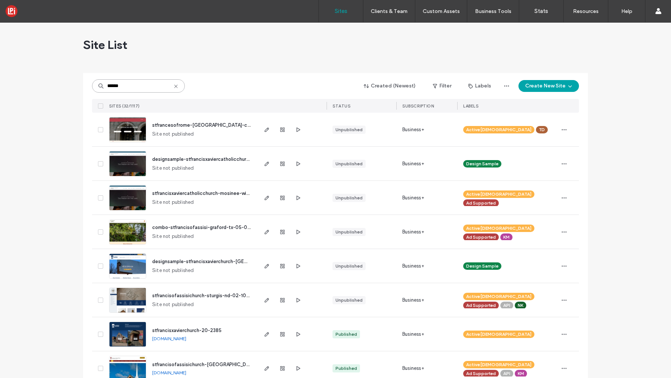
type input "******"
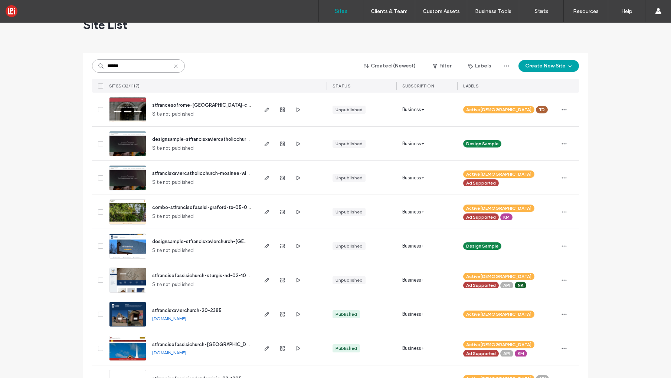
scroll to position [24, 0]
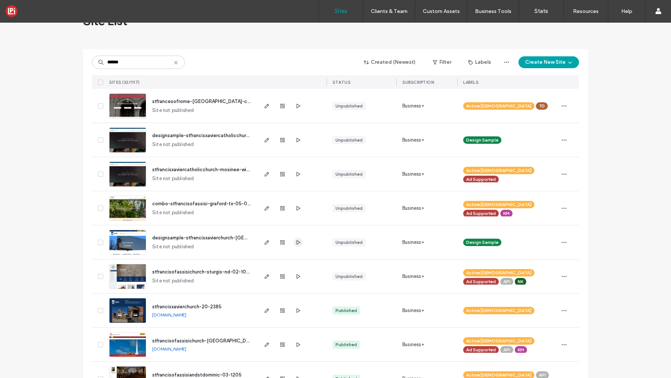
click at [295, 243] on icon "button" at bounding box center [298, 243] width 6 height 6
click at [295, 308] on icon "button" at bounding box center [298, 311] width 6 height 6
